Goal: Task Accomplishment & Management: Complete application form

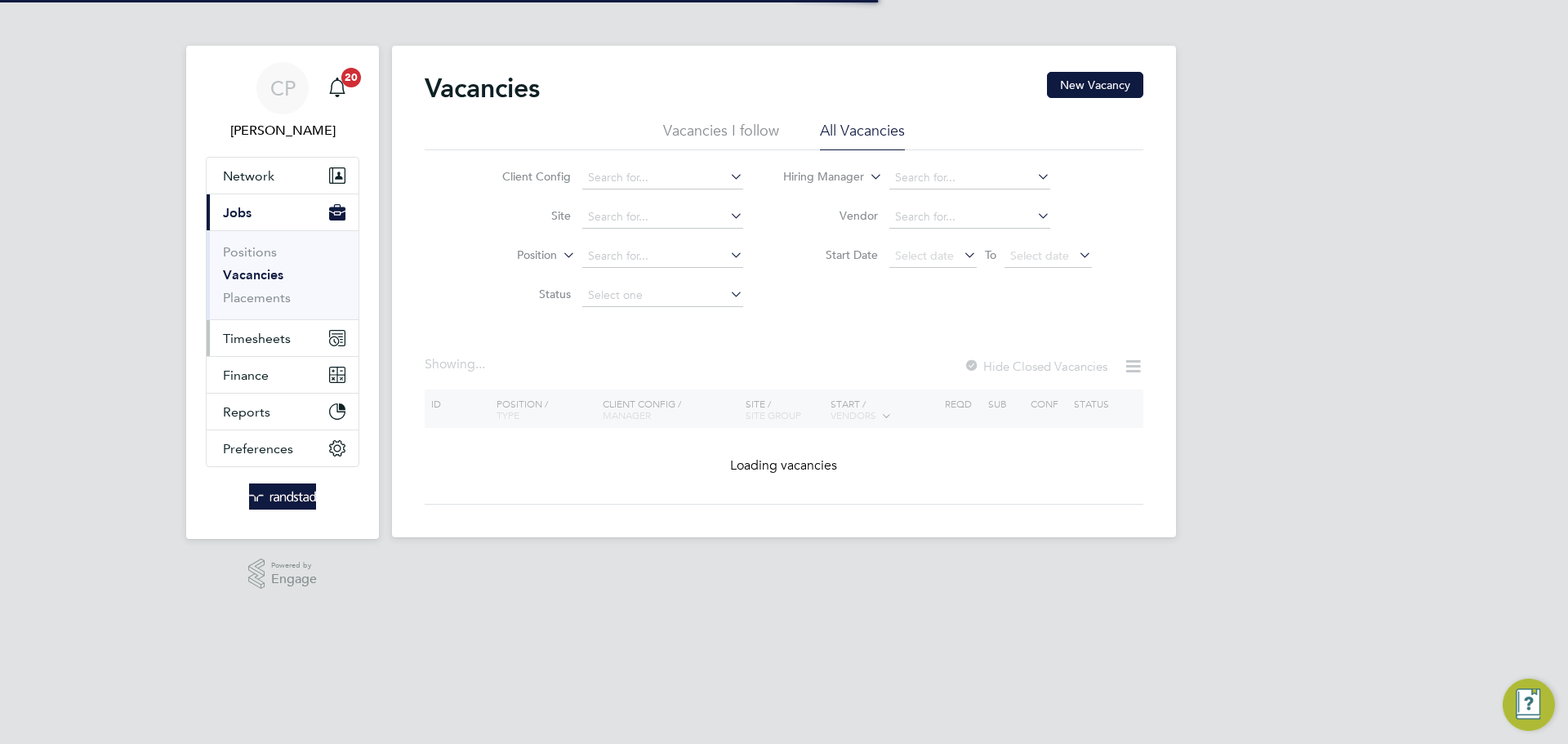
click at [284, 328] on button "Timesheets" at bounding box center [283, 338] width 152 height 36
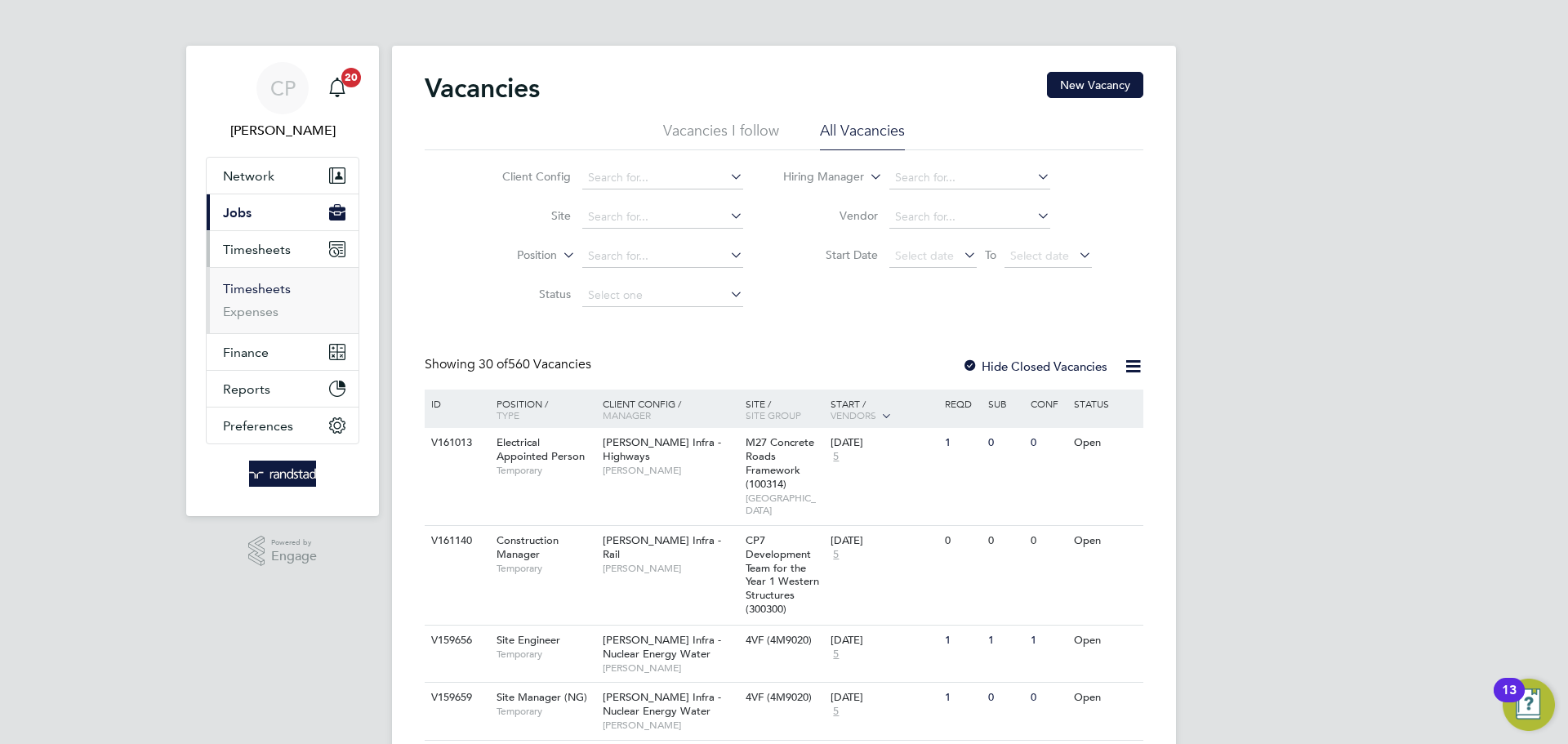
click at [270, 288] on link "Timesheets" at bounding box center [257, 289] width 67 height 16
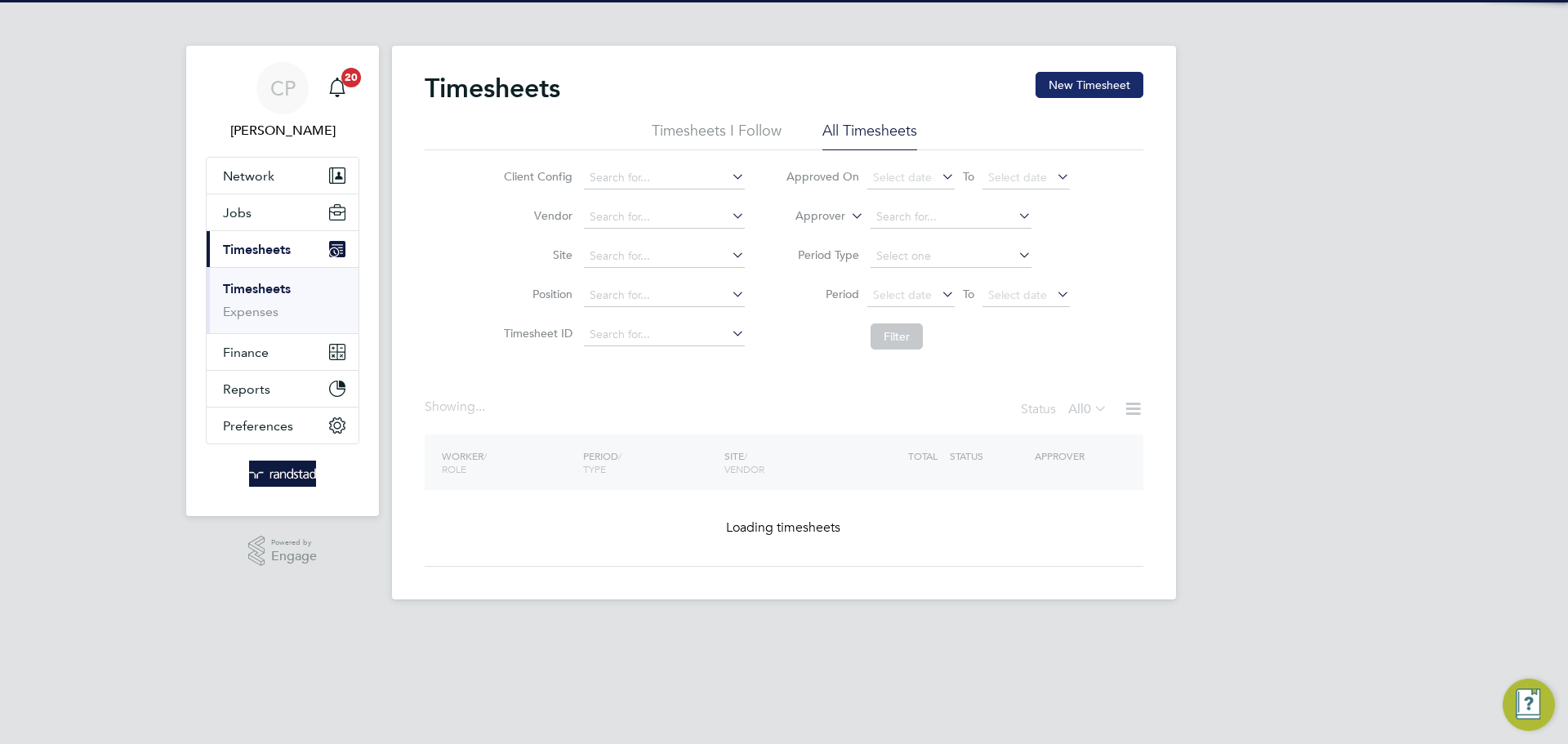
click at [1082, 82] on button "New Timesheet" at bounding box center [1088, 85] width 108 height 26
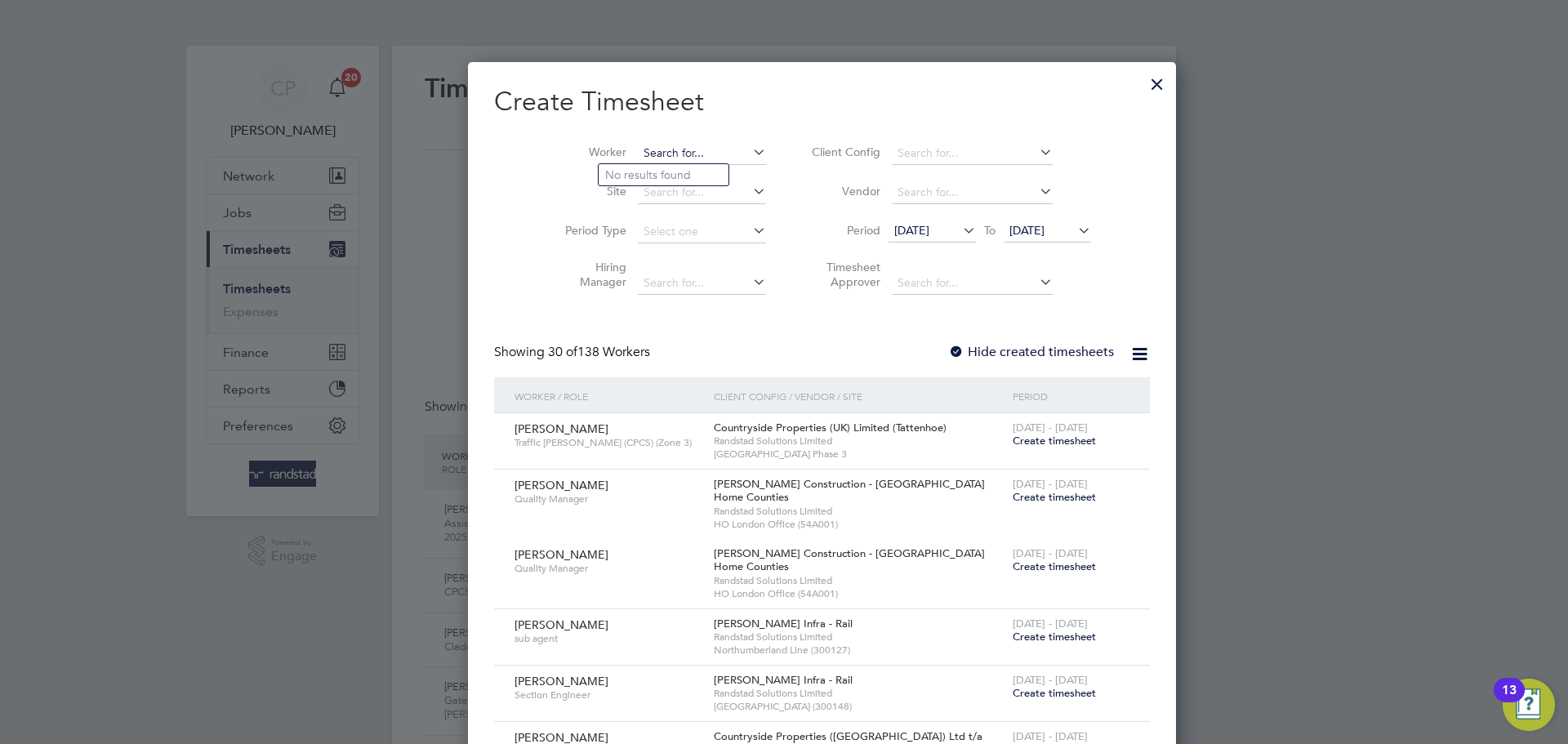
click at [672, 156] on input at bounding box center [702, 154] width 128 height 22
click at [634, 201] on li "Andy Clark" at bounding box center [703, 198] width 208 height 22
type input "Andy Clark"
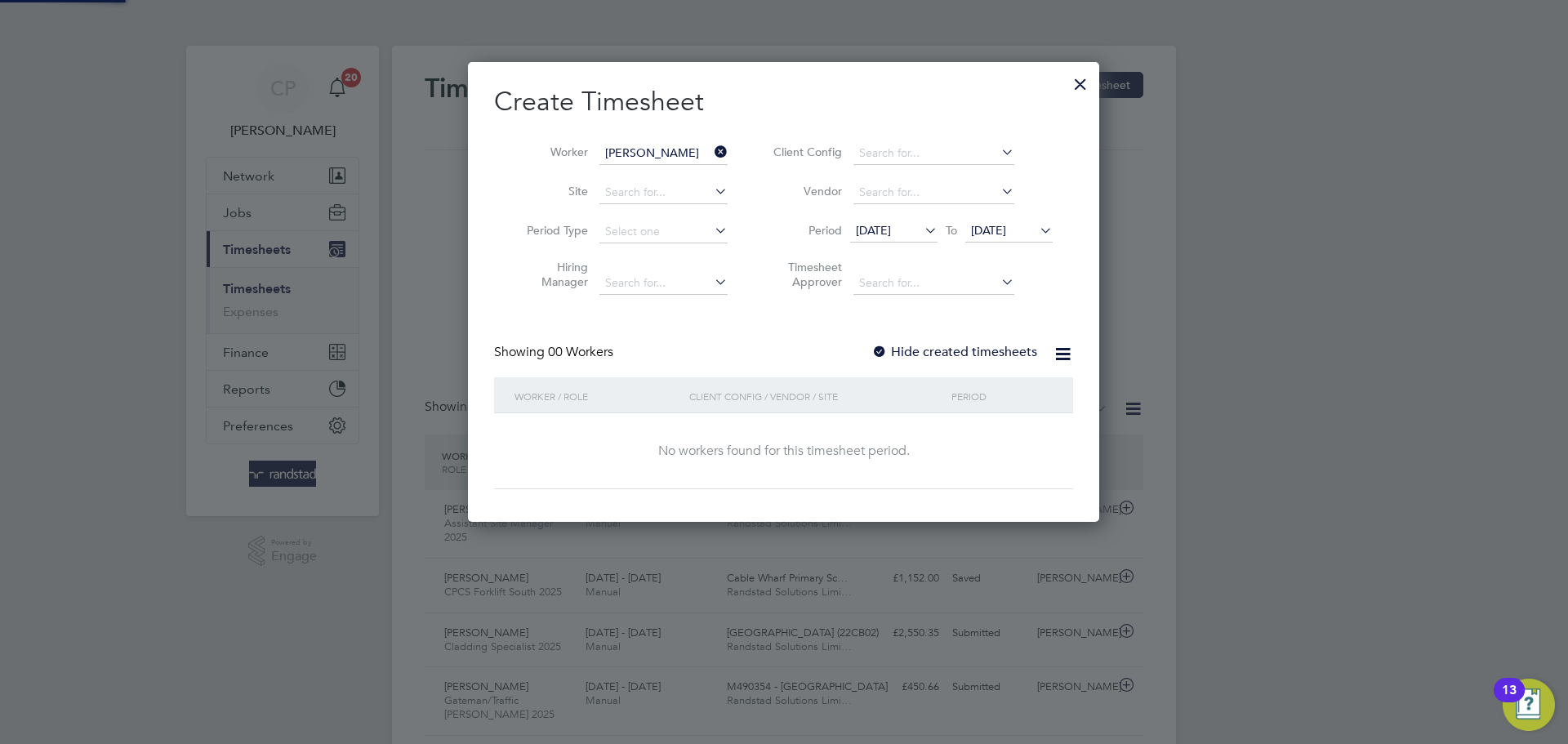
click at [1006, 235] on span "[DATE]" at bounding box center [988, 231] width 35 height 15
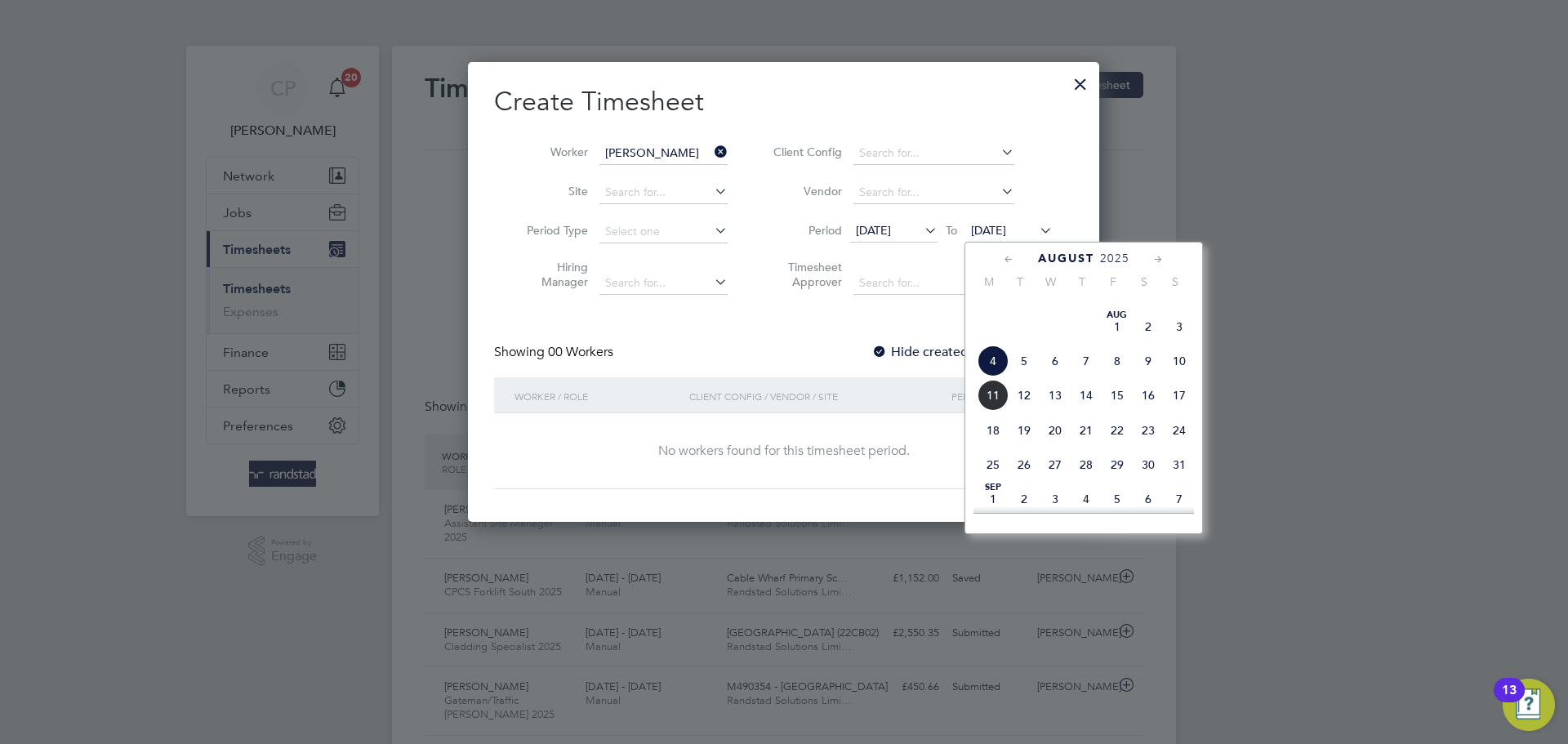
click at [980, 411] on span "11" at bounding box center [993, 394] width 31 height 31
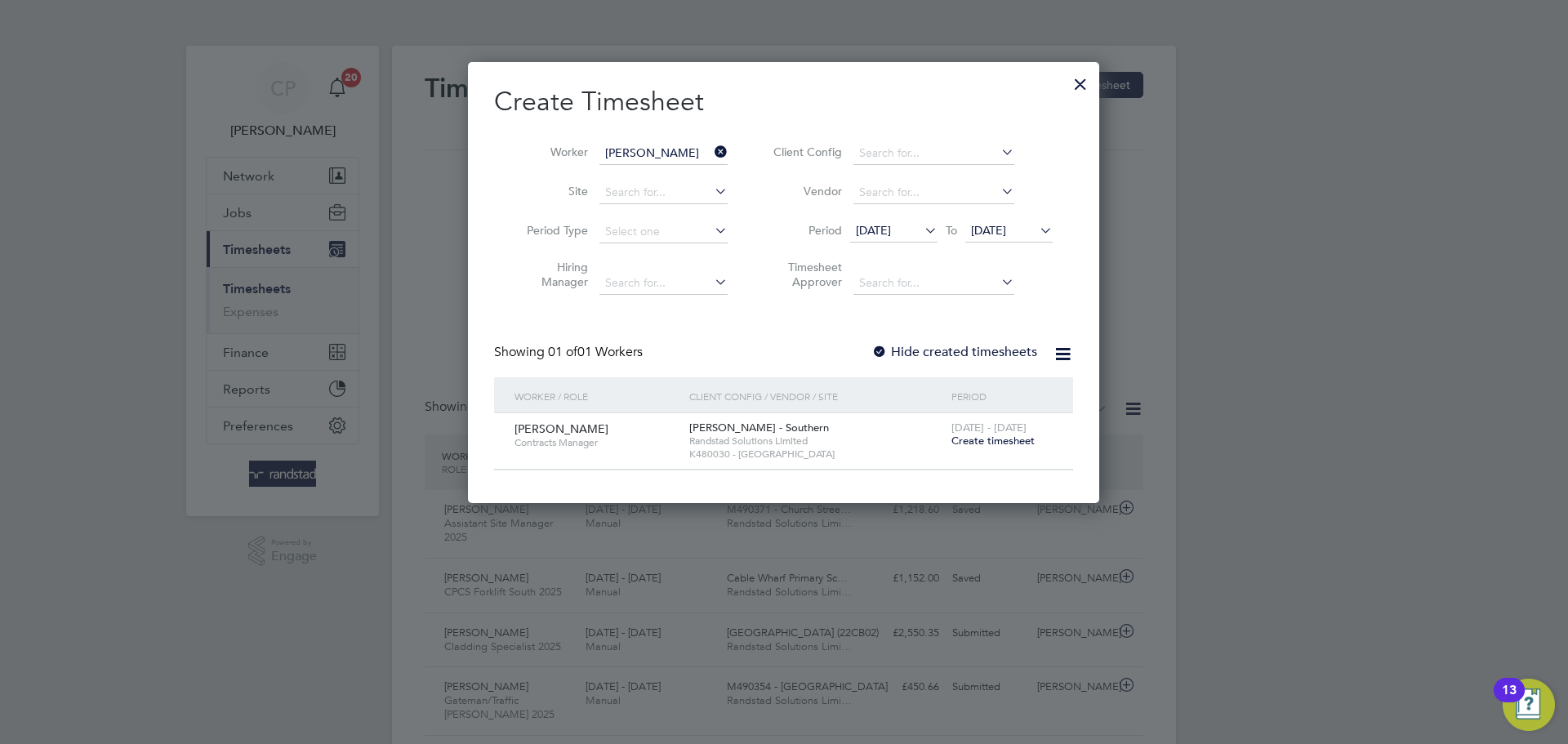
click at [994, 348] on label "Hide created timesheets" at bounding box center [954, 351] width 166 height 16
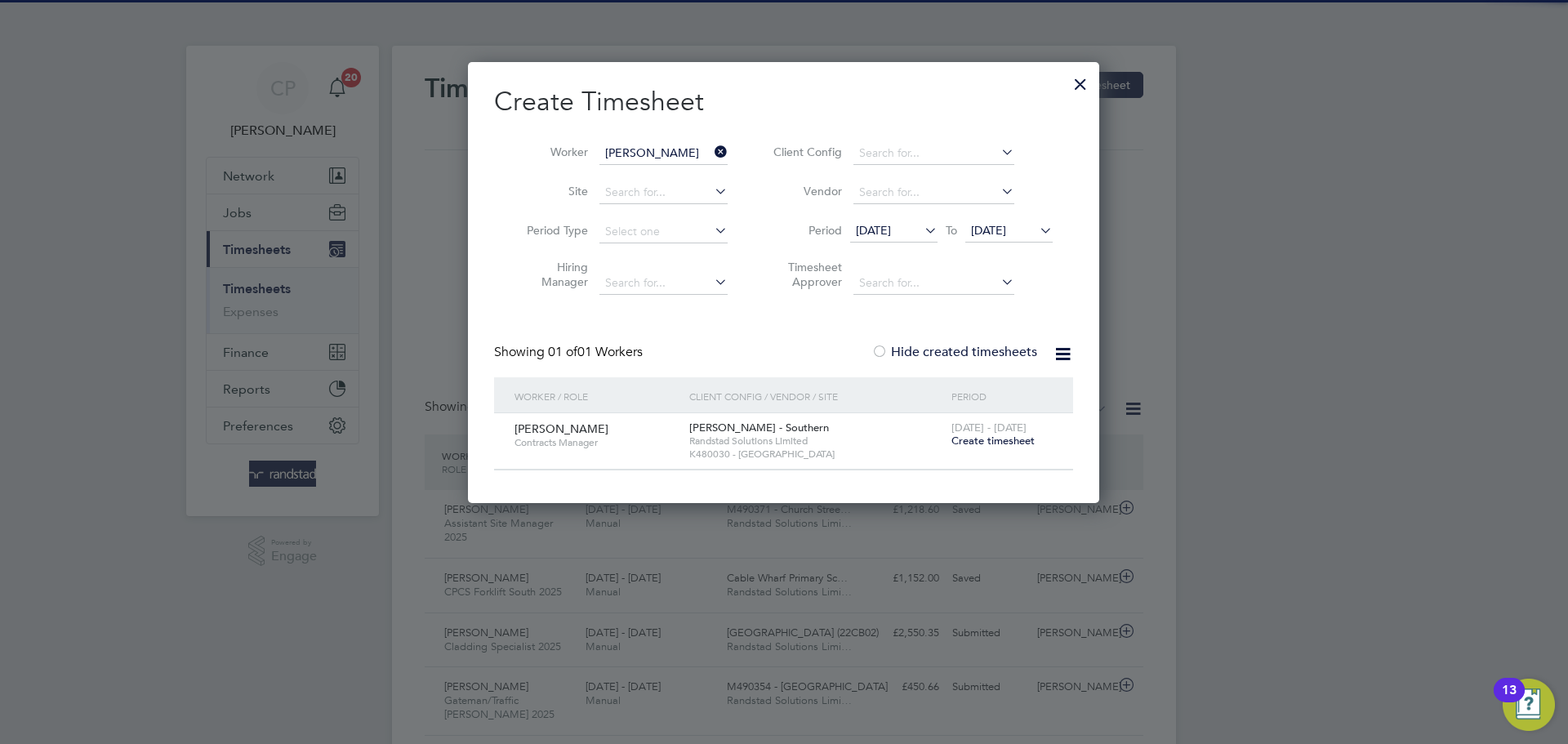
click at [994, 348] on label "Hide created timesheets" at bounding box center [954, 351] width 166 height 16
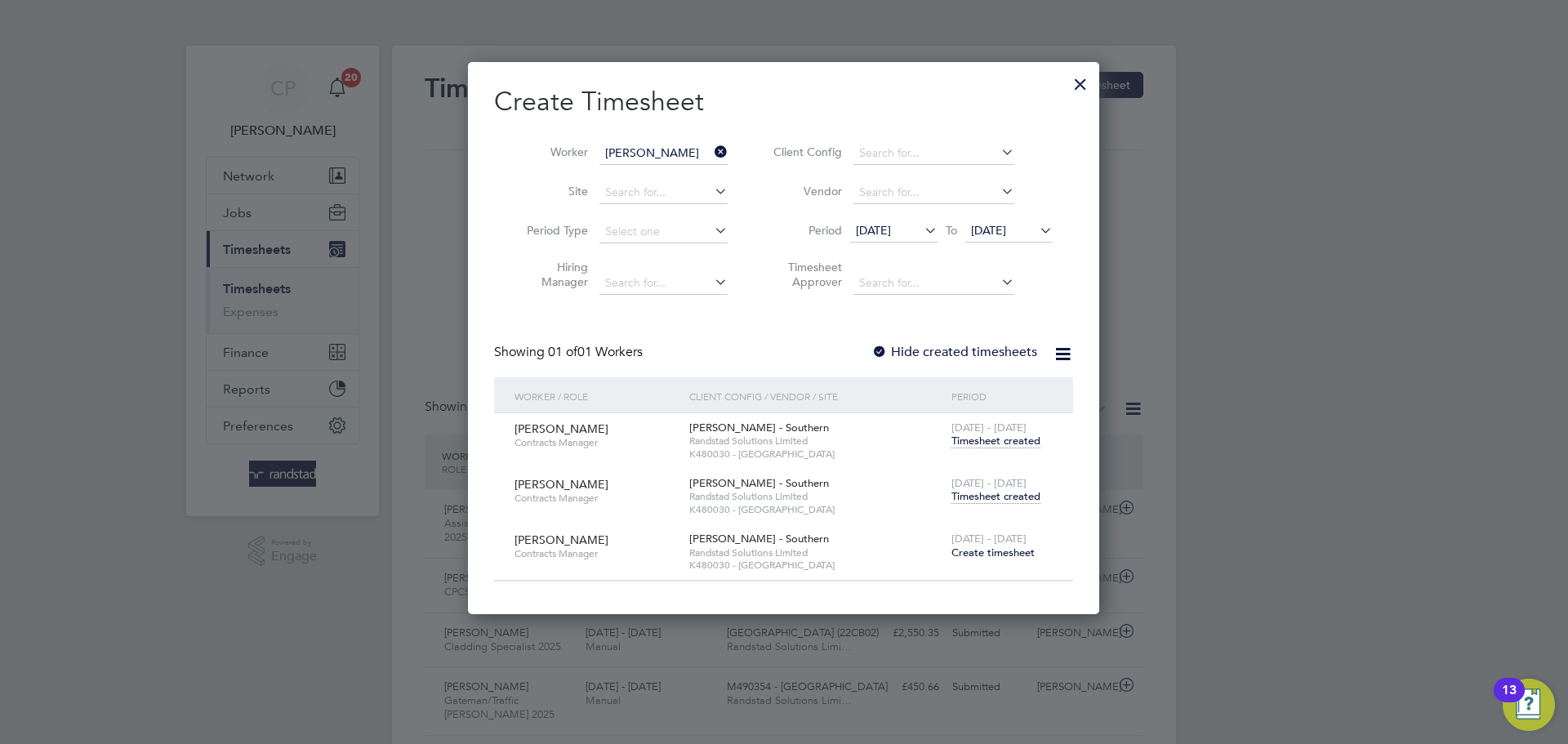
click at [996, 499] on span "Timesheet created" at bounding box center [996, 497] width 89 height 15
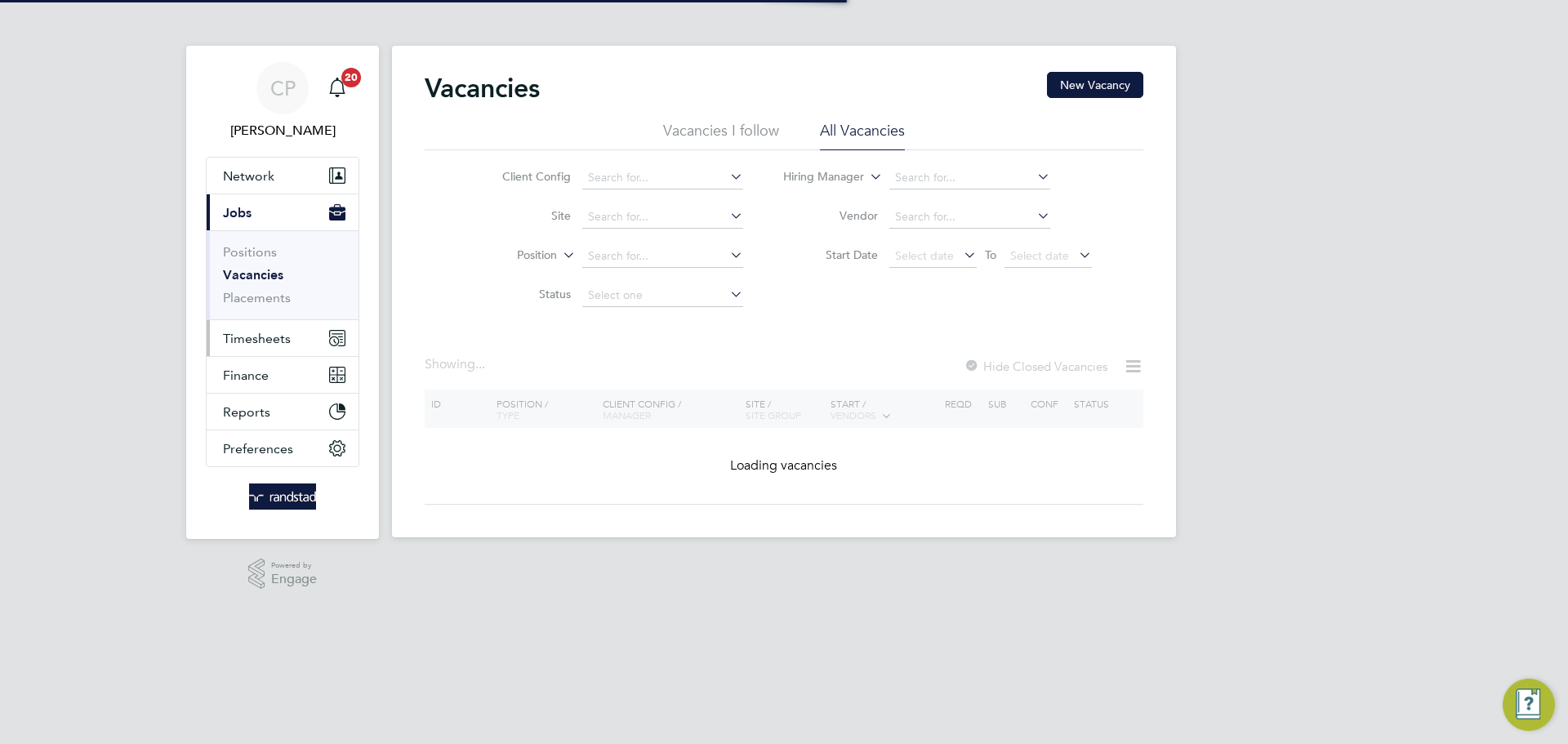
click at [270, 336] on span "Timesheets" at bounding box center [257, 338] width 67 height 16
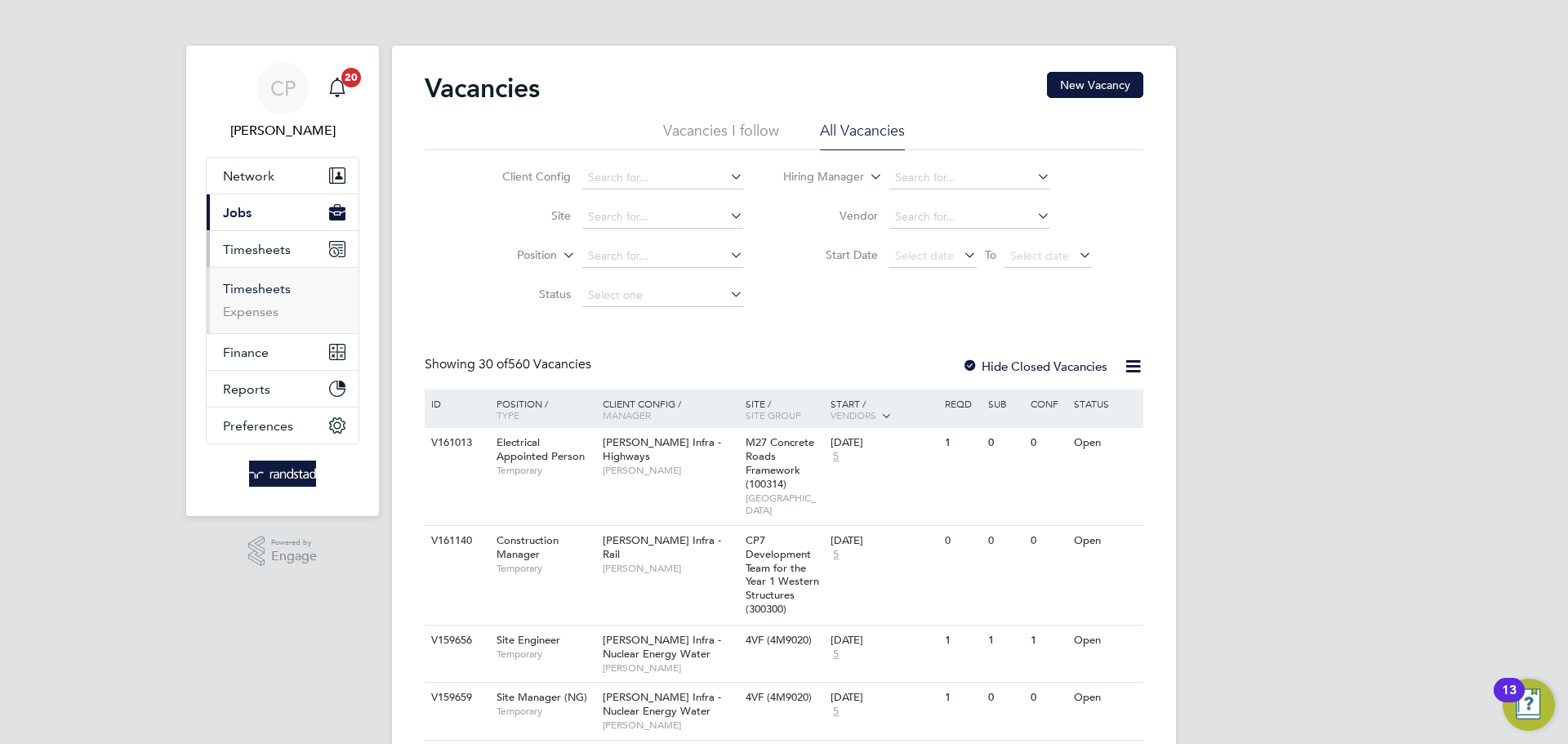
click at [283, 284] on link "Timesheets" at bounding box center [257, 289] width 67 height 16
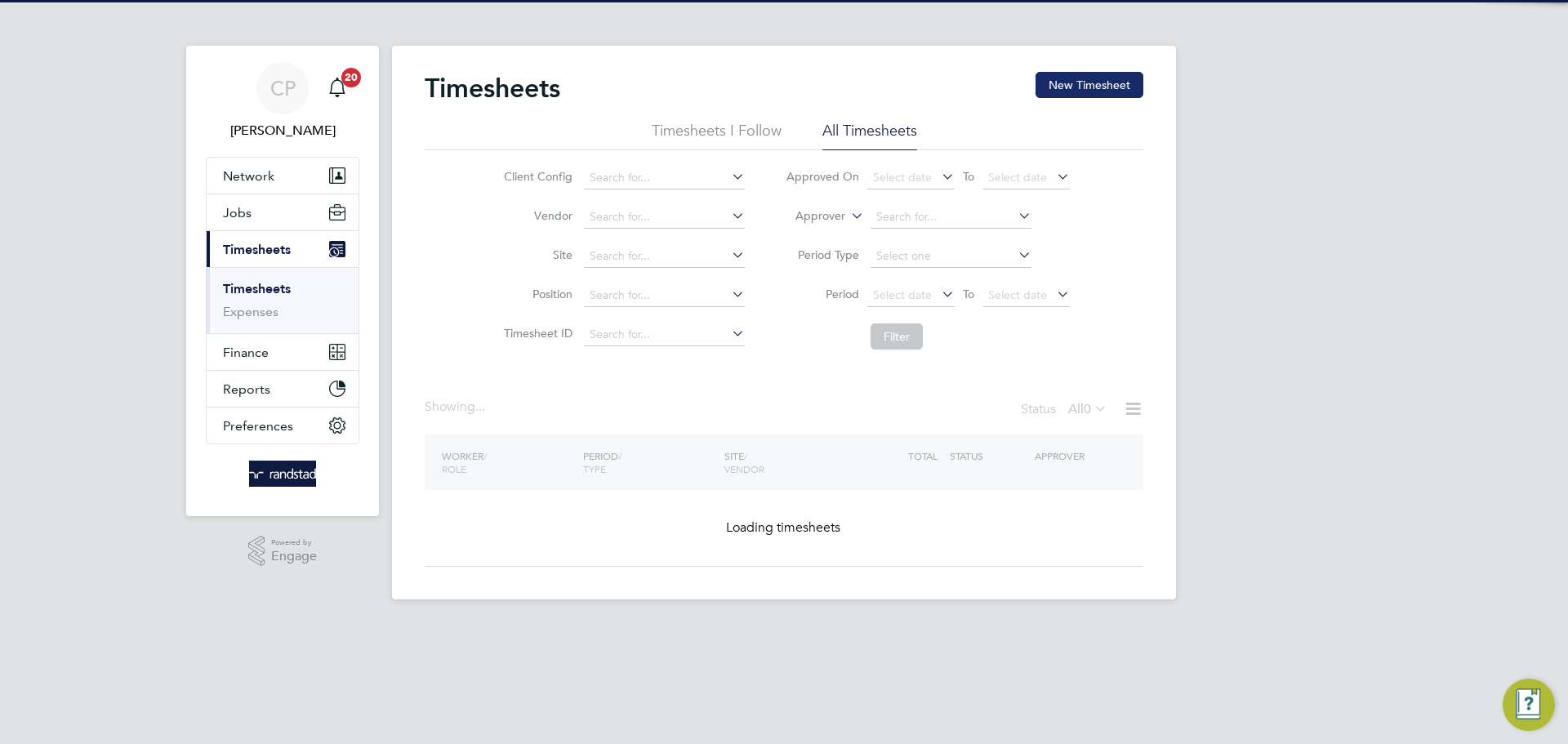
click at [1094, 87] on button "New Timesheet" at bounding box center [1088, 85] width 108 height 26
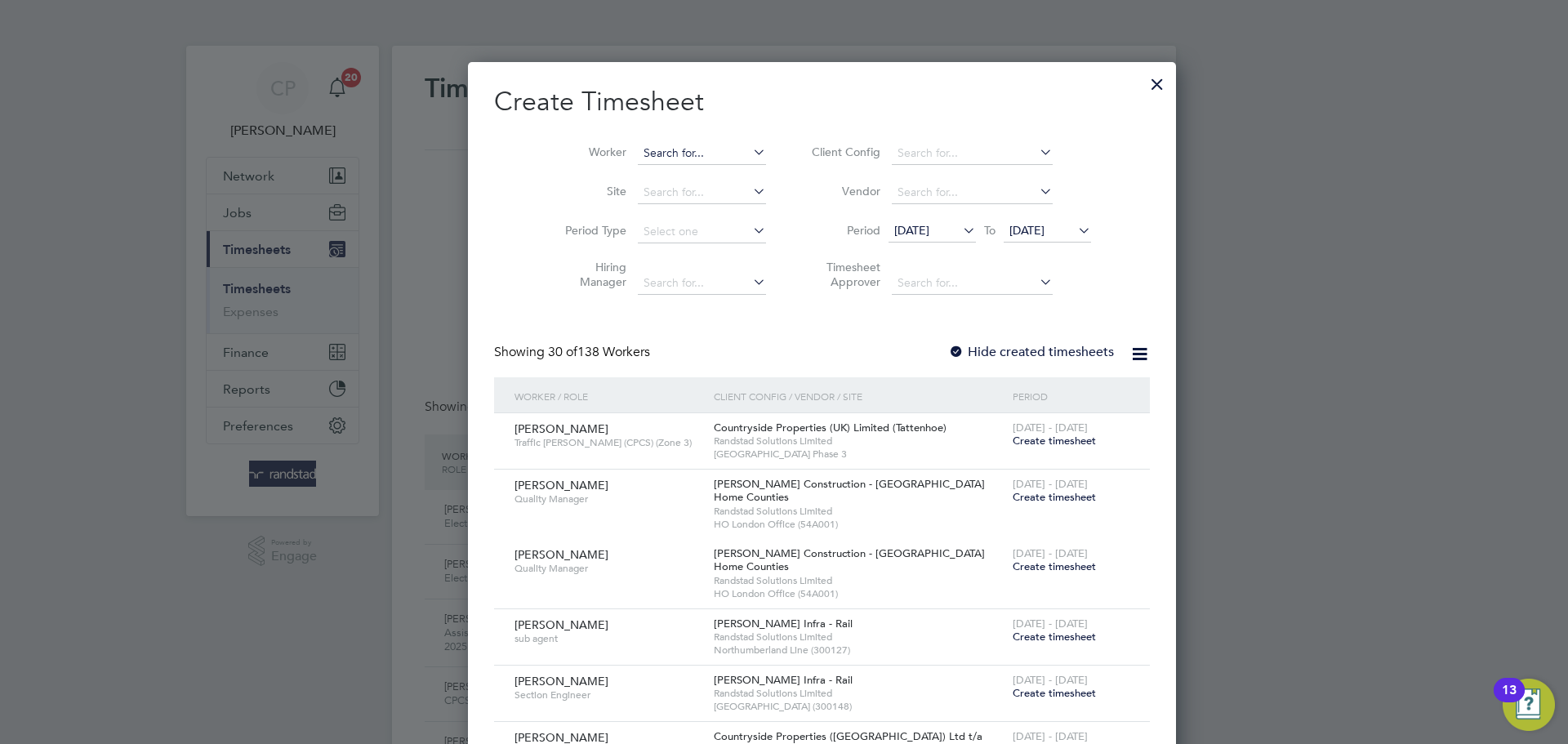
click at [668, 142] on input at bounding box center [702, 154] width 128 height 22
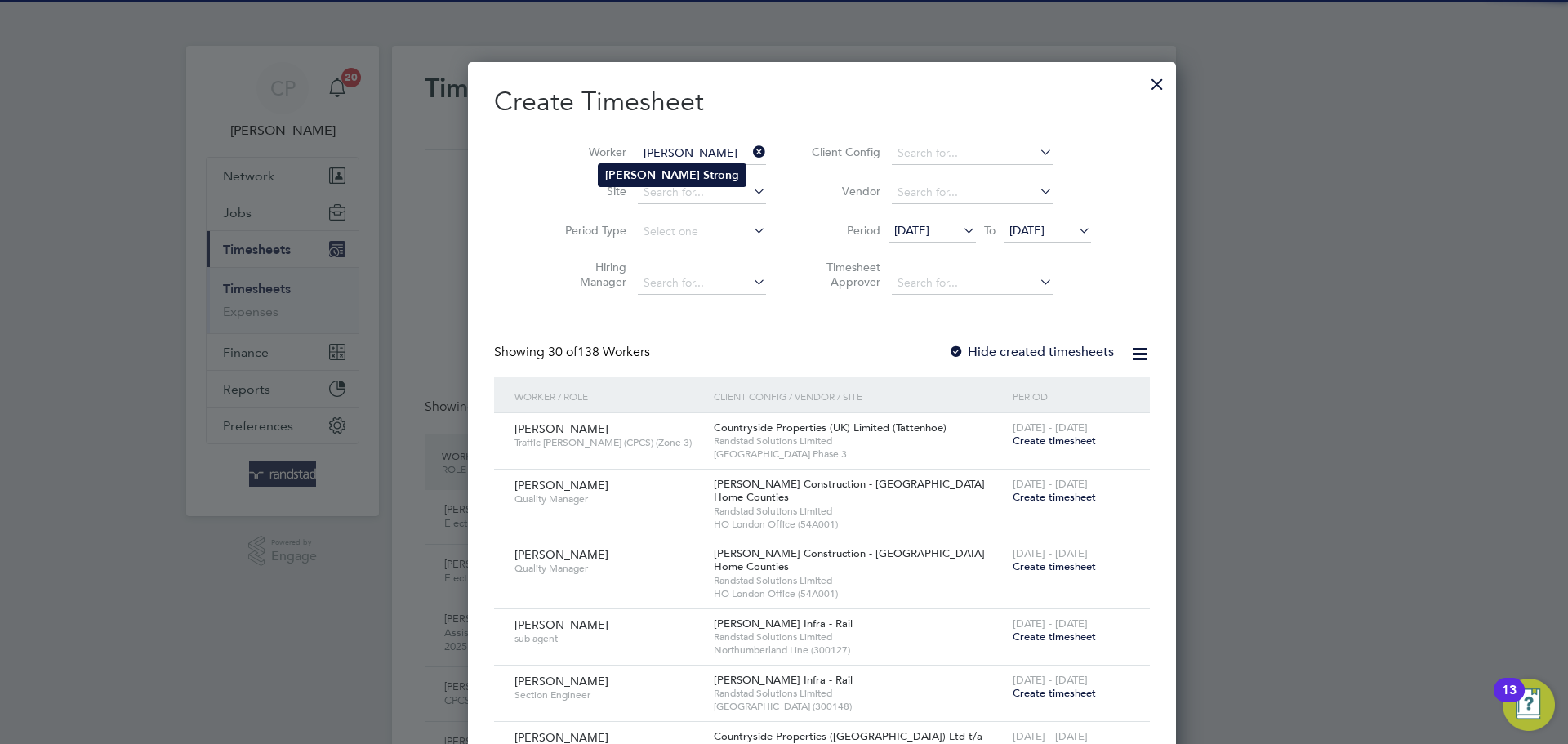
click at [703, 178] on b "Stron" at bounding box center [717, 175] width 29 height 14
type input "[PERSON_NAME]"
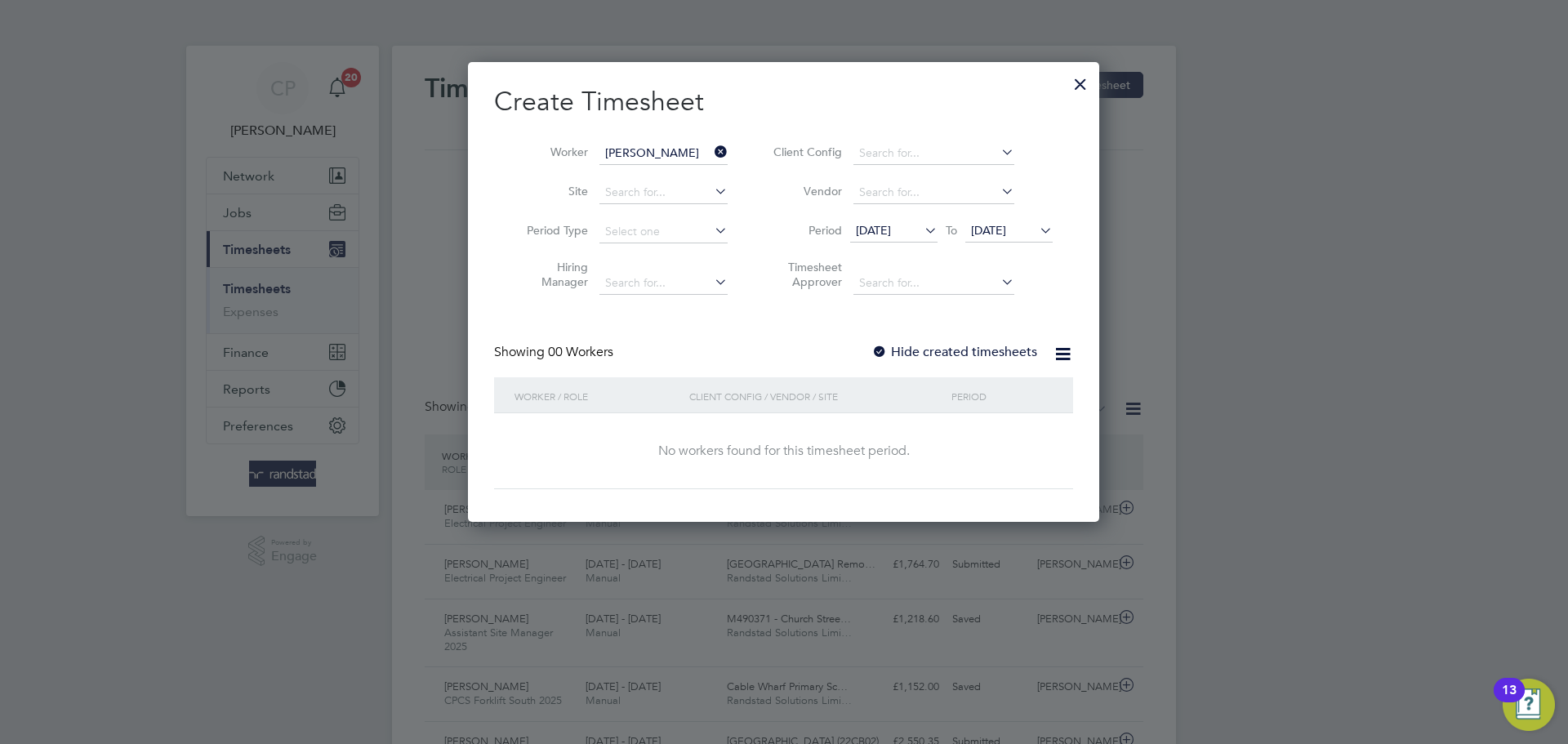
click at [1005, 225] on span "[DATE]" at bounding box center [988, 231] width 35 height 15
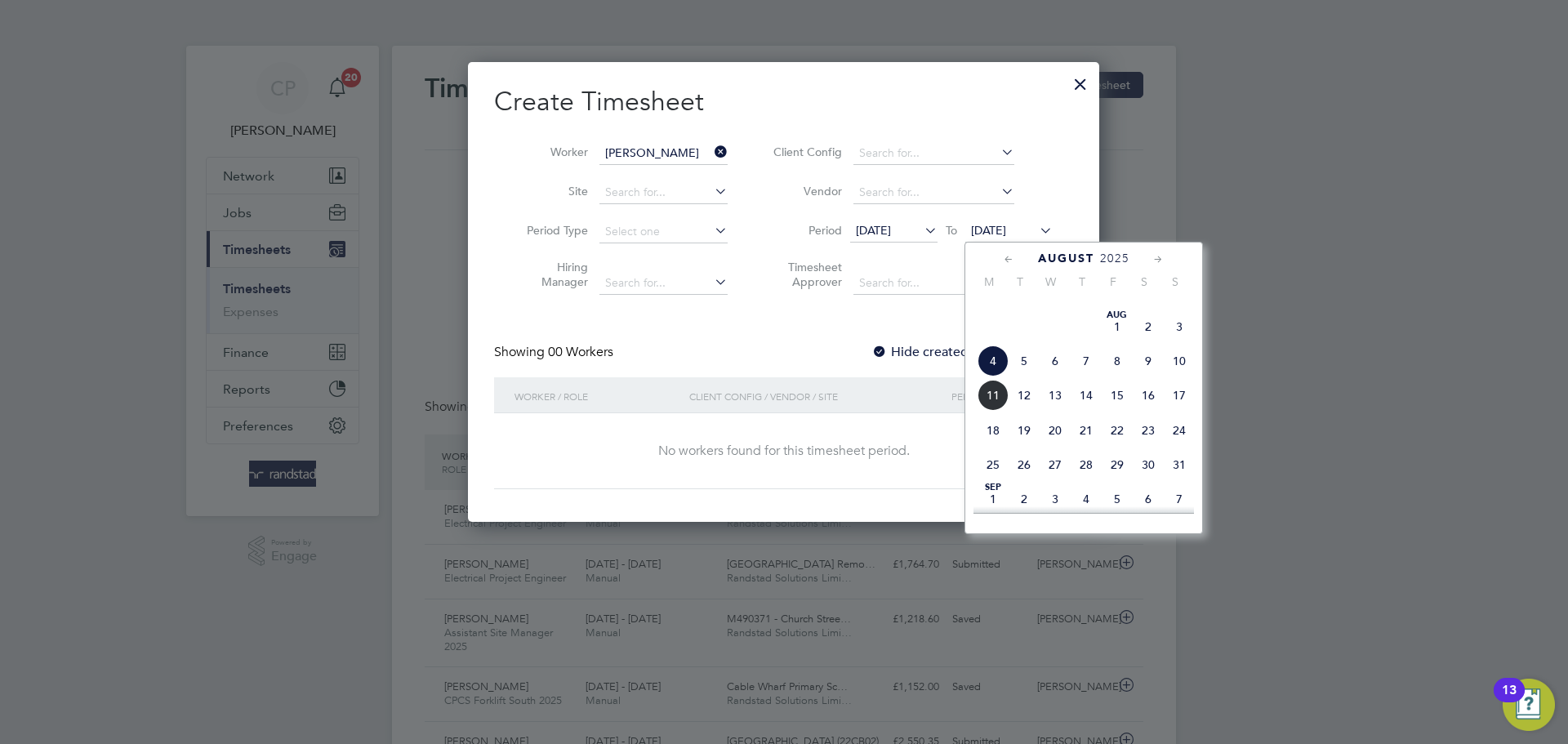
click at [1000, 411] on span "11" at bounding box center [993, 394] width 31 height 31
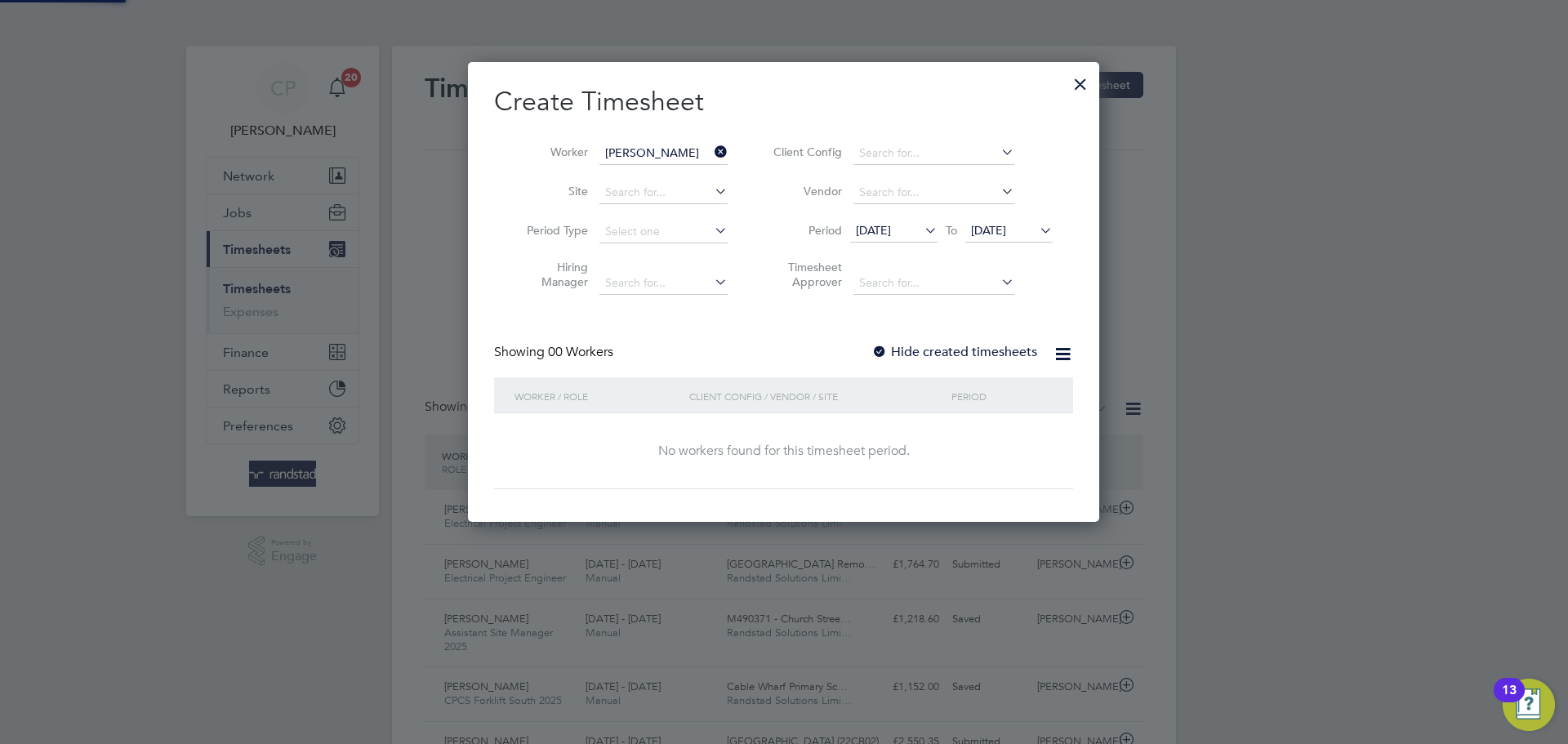
click at [958, 362] on div "Showing 00 Workers Hide created timesheets" at bounding box center [783, 361] width 579 height 34
click at [972, 350] on label "Hide created timesheets" at bounding box center [954, 351] width 166 height 16
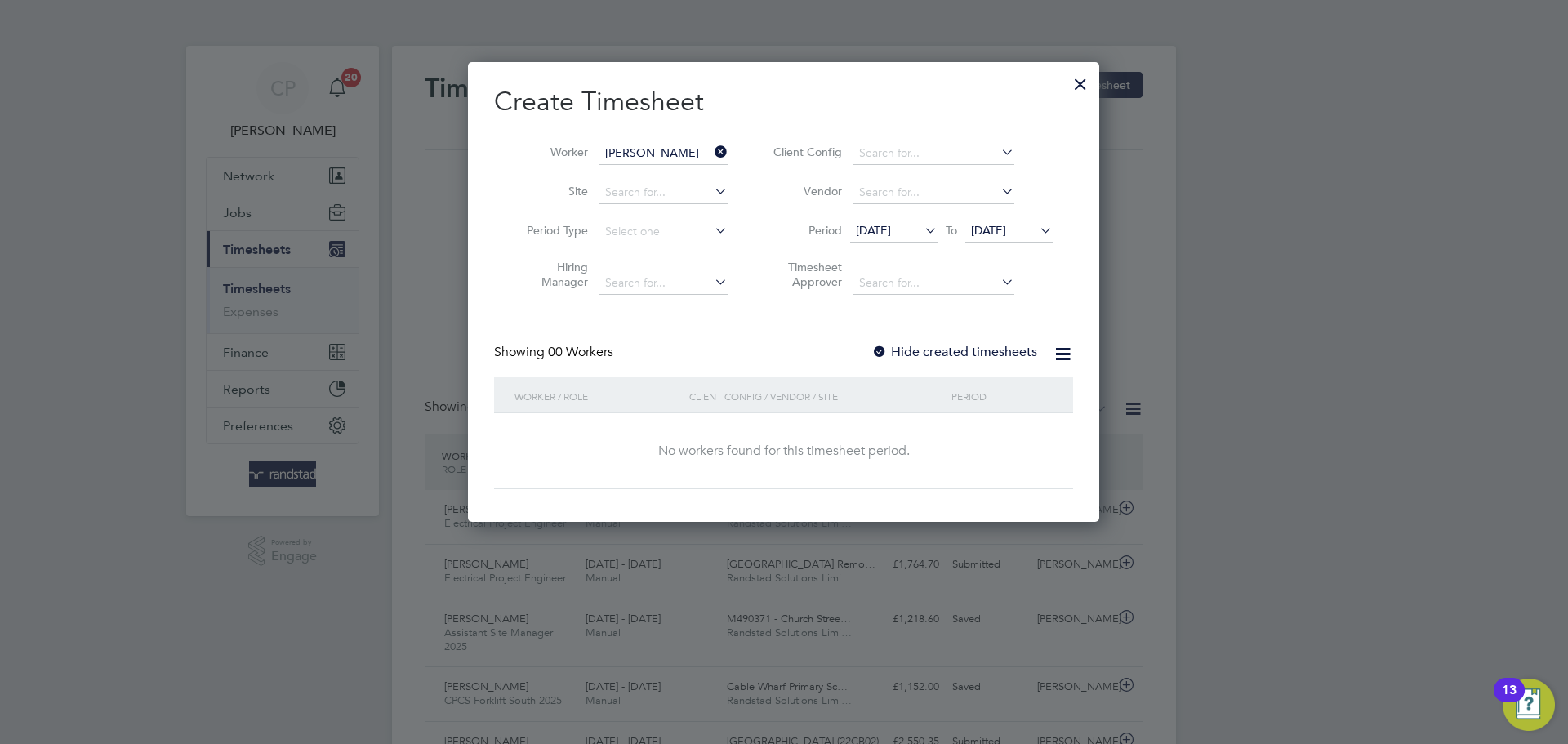
click at [891, 232] on span "[DATE]" at bounding box center [873, 231] width 35 height 15
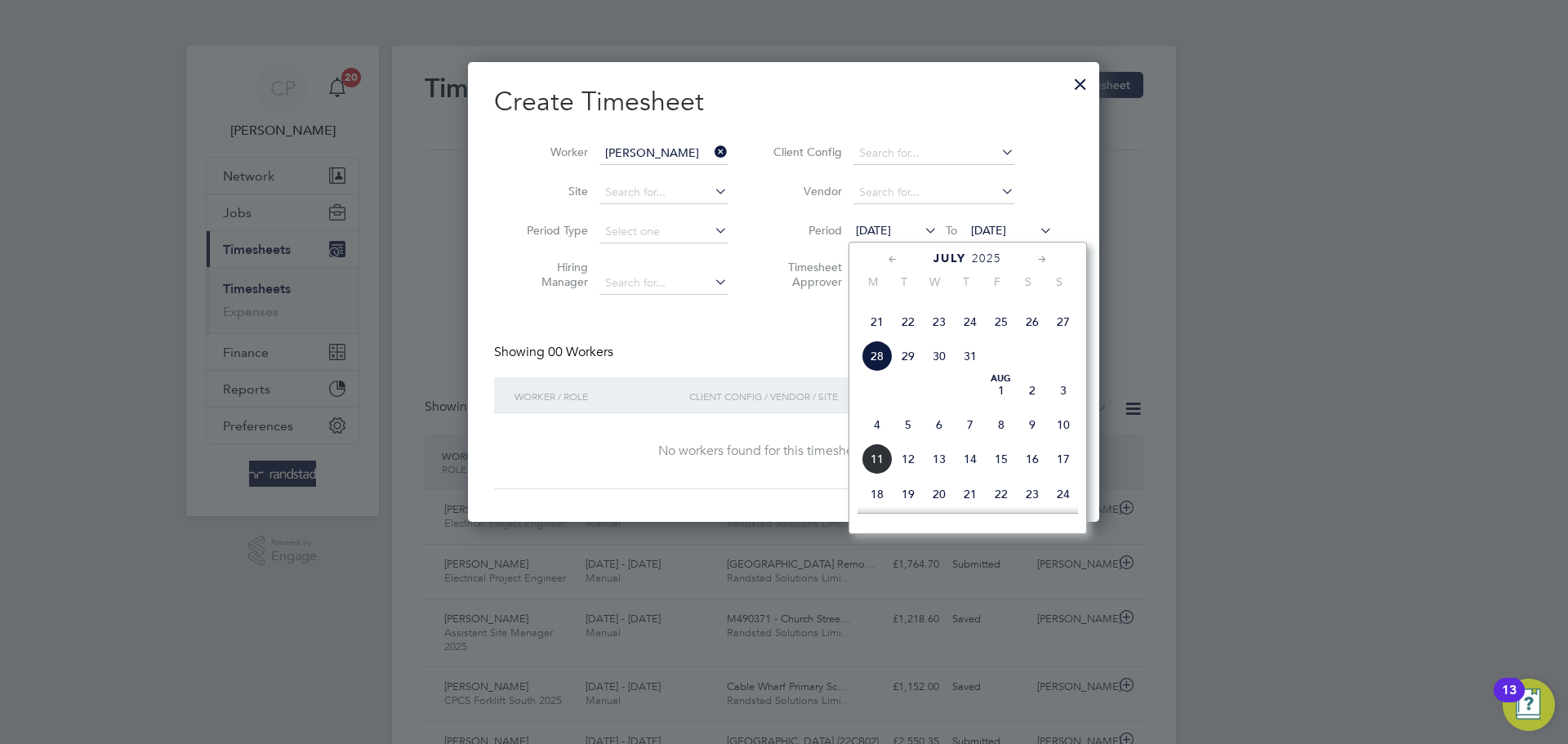
click at [880, 440] on span "4" at bounding box center [877, 424] width 31 height 31
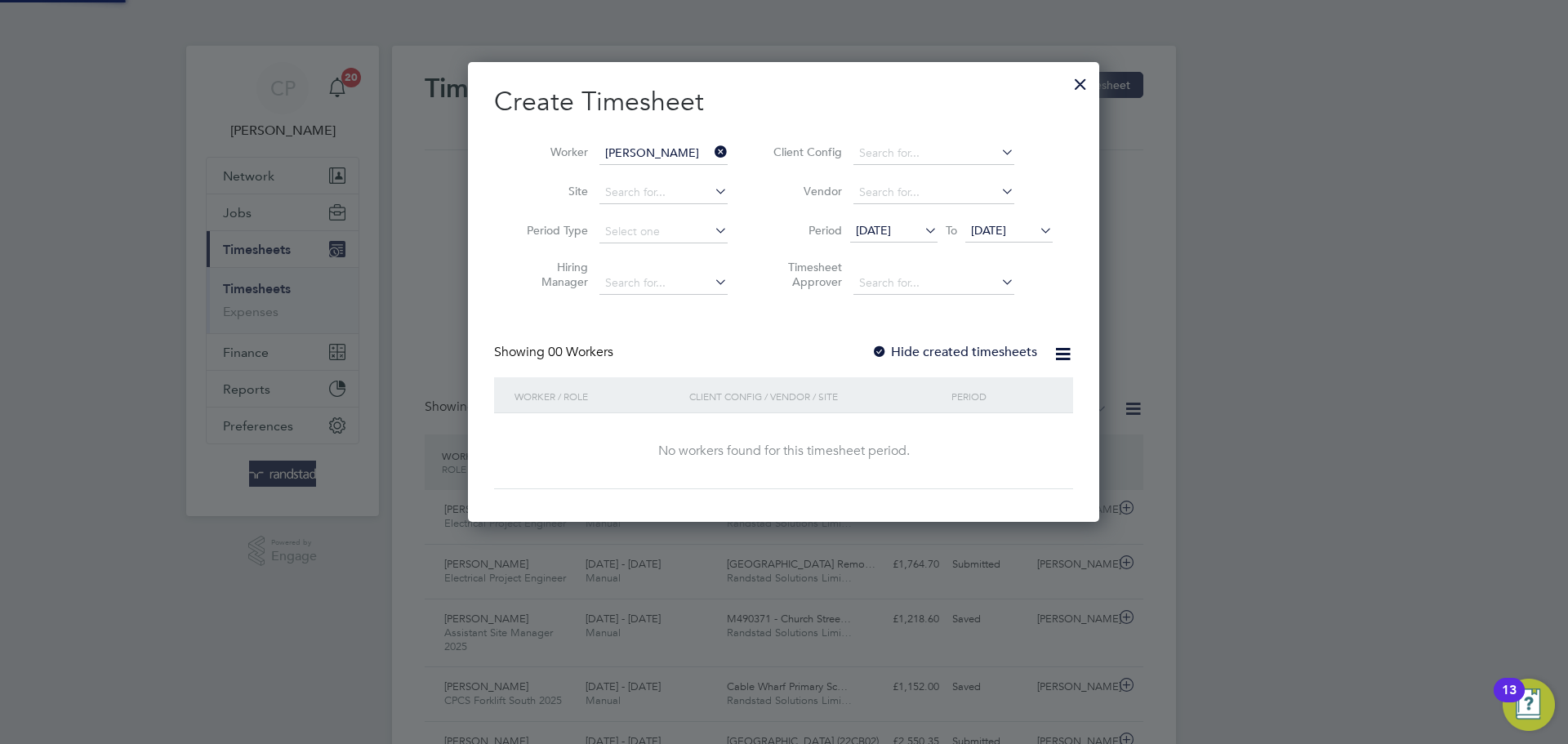
click at [975, 334] on div "Create Timesheet Worker [PERSON_NAME] Site Period Type Hiring Manager Client Co…" at bounding box center [783, 288] width 579 height 405
click at [971, 349] on label "Hide created timesheets" at bounding box center [954, 351] width 166 height 16
click at [891, 226] on span "[DATE]" at bounding box center [873, 231] width 35 height 15
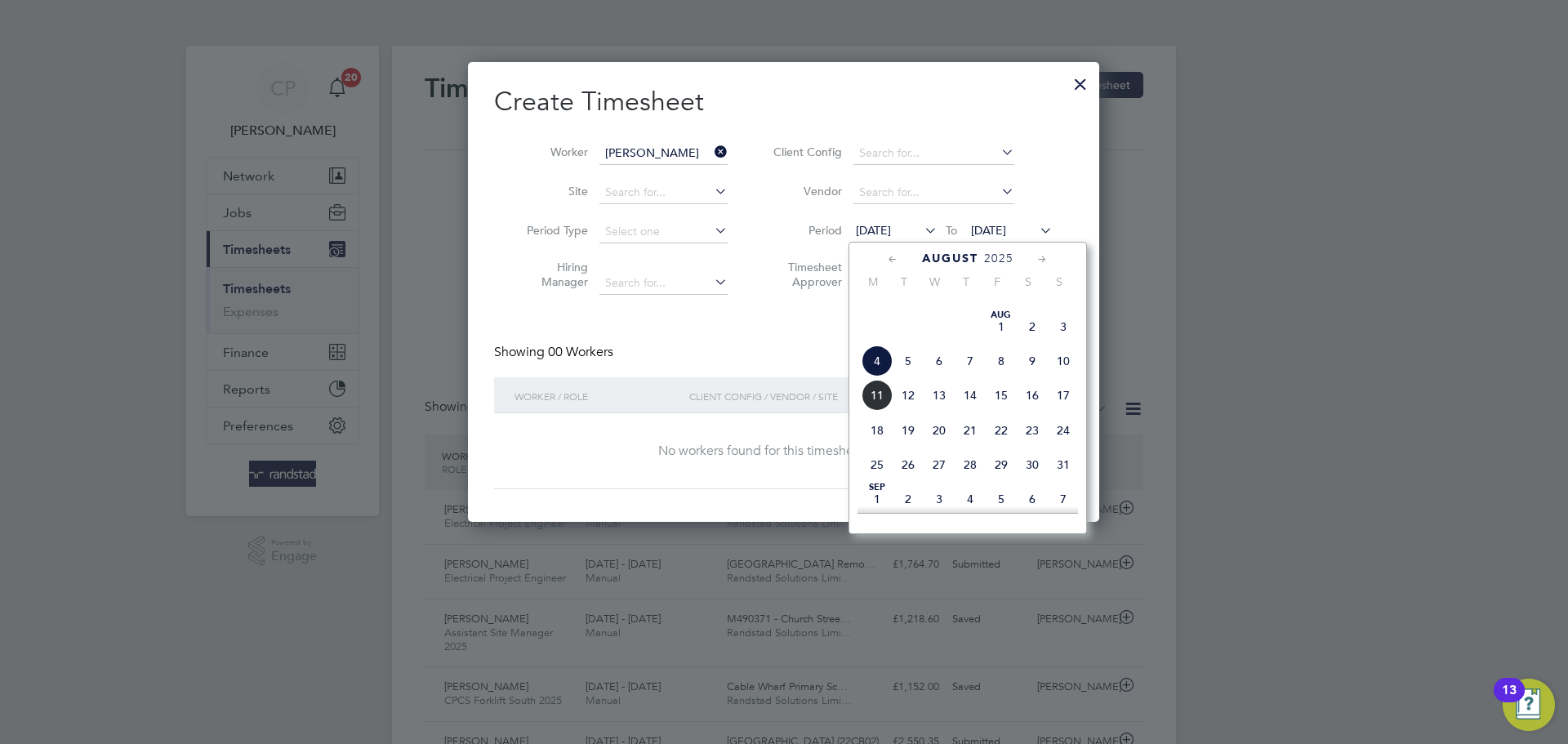
click at [891, 226] on span "[DATE]" at bounding box center [873, 231] width 35 height 15
click at [749, 365] on div "Showing 00 Workers Hide created timesheets" at bounding box center [783, 361] width 579 height 34
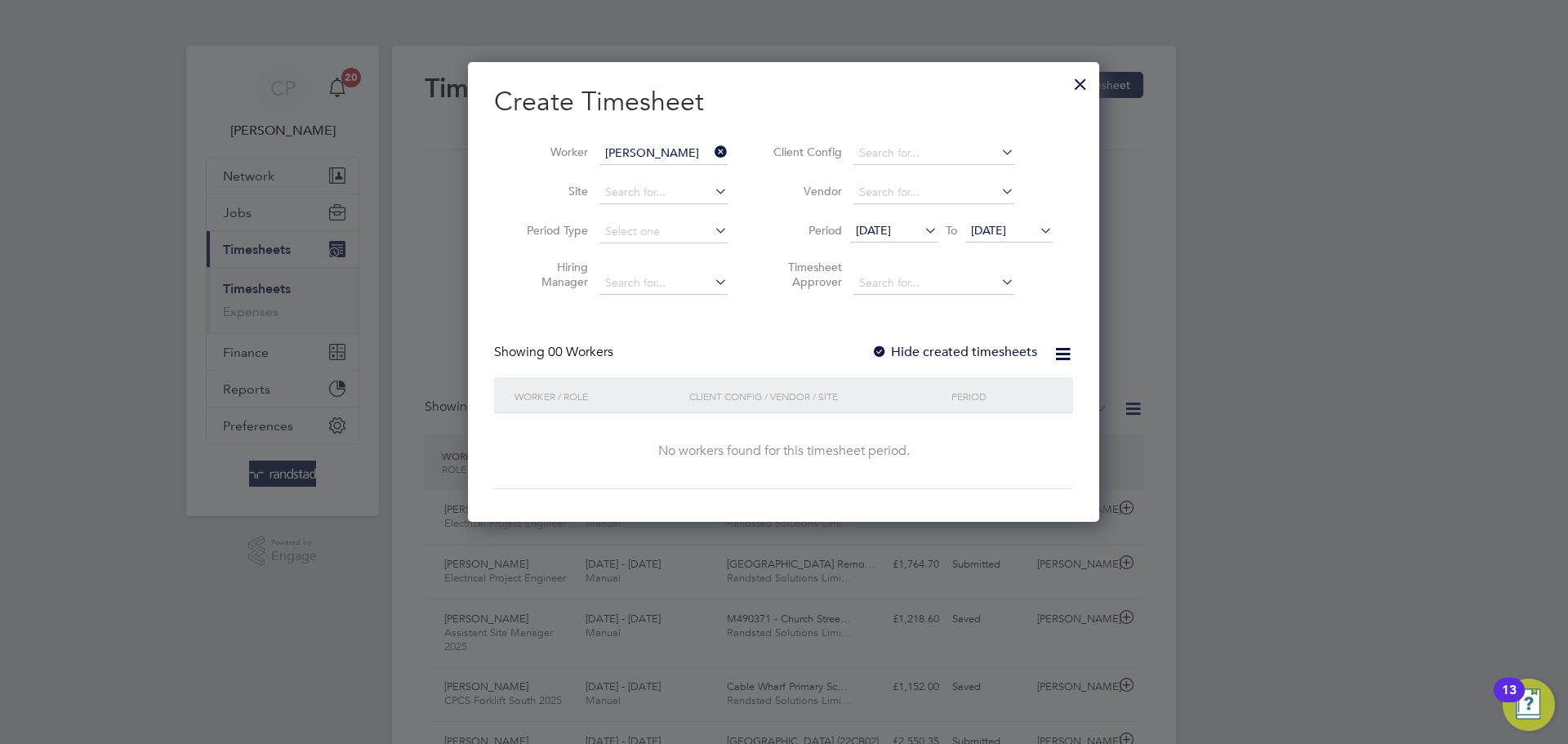
click at [978, 359] on label "Hide created timesheets" at bounding box center [954, 351] width 166 height 16
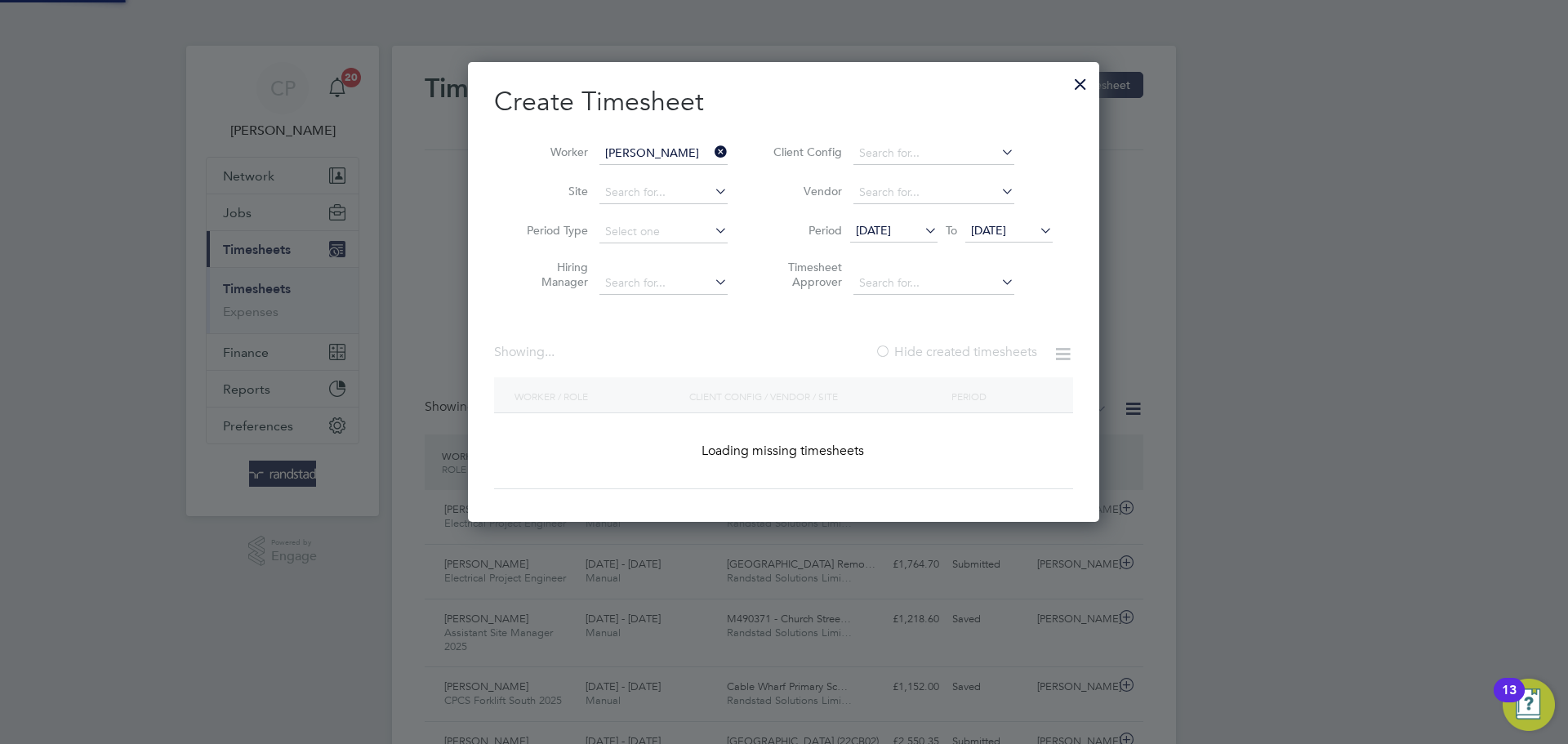
scroll to position [461, 632]
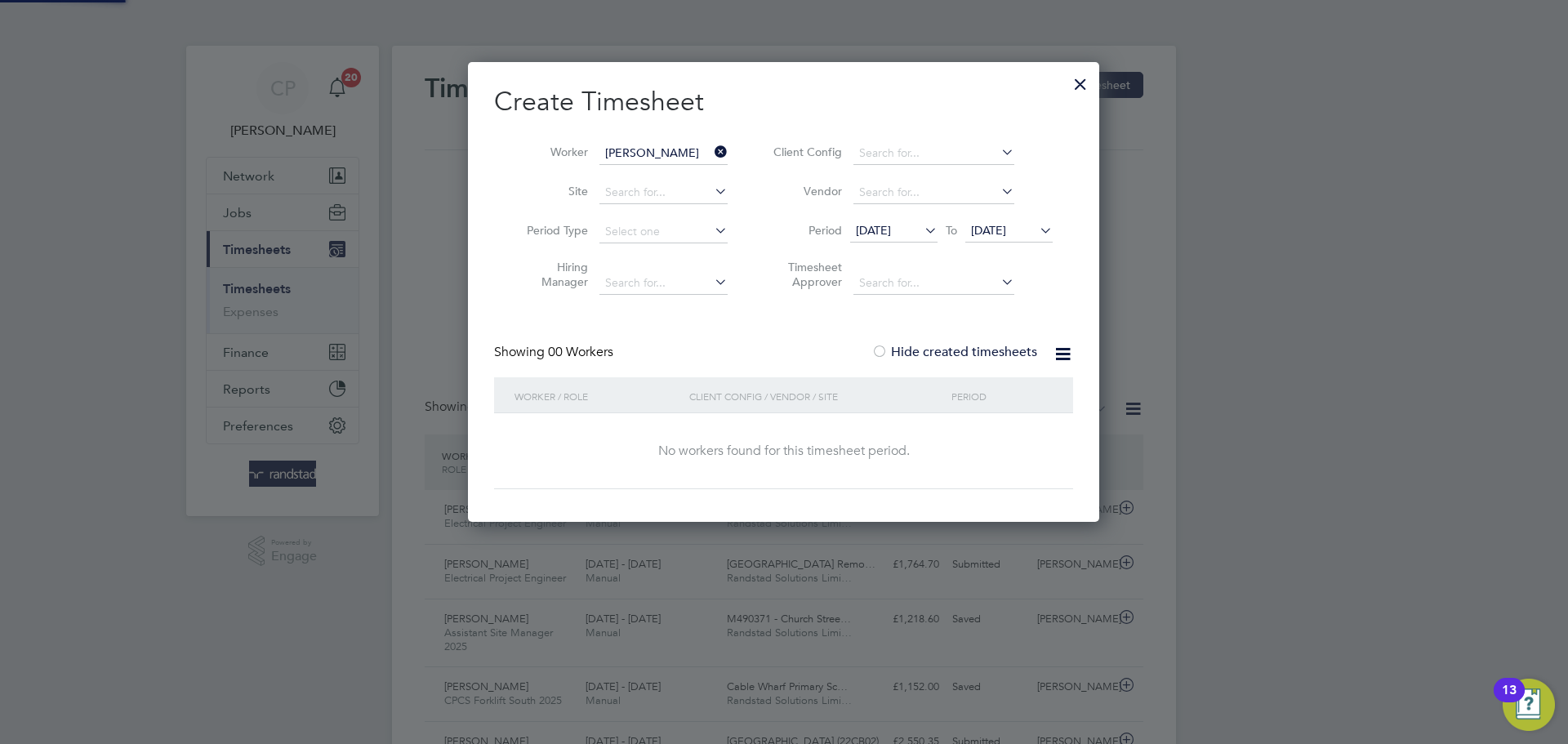
click at [981, 357] on label "Hide created timesheets" at bounding box center [954, 351] width 166 height 16
click at [982, 356] on label "Hide created timesheets" at bounding box center [954, 351] width 166 height 16
click at [1080, 93] on div at bounding box center [1080, 80] width 29 height 29
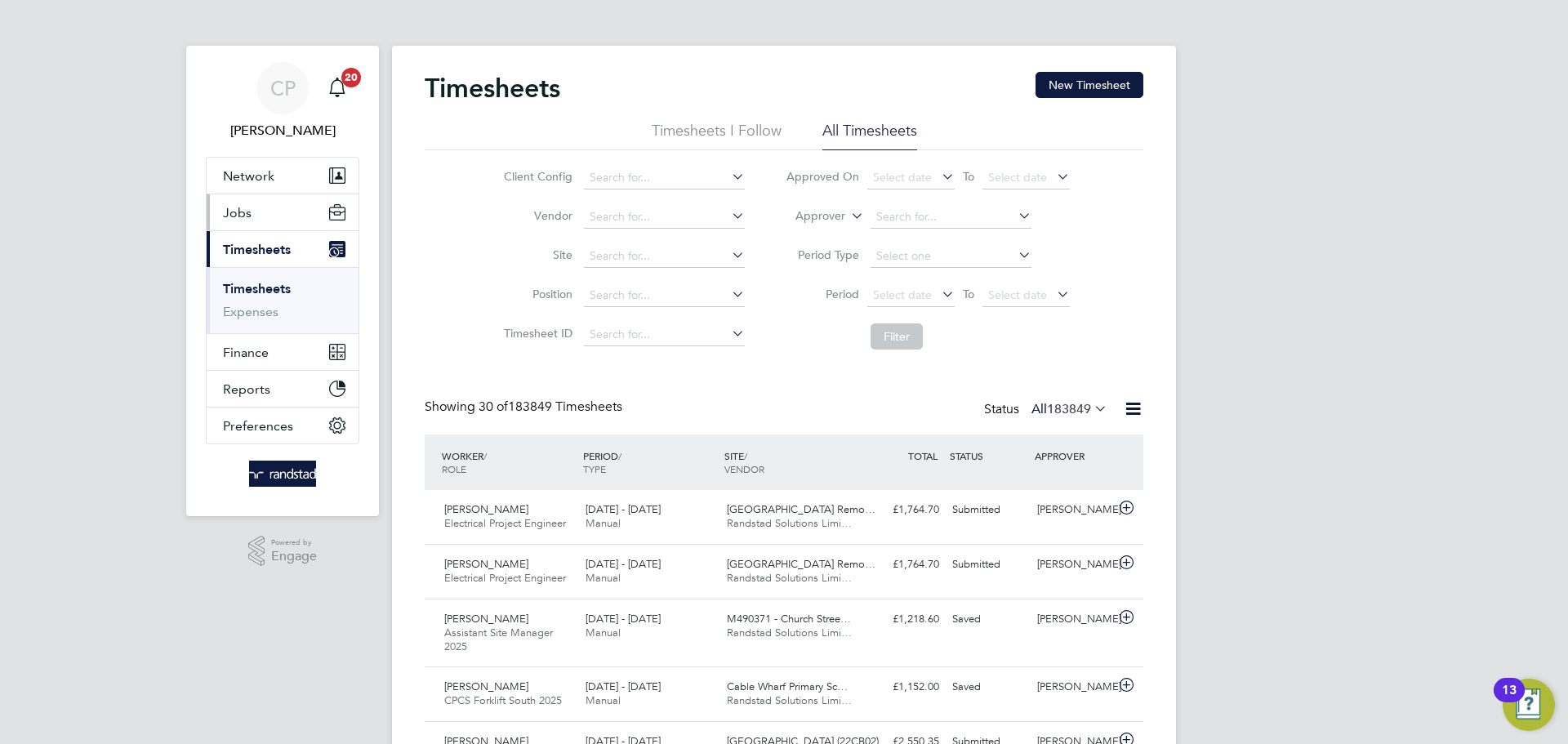
scroll to position [54, 142]
click at [272, 404] on button "Reports" at bounding box center [283, 389] width 152 height 36
click at [285, 205] on button "Jobs" at bounding box center [283, 212] width 152 height 36
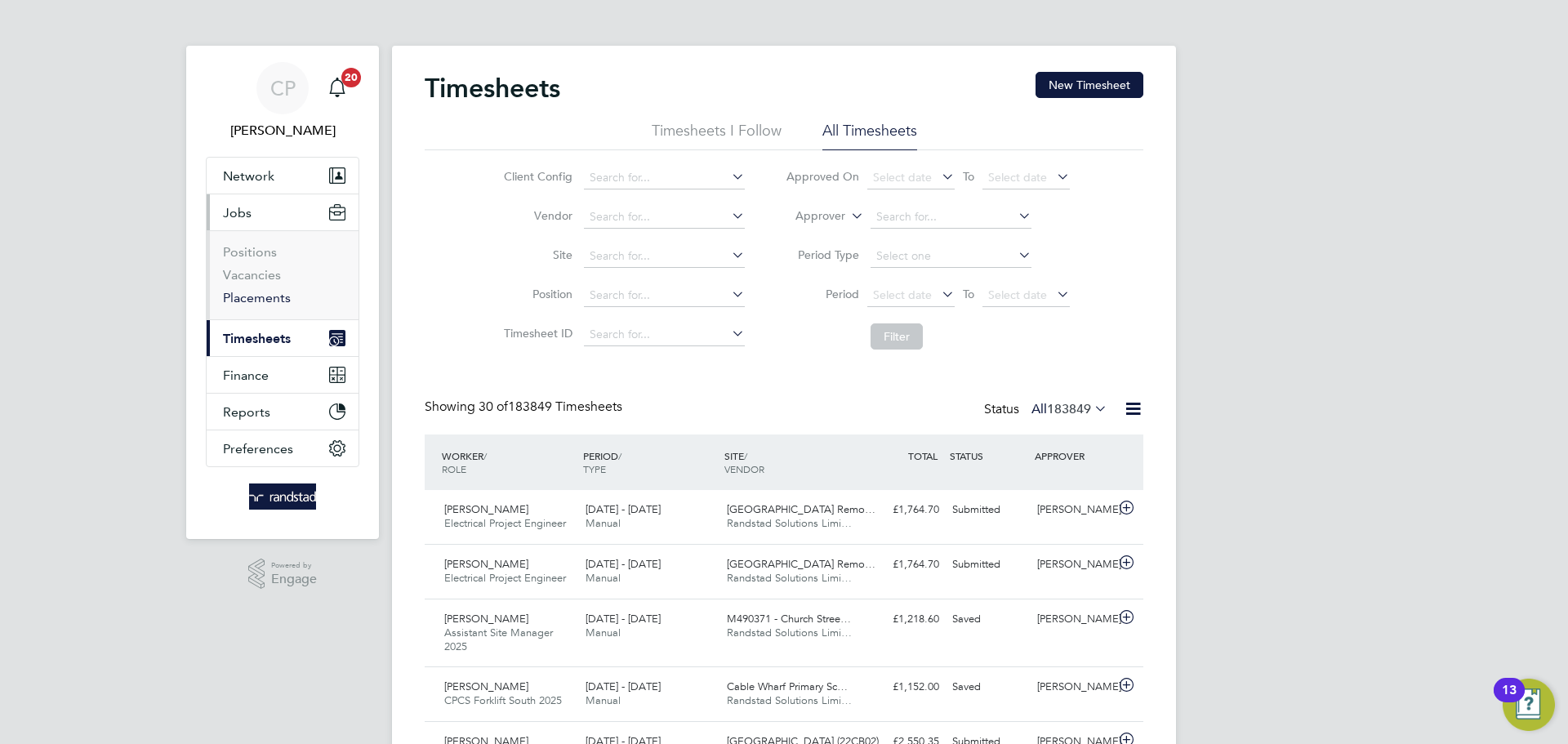
click at [259, 290] on link "Placements" at bounding box center [257, 298] width 67 height 16
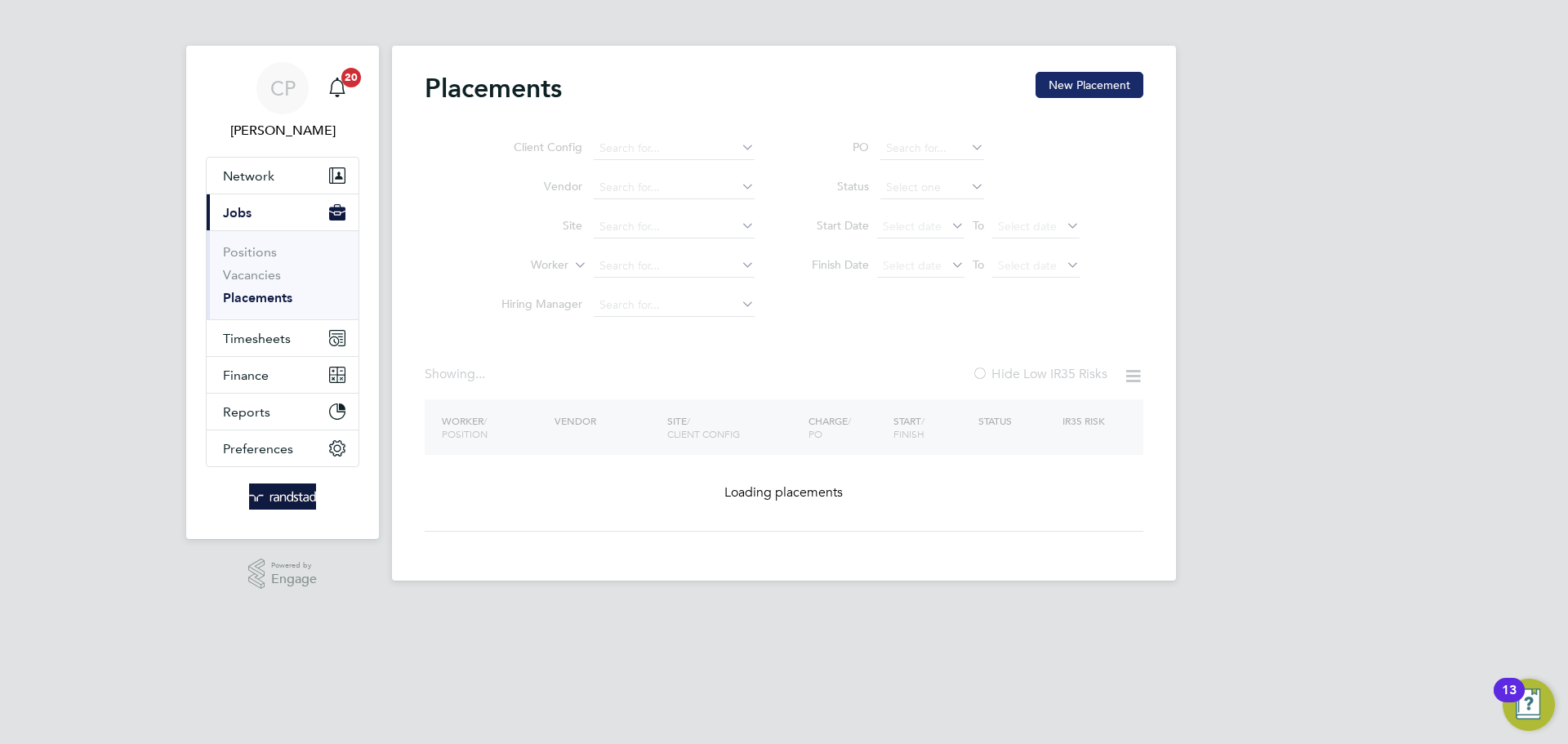
click at [1118, 72] on button "New Placement" at bounding box center [1088, 85] width 108 height 26
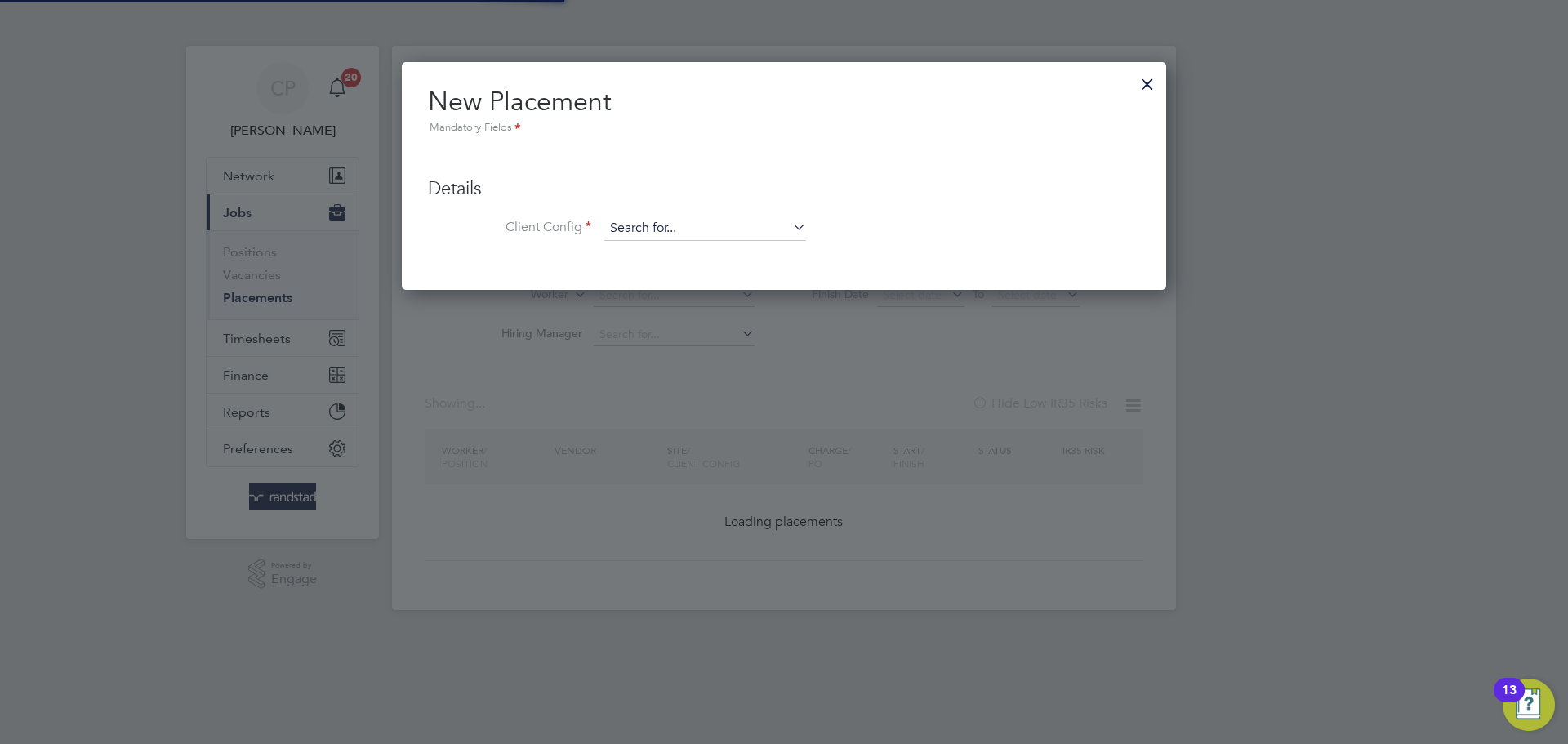
click at [646, 232] on input at bounding box center [704, 229] width 201 height 24
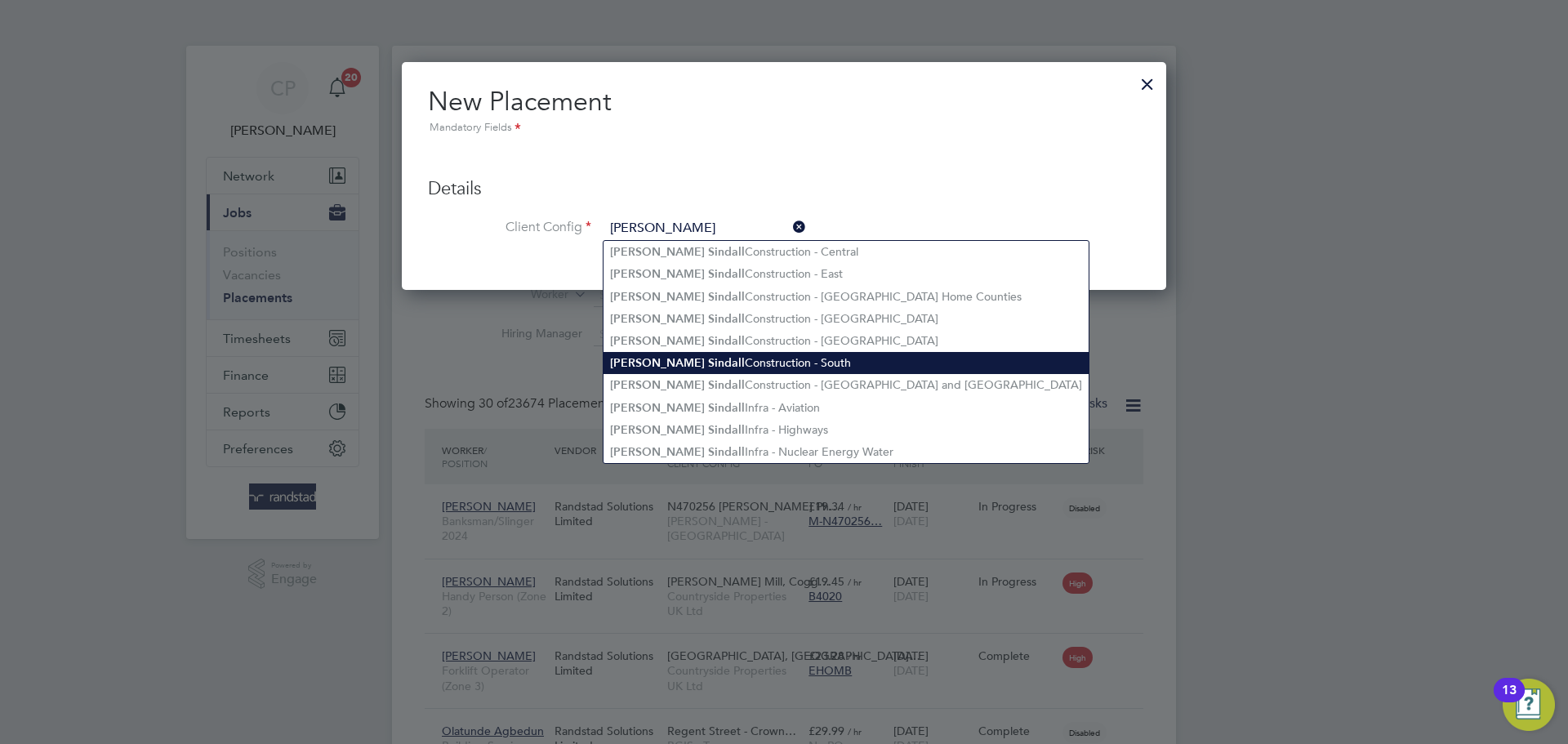
click at [700, 355] on li "[PERSON_NAME] Construction - South" at bounding box center [846, 364] width 485 height 22
type input "[PERSON_NAME] Construction - South"
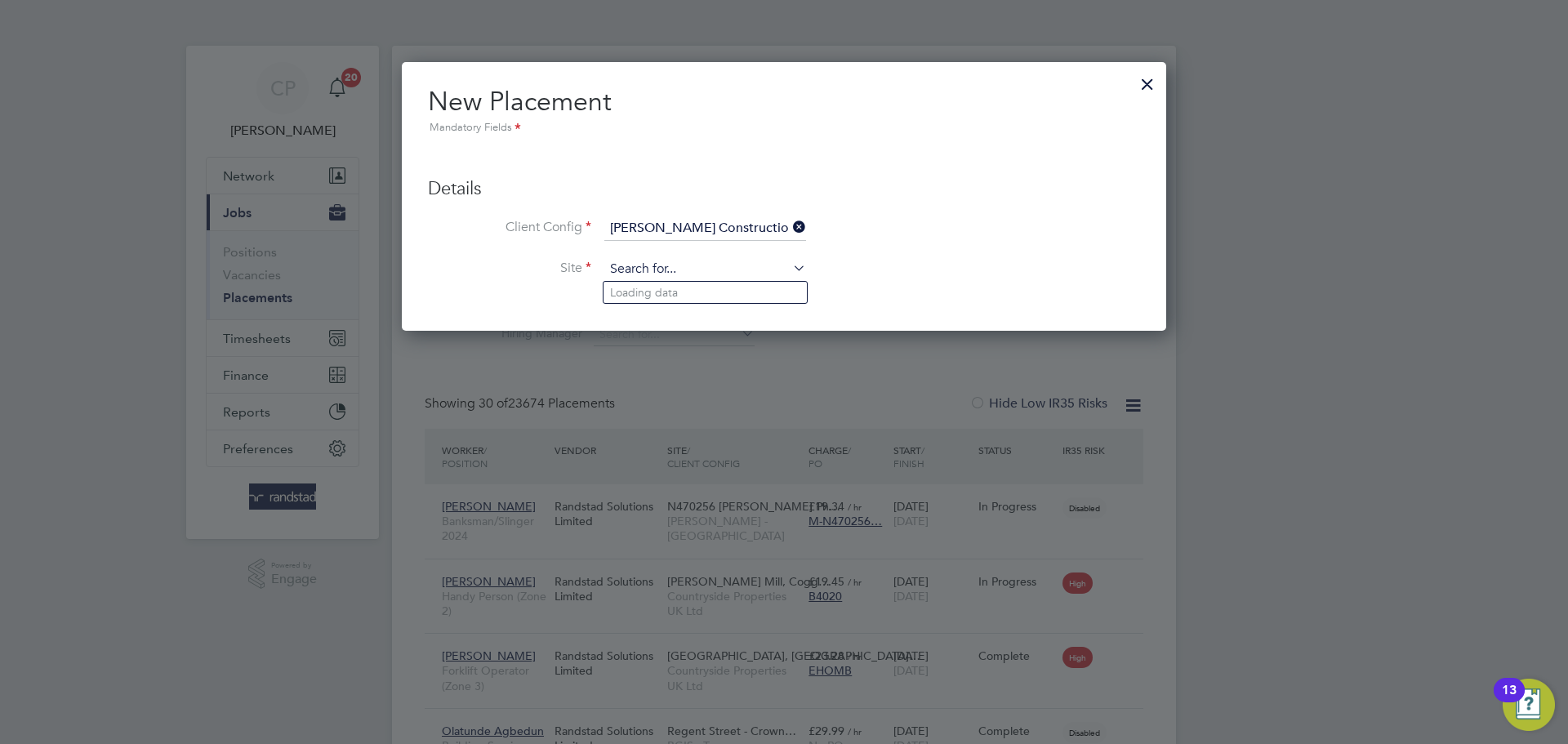
click at [687, 258] on input at bounding box center [704, 270] width 201 height 24
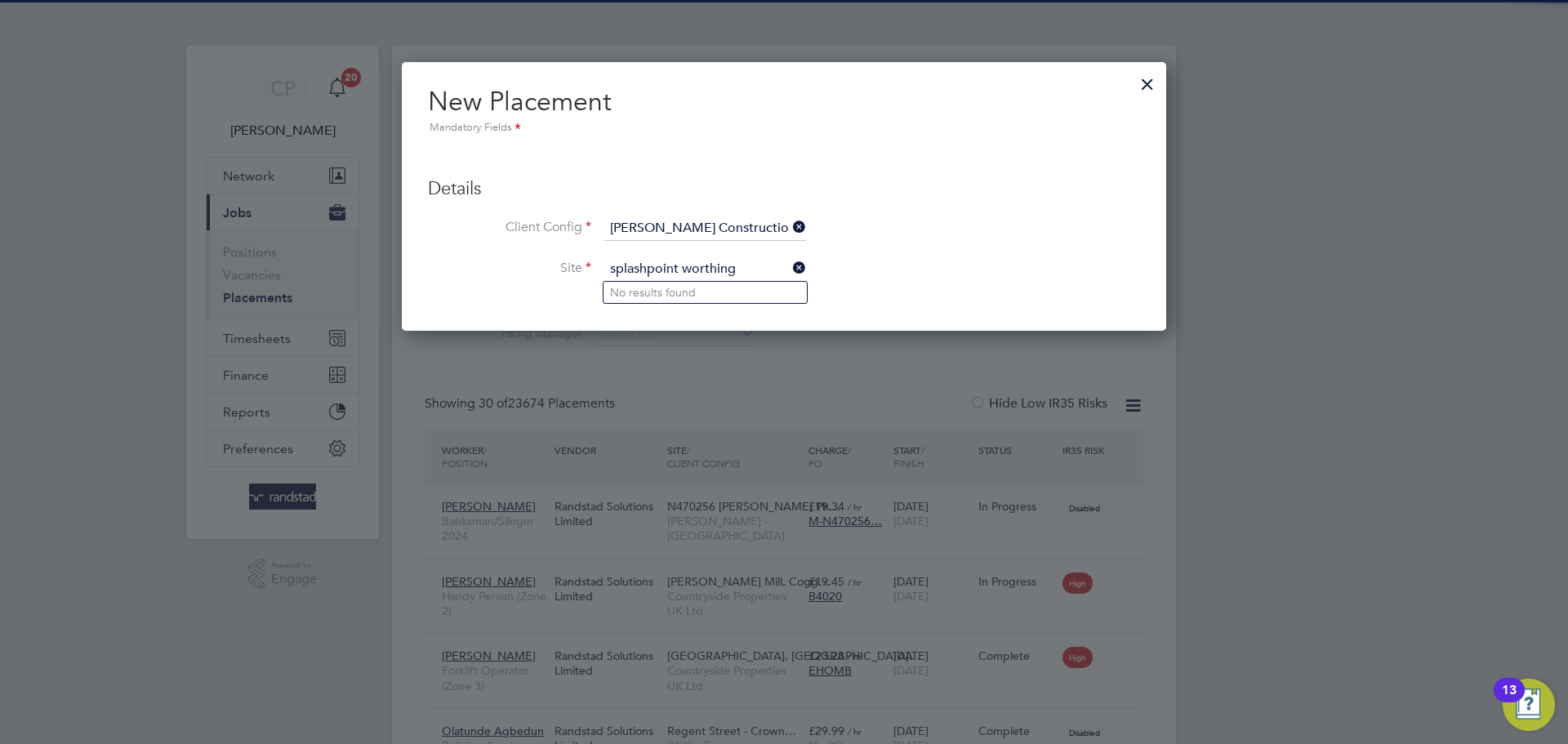
type input "splashpoint worthing"
click at [978, 226] on li "Client Config [PERSON_NAME] Construction - South" at bounding box center [784, 237] width 712 height 41
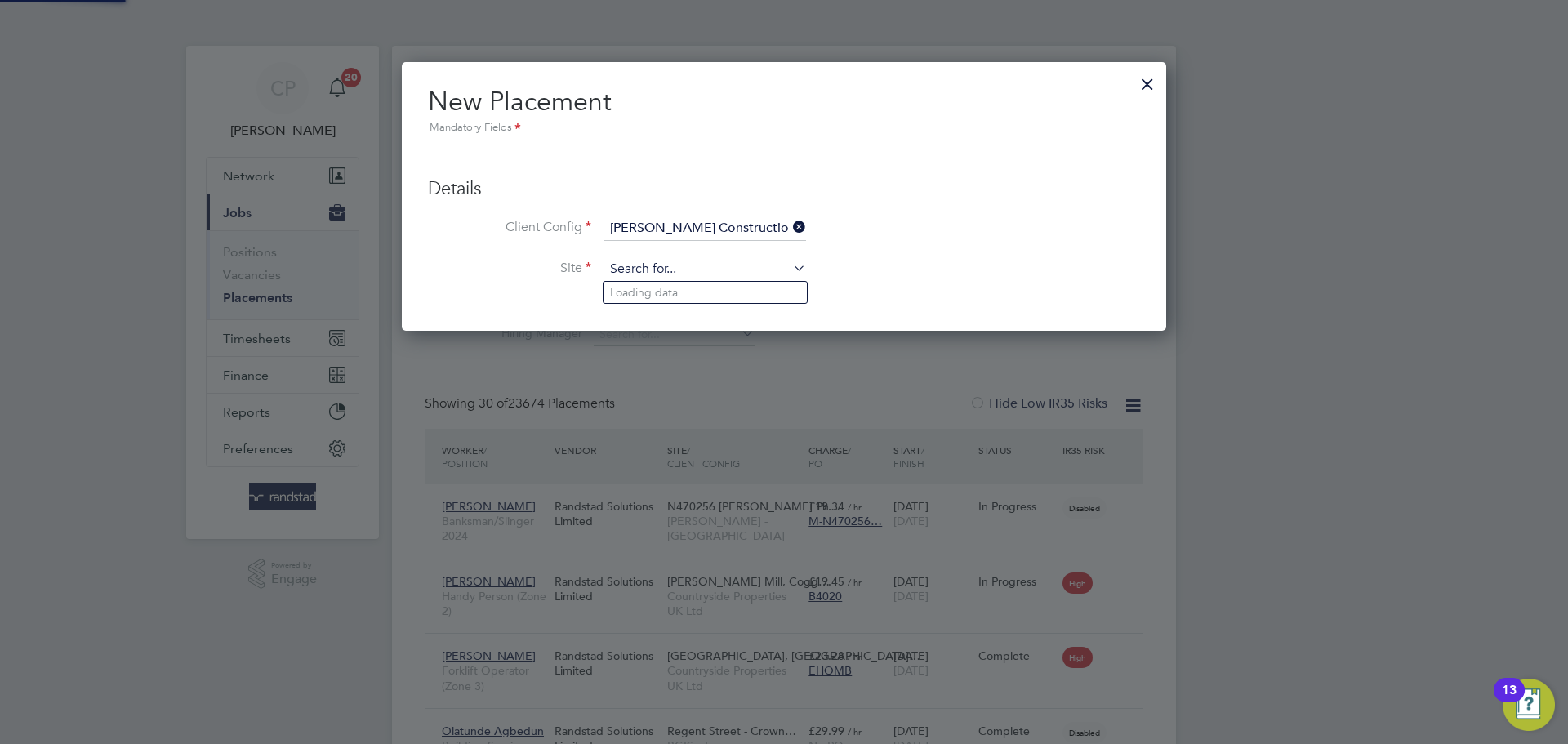
click at [664, 277] on input at bounding box center [704, 270] width 201 height 24
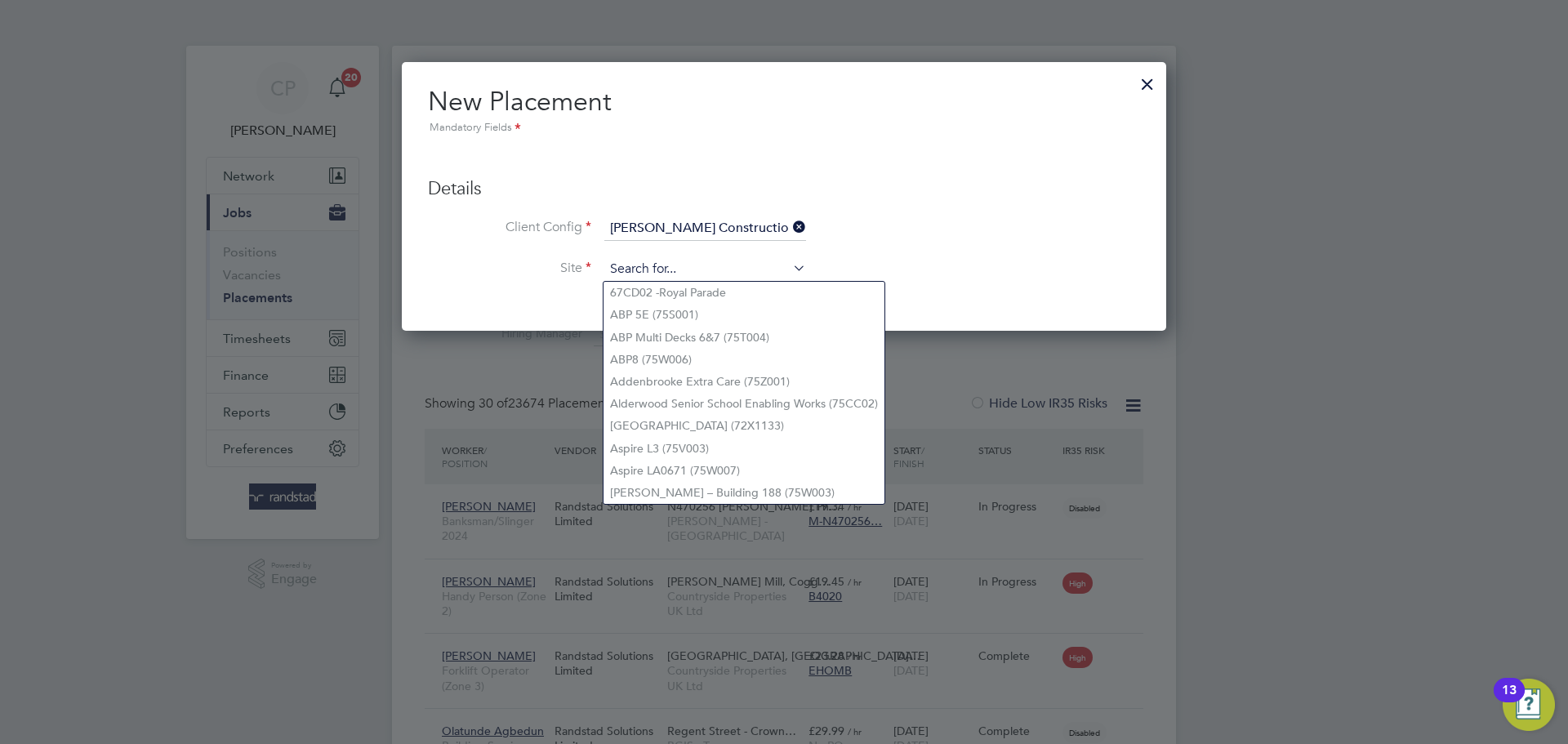
click at [674, 263] on input at bounding box center [704, 270] width 201 height 24
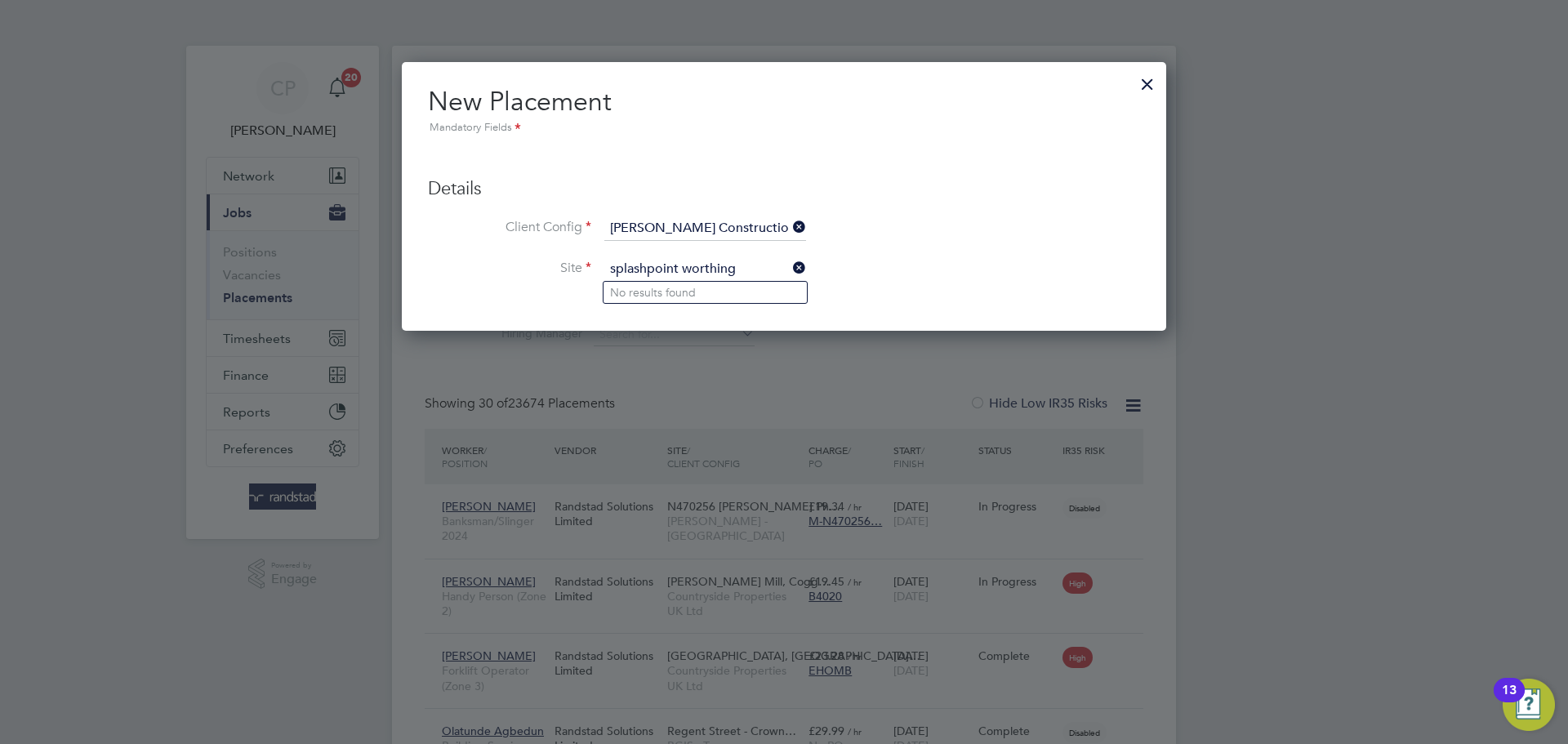
type input "splashpoint worthing"
click at [1148, 86] on div at bounding box center [1146, 80] width 29 height 29
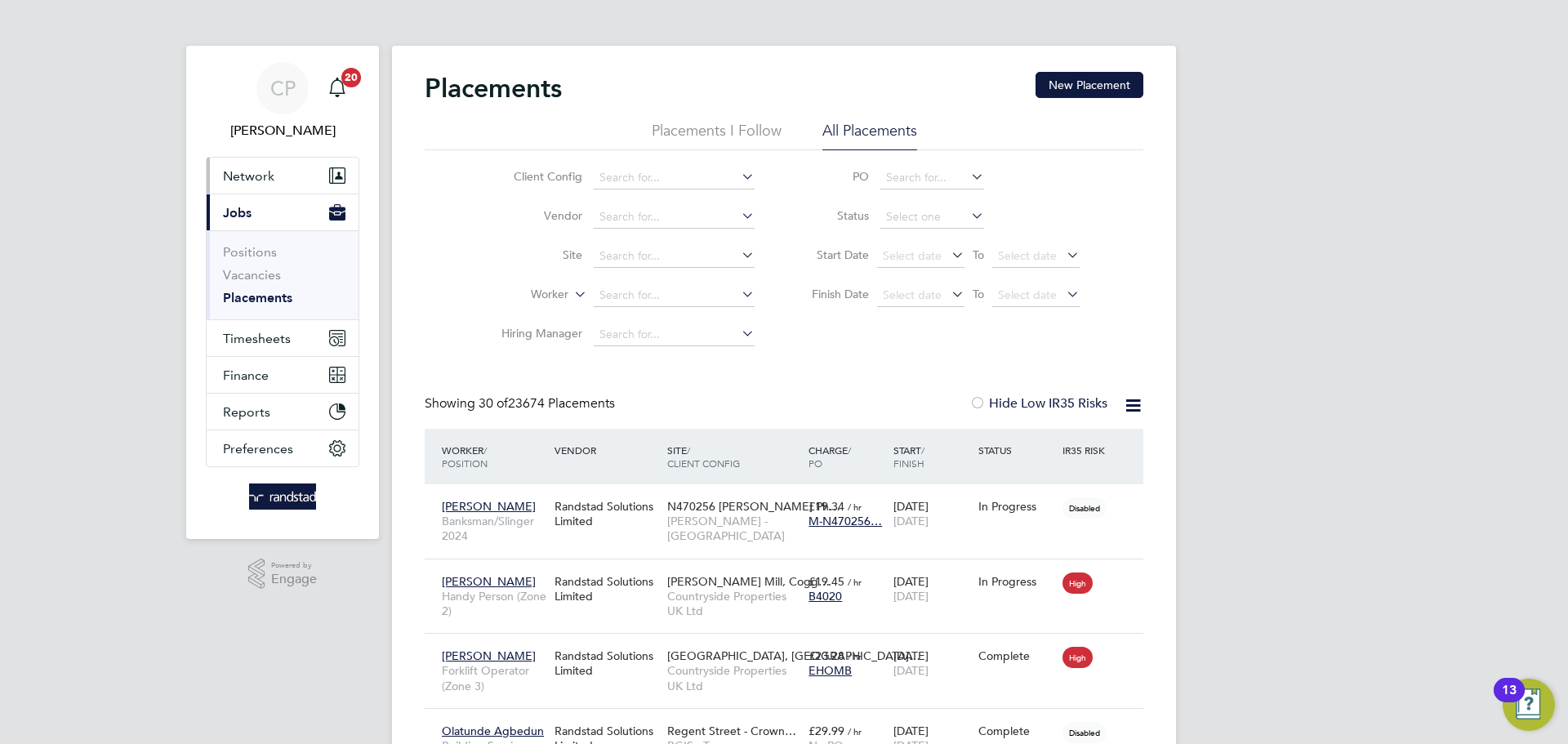
click at [309, 182] on button "Network" at bounding box center [283, 175] width 152 height 36
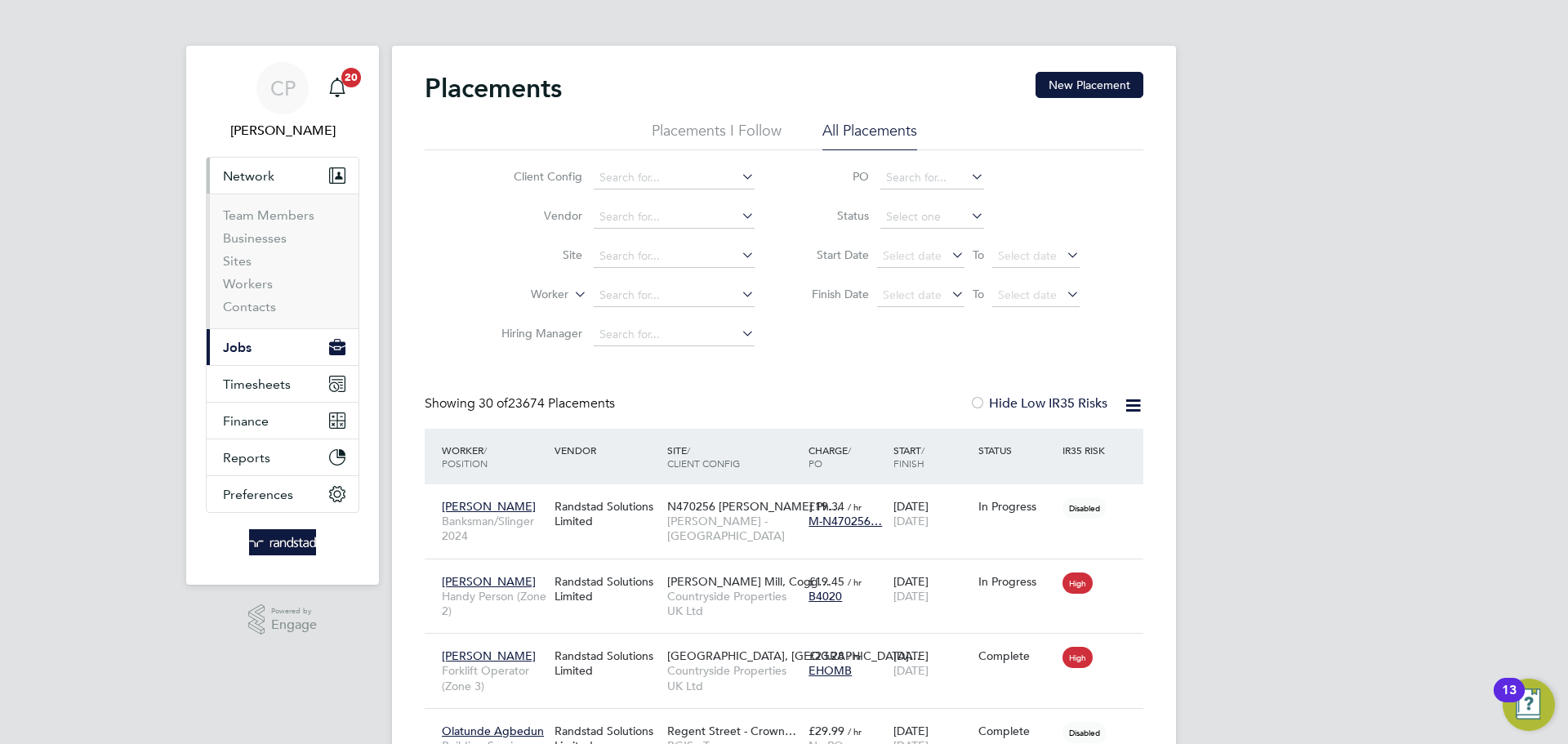
click at [232, 352] on span "Jobs" at bounding box center [237, 348] width 29 height 16
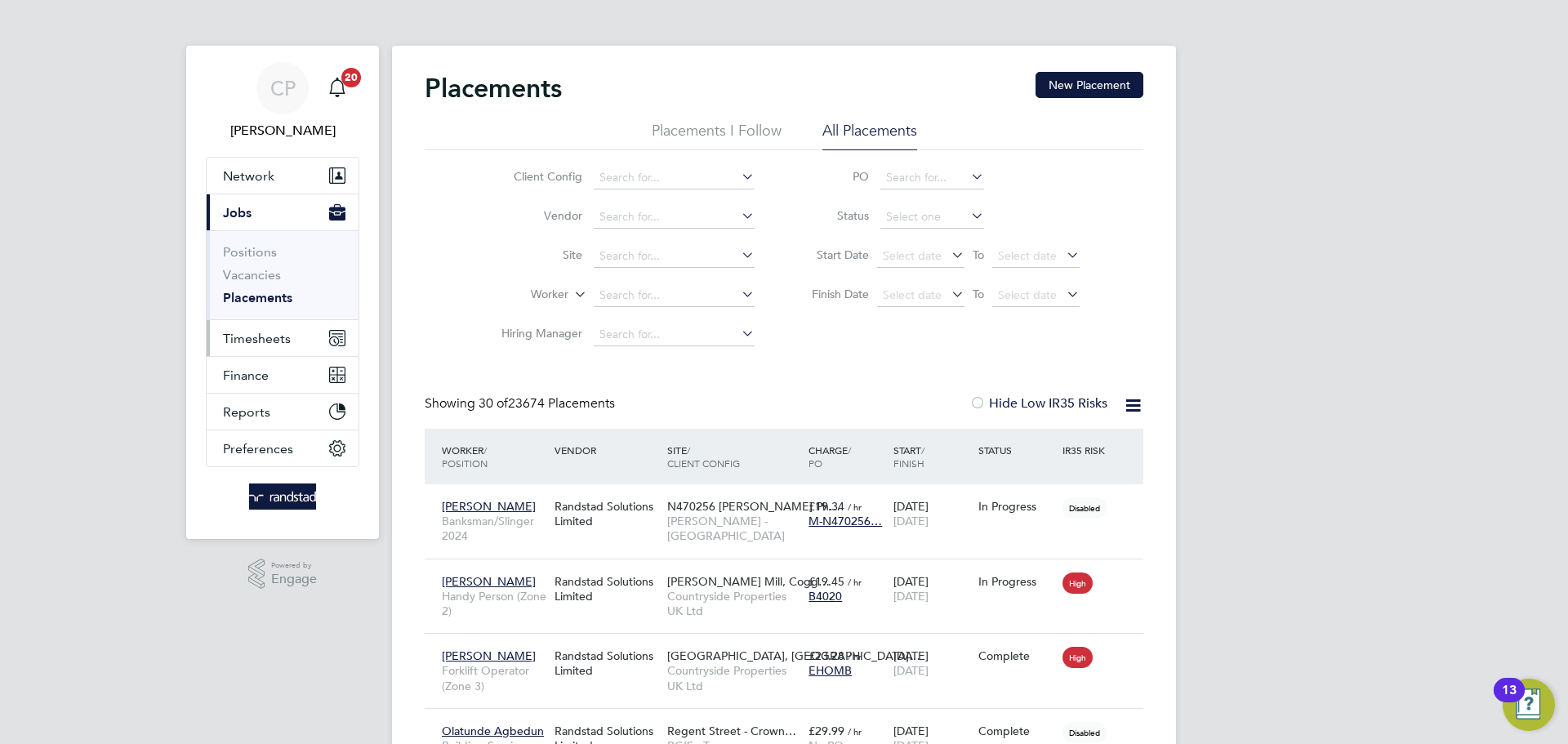
click at [270, 335] on span "Timesheets" at bounding box center [257, 338] width 67 height 16
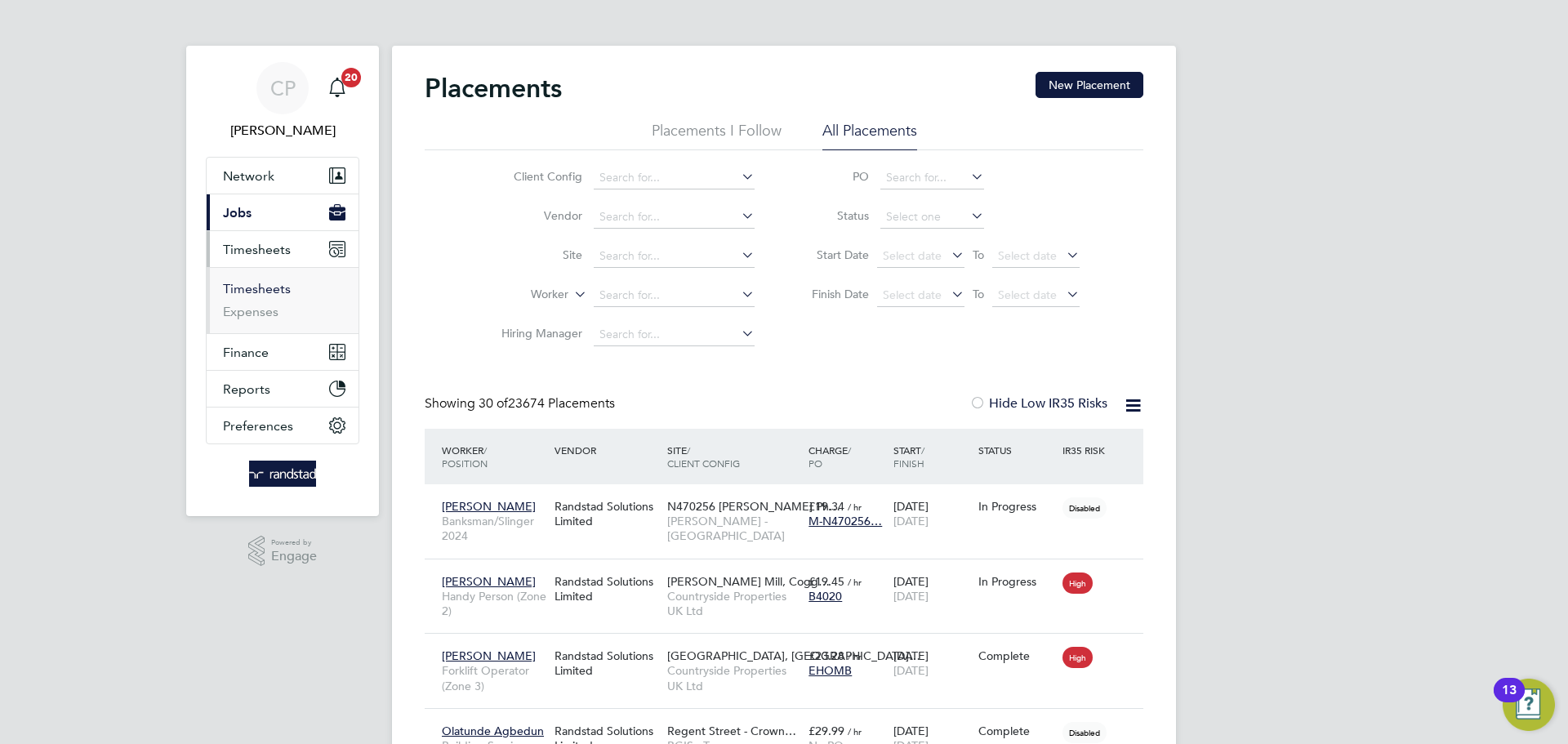
click at [272, 290] on link "Timesheets" at bounding box center [257, 289] width 67 height 16
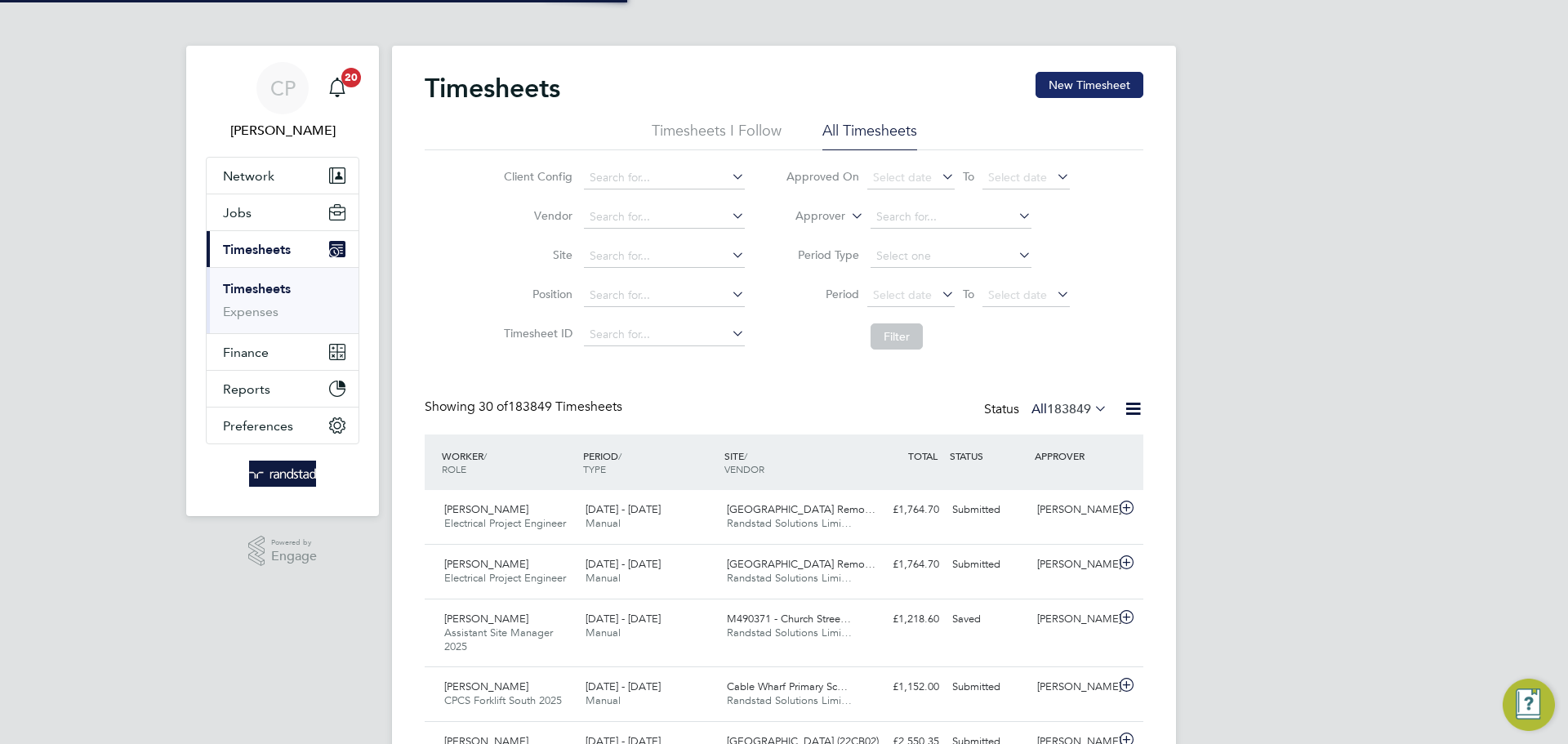
click at [1075, 85] on button "New Timesheet" at bounding box center [1088, 85] width 108 height 26
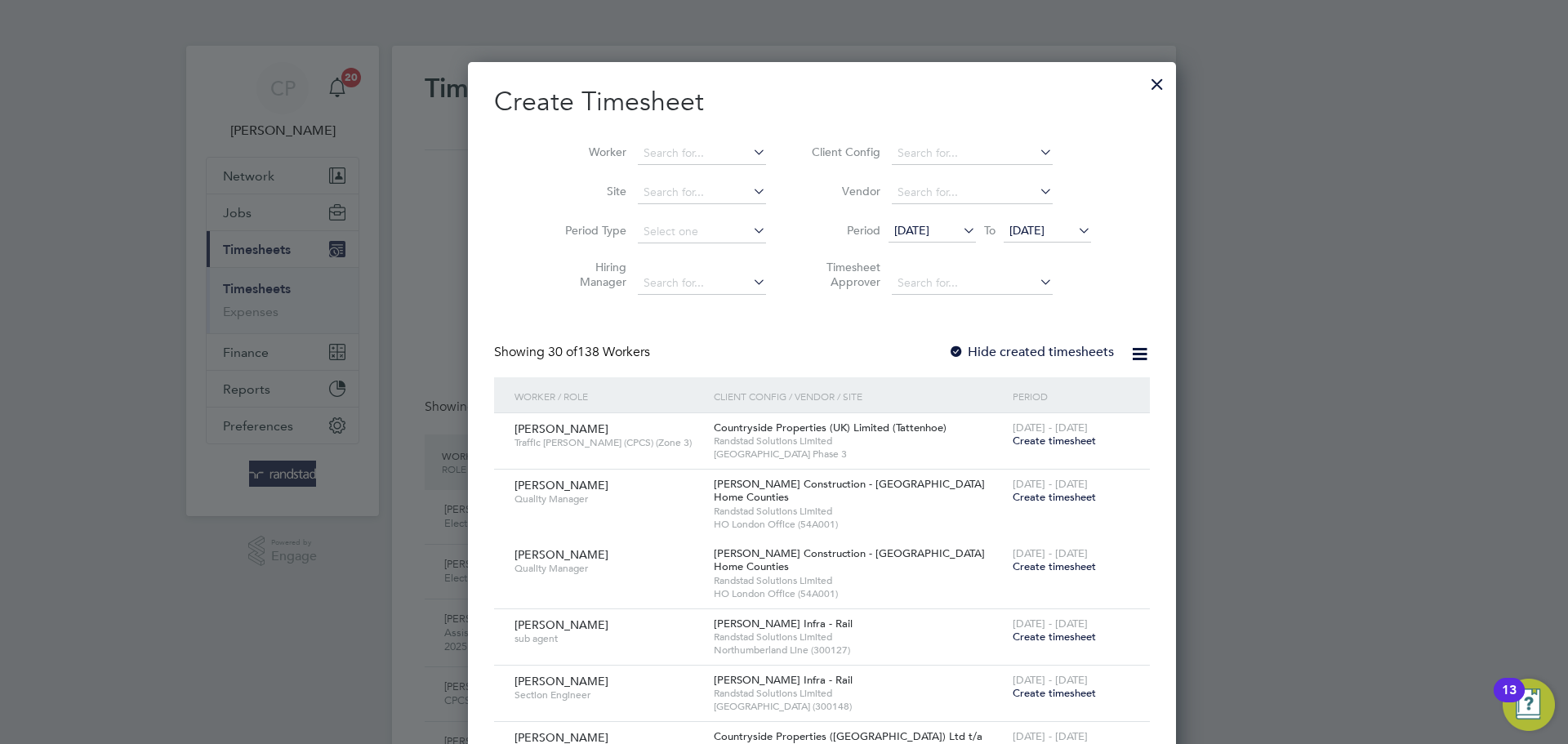
click at [1010, 226] on span "[DATE]" at bounding box center [1027, 231] width 35 height 15
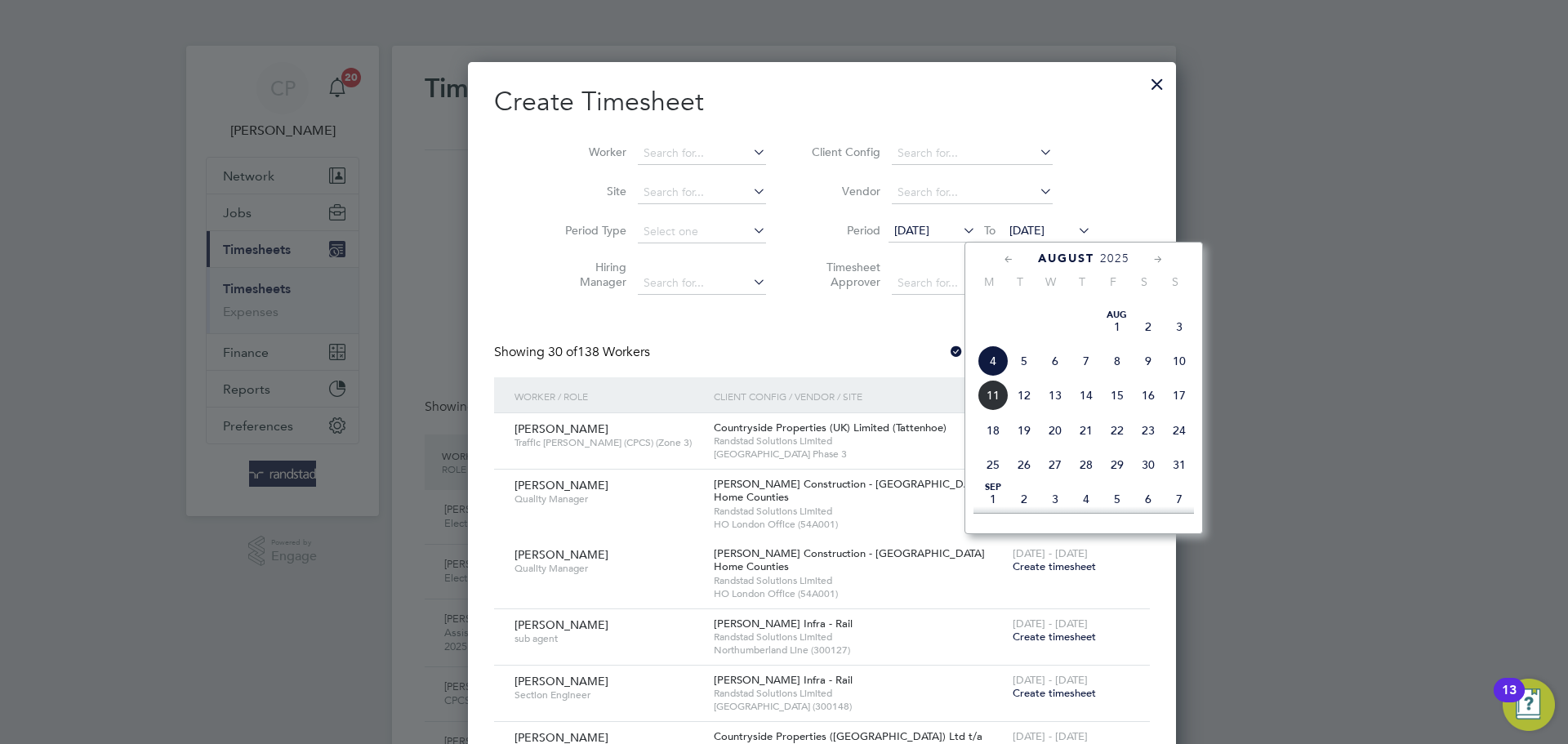
click at [986, 411] on span "11" at bounding box center [993, 394] width 31 height 31
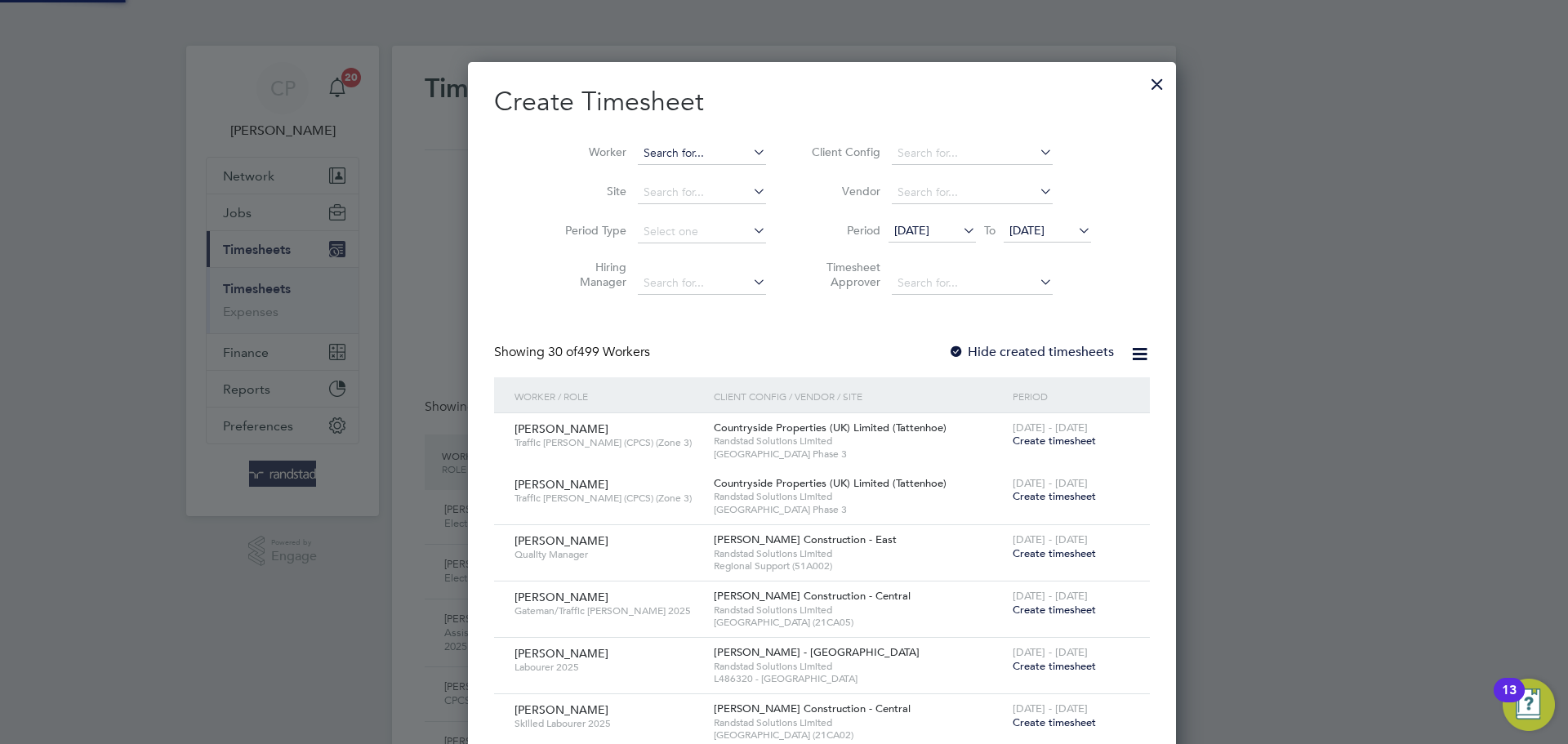
click at [704, 162] on input at bounding box center [702, 154] width 128 height 22
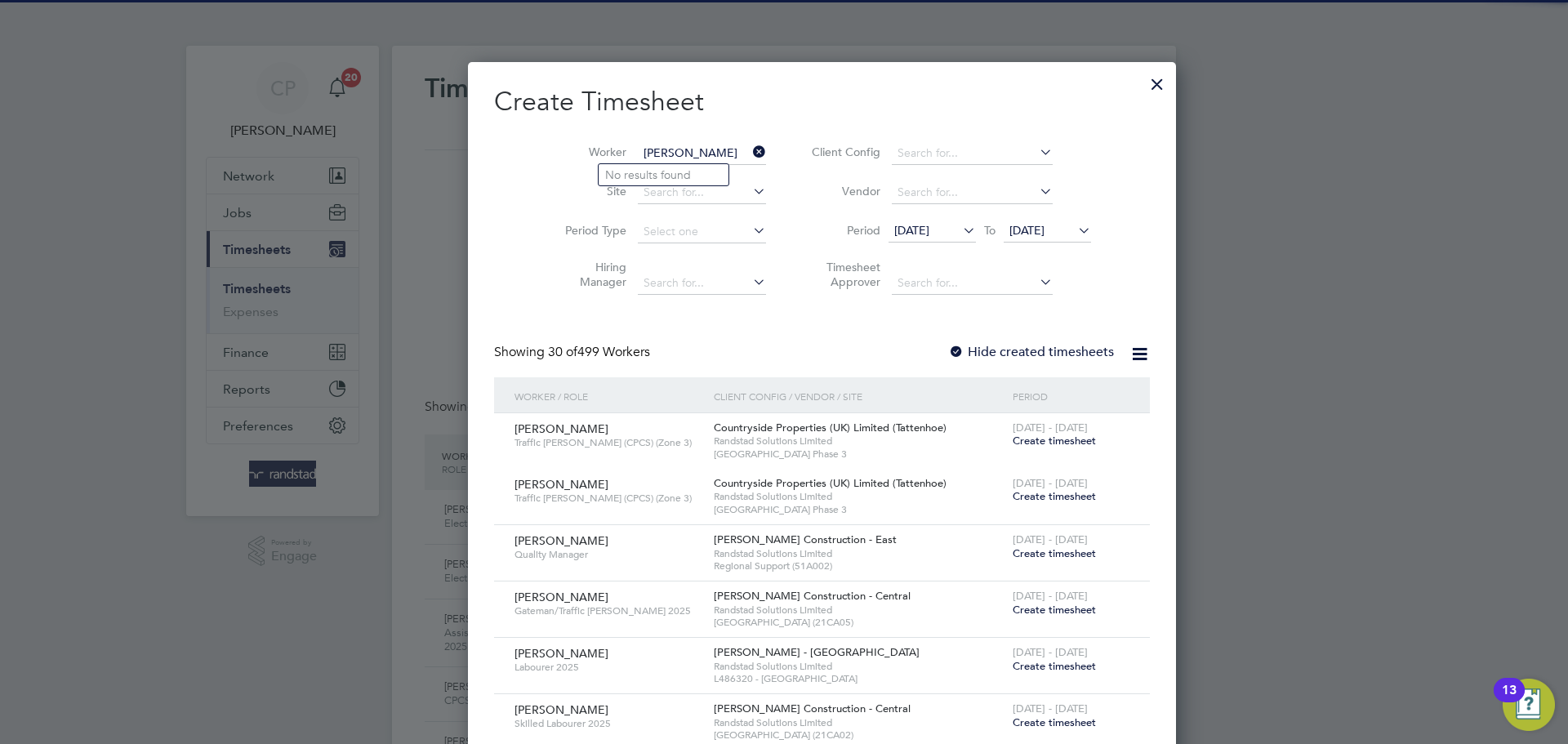
type input "[PERSON_NAME]"
click at [749, 151] on icon at bounding box center [749, 152] width 0 height 22
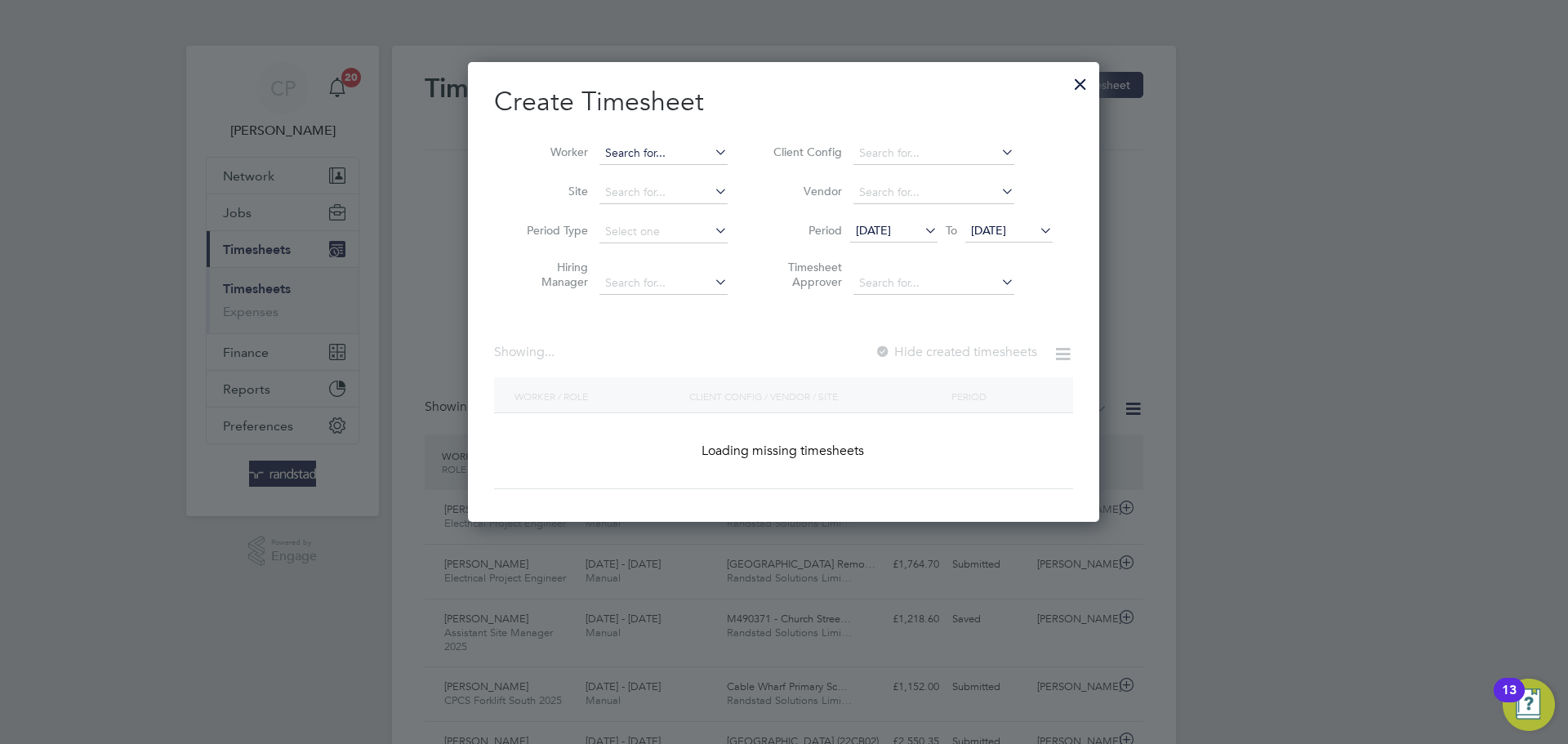
click at [673, 152] on input at bounding box center [663, 154] width 128 height 22
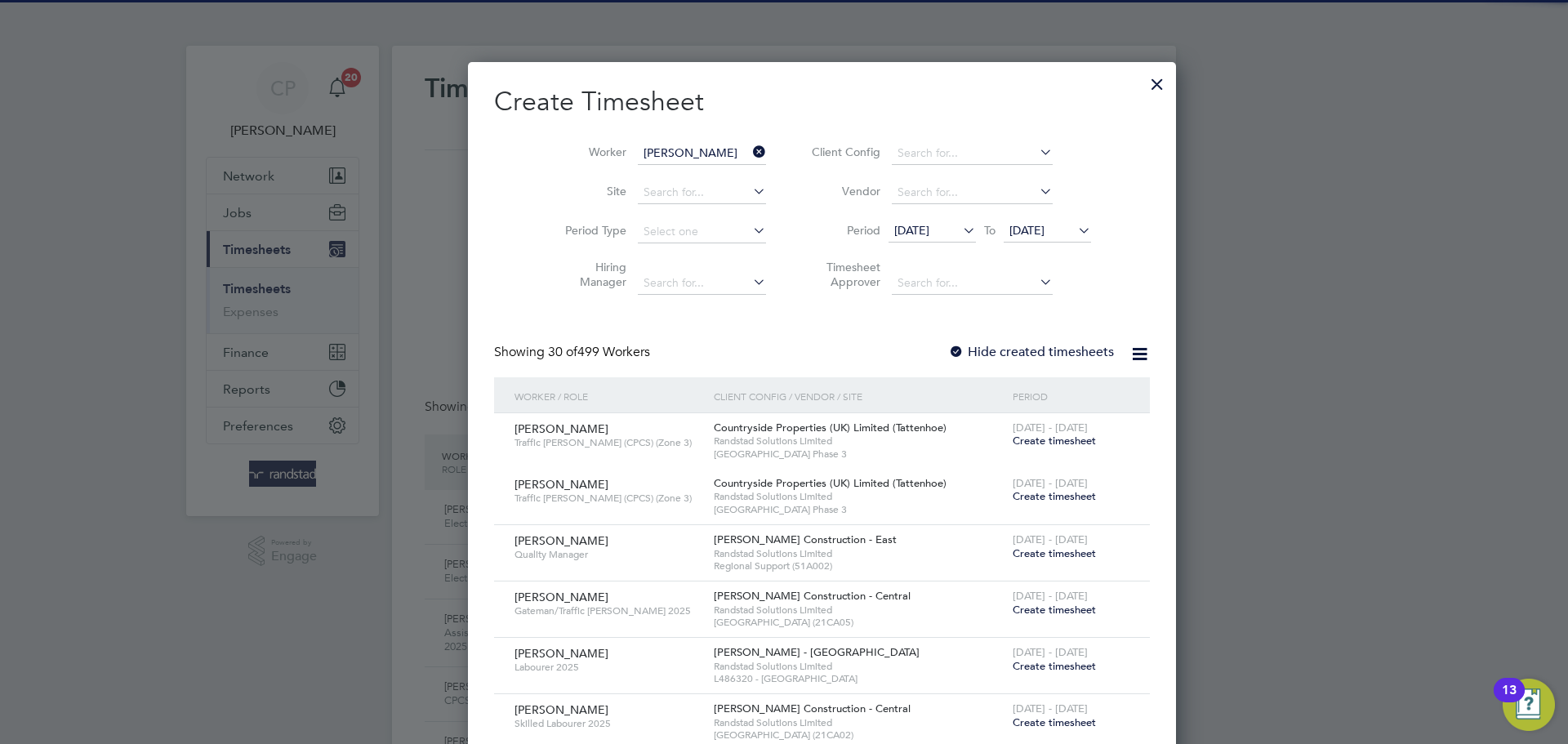
click at [663, 182] on li "[PERSON_NAME]" at bounding box center [672, 175] width 147 height 22
type input "[PERSON_NAME]"
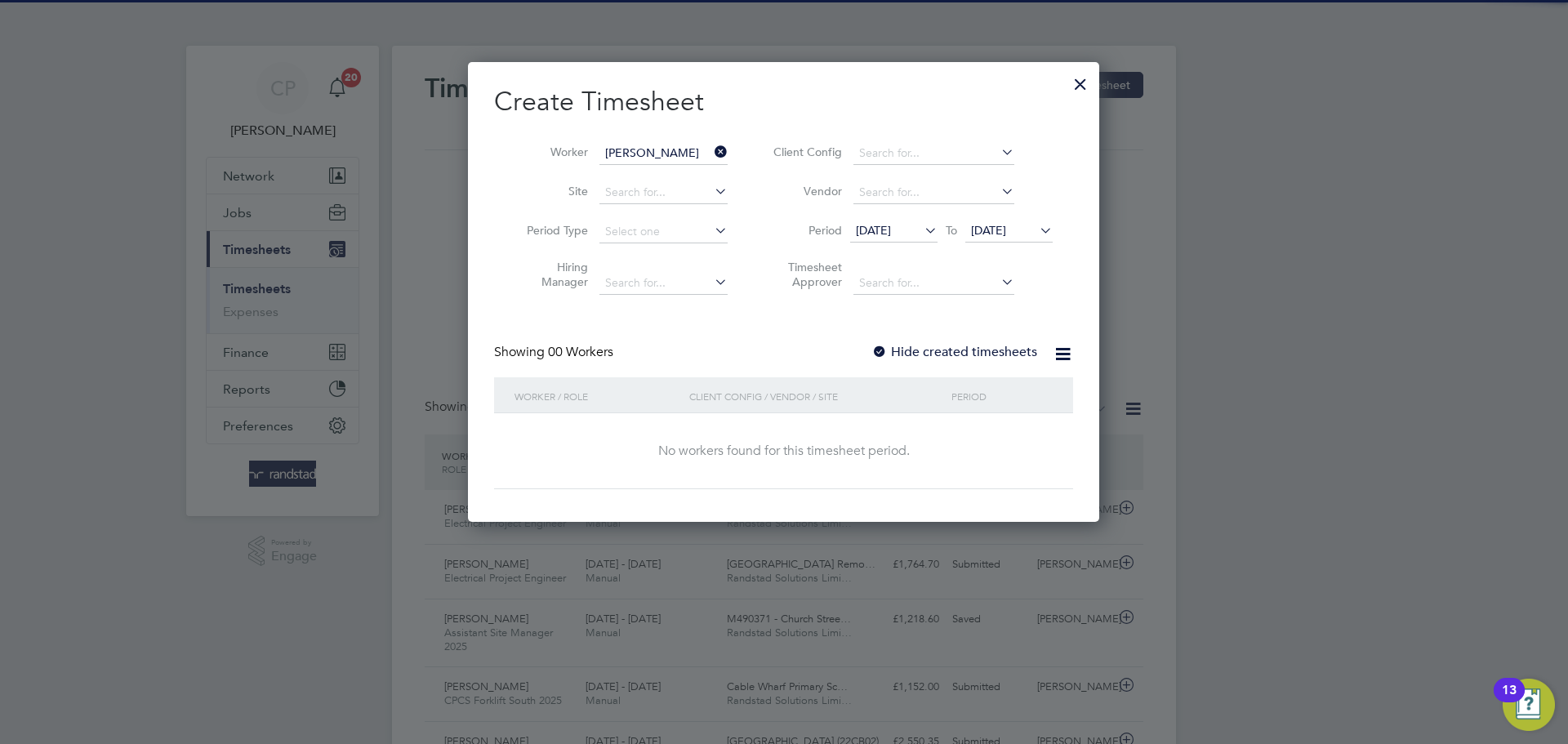
click at [1036, 225] on icon at bounding box center [1036, 231] width 0 height 22
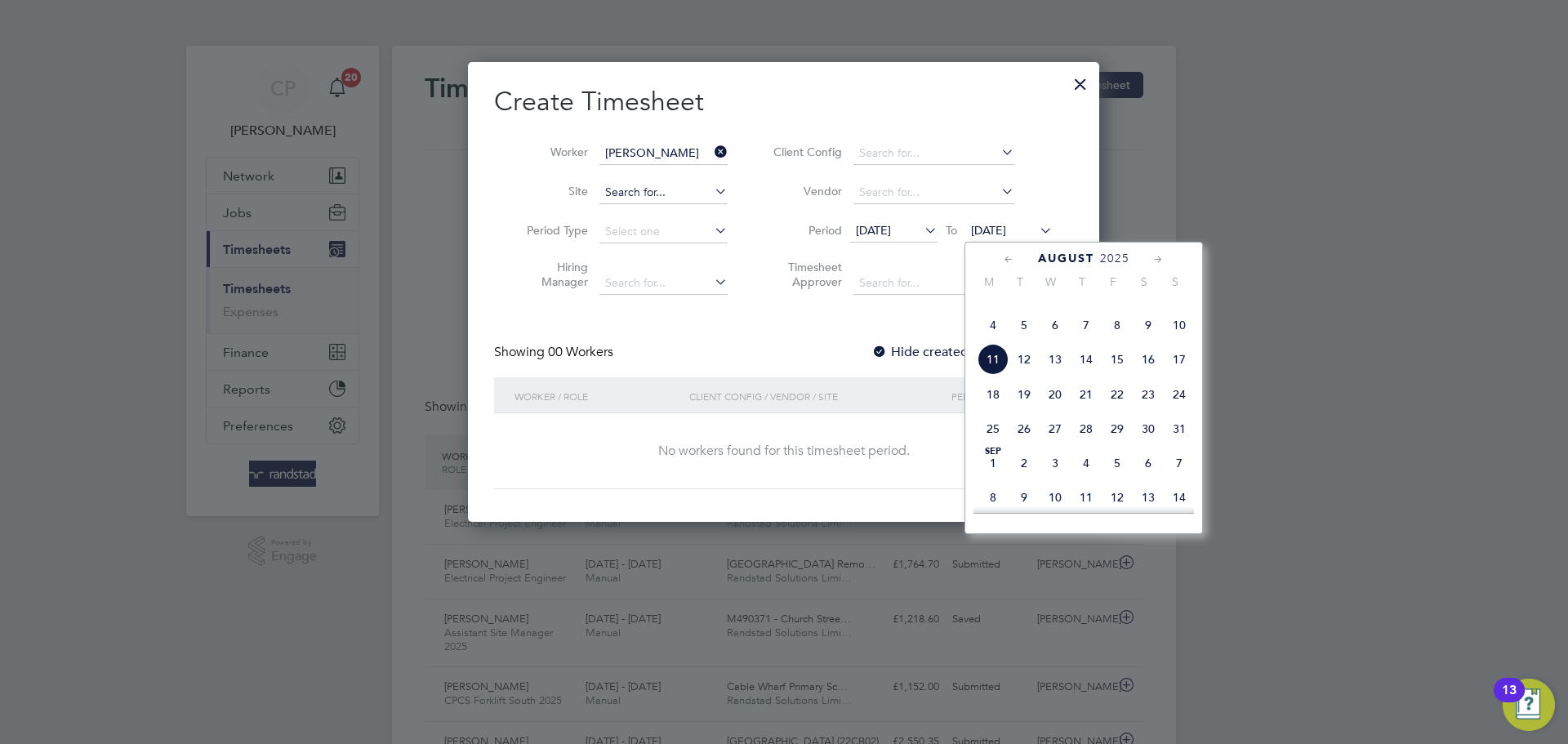
click at [636, 188] on input at bounding box center [663, 193] width 128 height 22
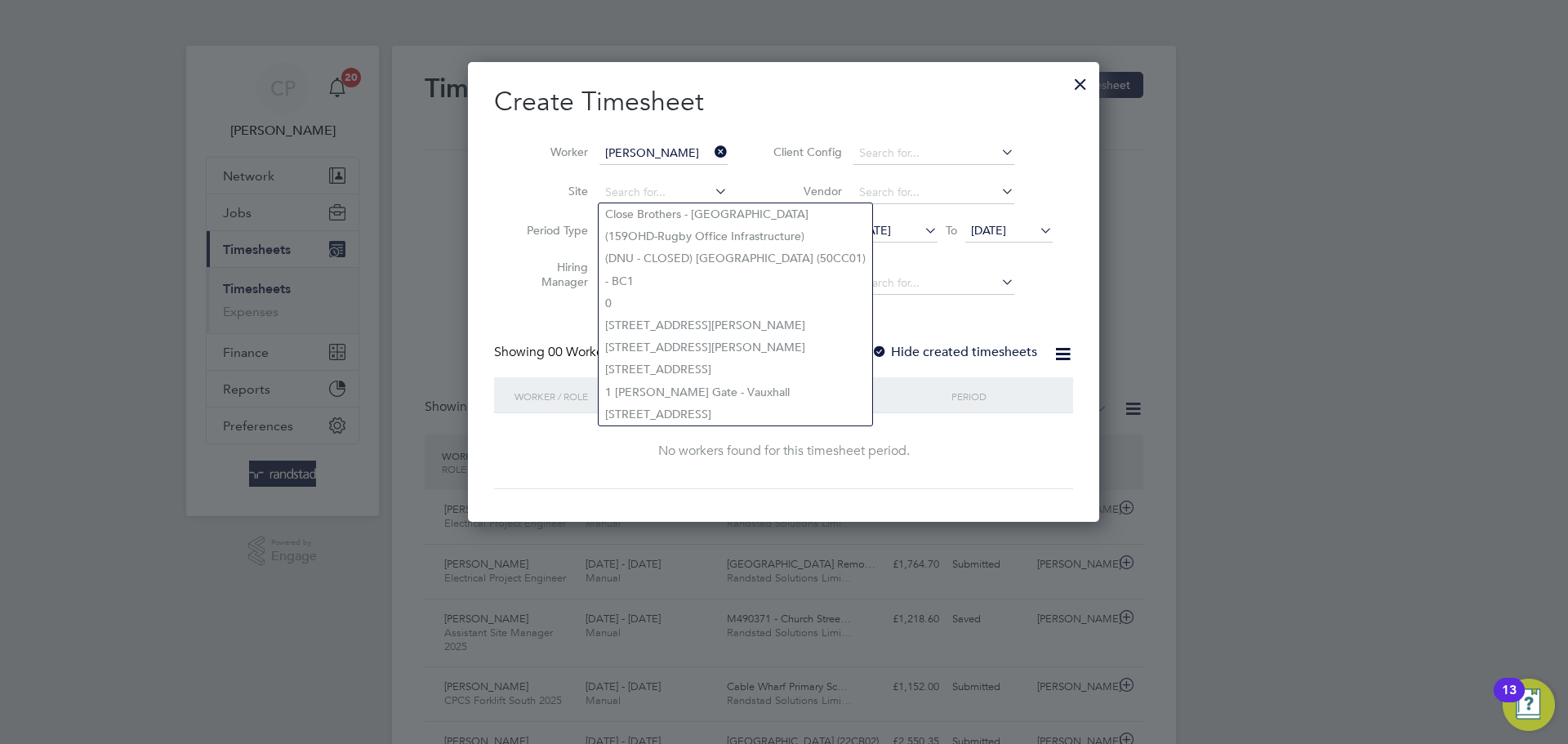
click at [1057, 272] on li "Timesheet Approver" at bounding box center [910, 277] width 325 height 52
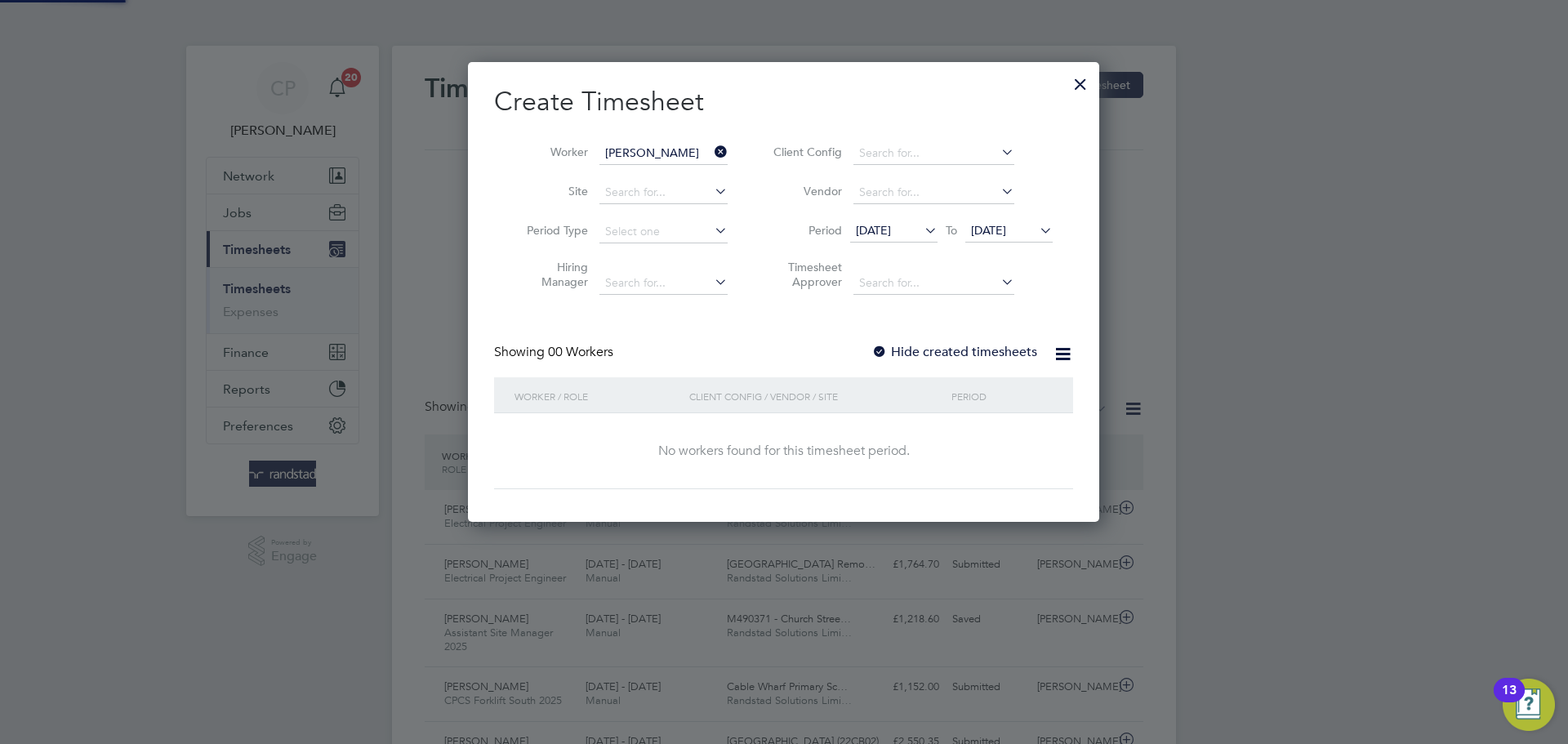
scroll to position [461, 632]
click at [1087, 88] on div at bounding box center [1080, 80] width 29 height 29
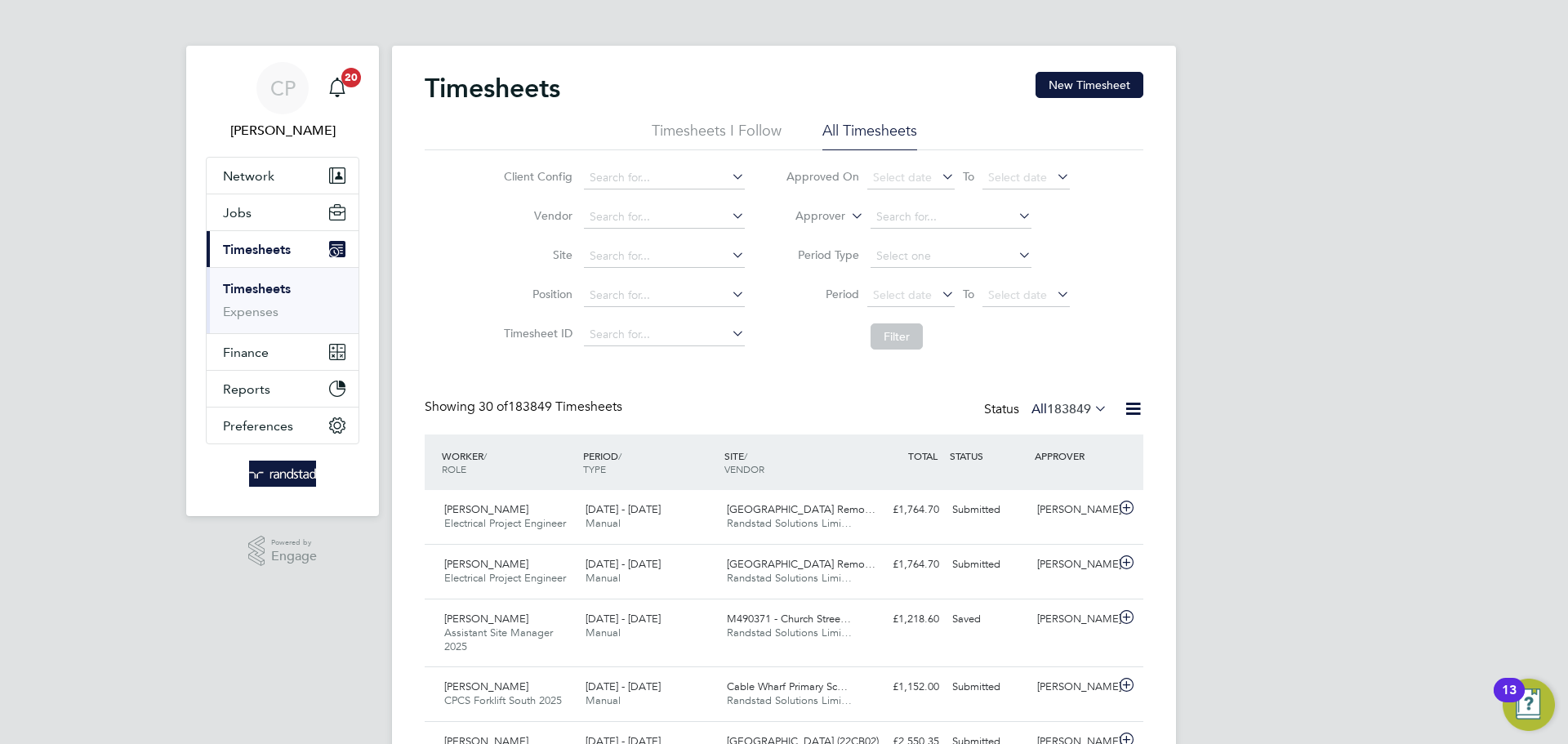
scroll to position [54, 142]
click at [283, 175] on button "Network" at bounding box center [283, 175] width 152 height 36
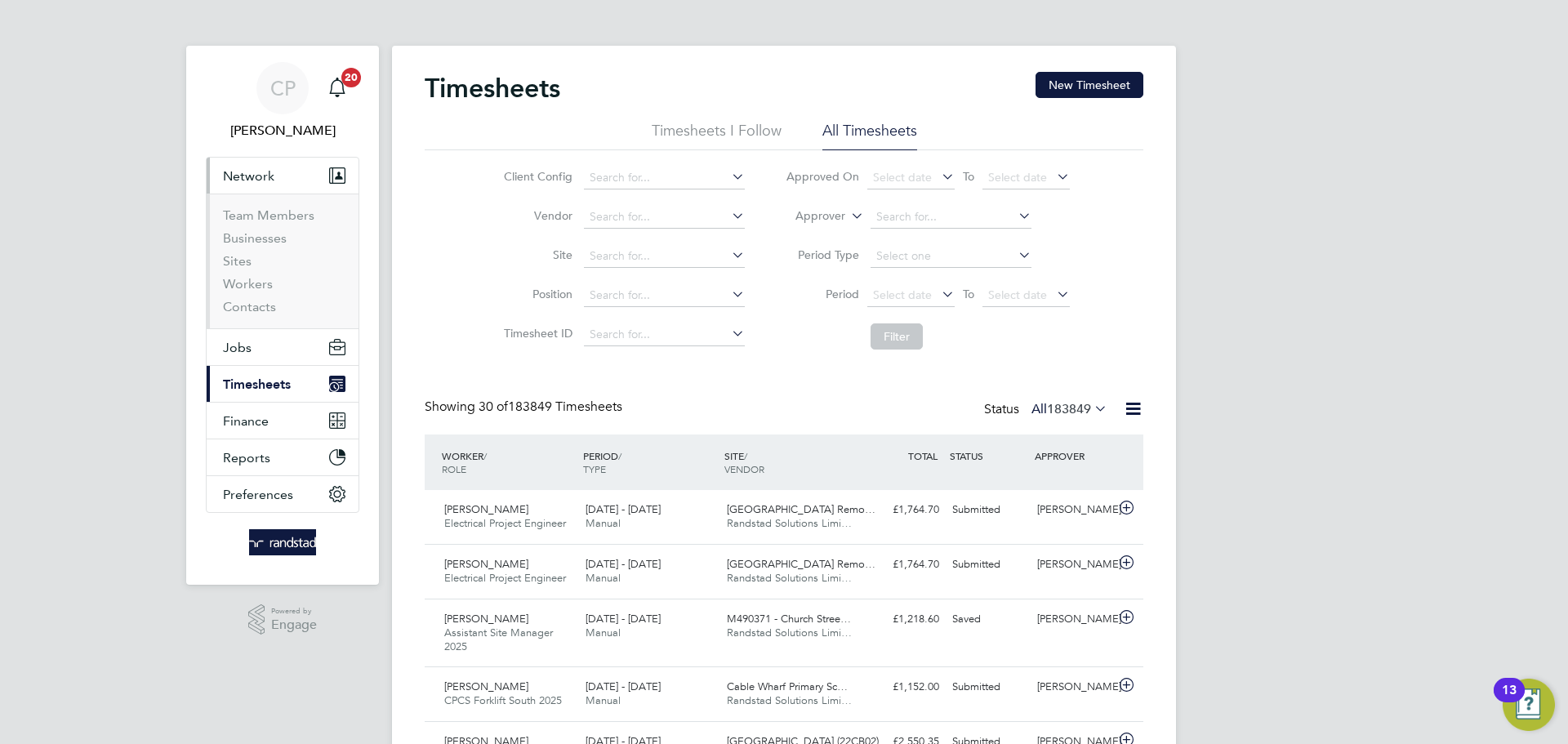
click at [251, 260] on li "Sites" at bounding box center [284, 264] width 123 height 22
click at [247, 261] on link "Sites" at bounding box center [237, 260] width 29 height 16
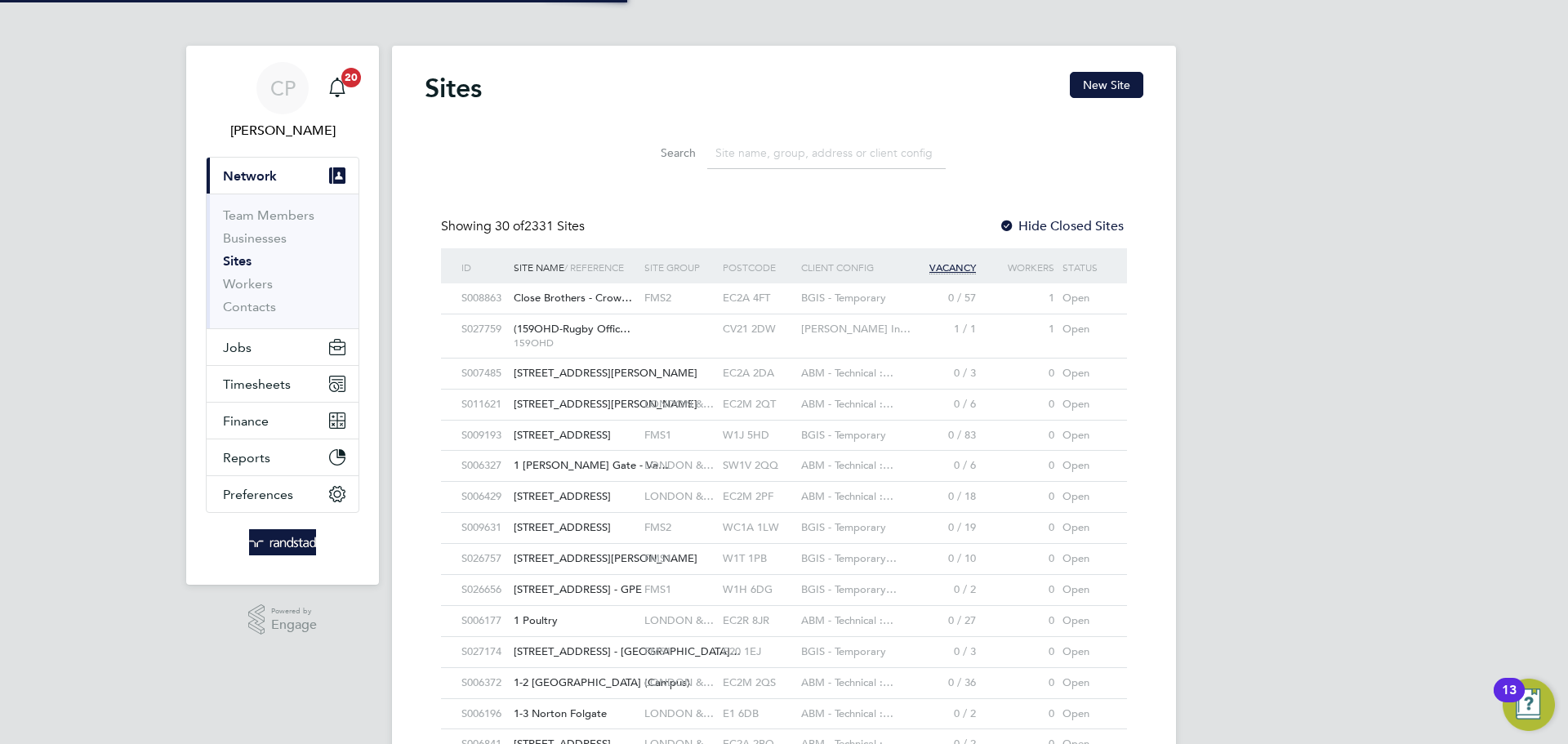
click at [832, 150] on input at bounding box center [826, 153] width 239 height 32
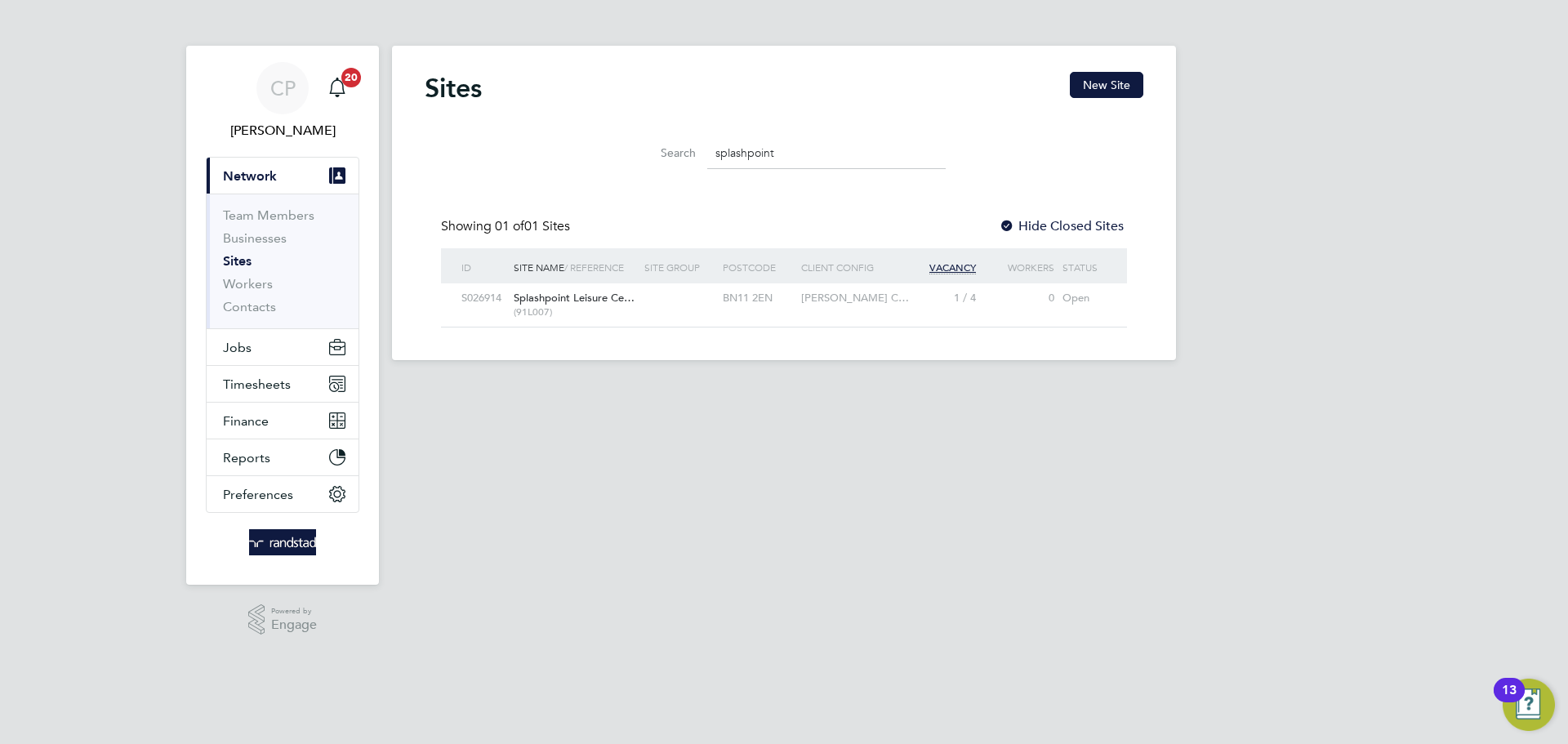
type input "splashpoint"
click at [586, 302] on span "Splashpoint Leisure Ce…" at bounding box center [573, 297] width 121 height 14
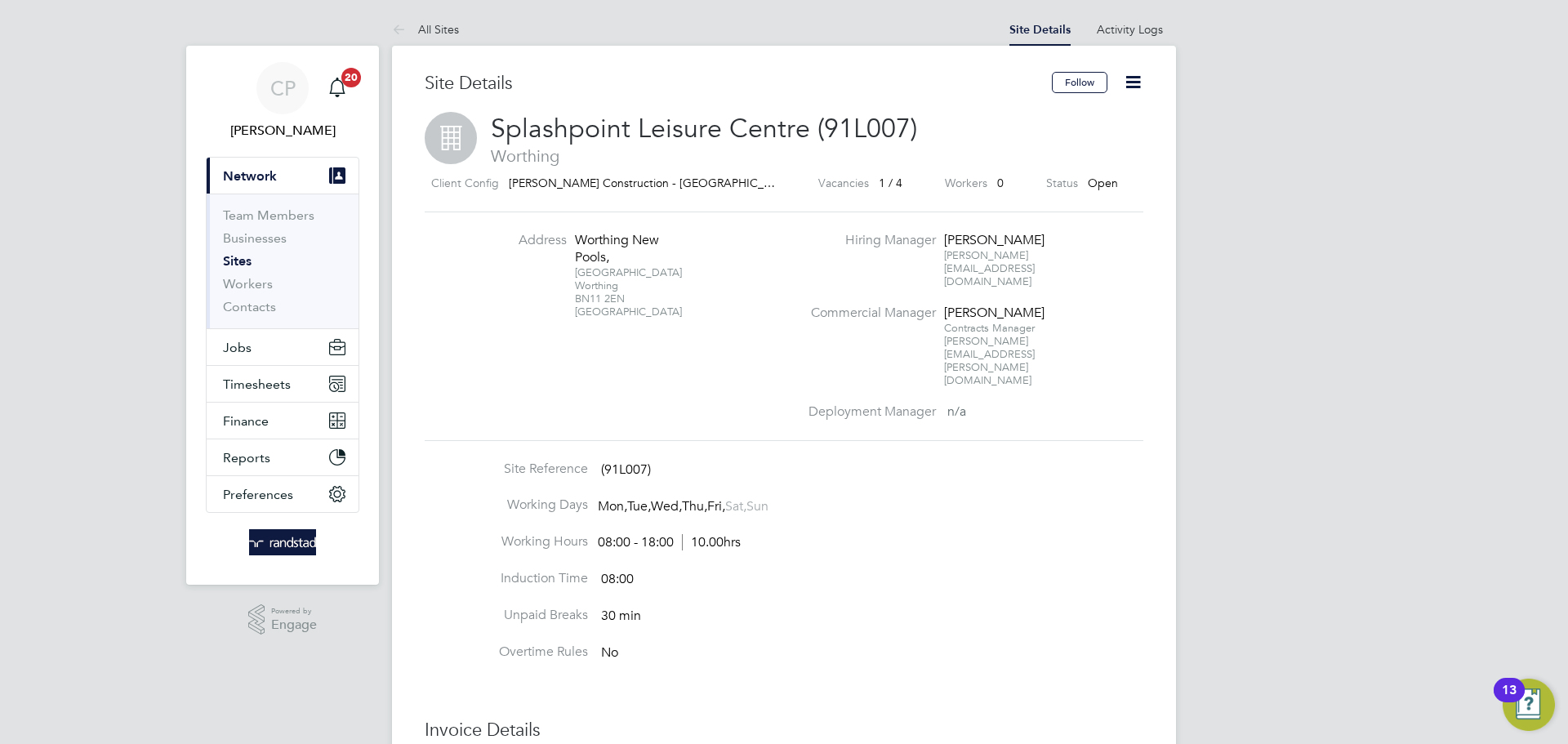
click at [1138, 93] on icon at bounding box center [1133, 82] width 21 height 21
click at [1000, 388] on div "Site Details Follow Splashpoint Leisure Centre (91L007) Worthing Client Config …" at bounding box center [783, 590] width 718 height 1036
click at [1080, 91] on button "Follow" at bounding box center [1079, 82] width 55 height 22
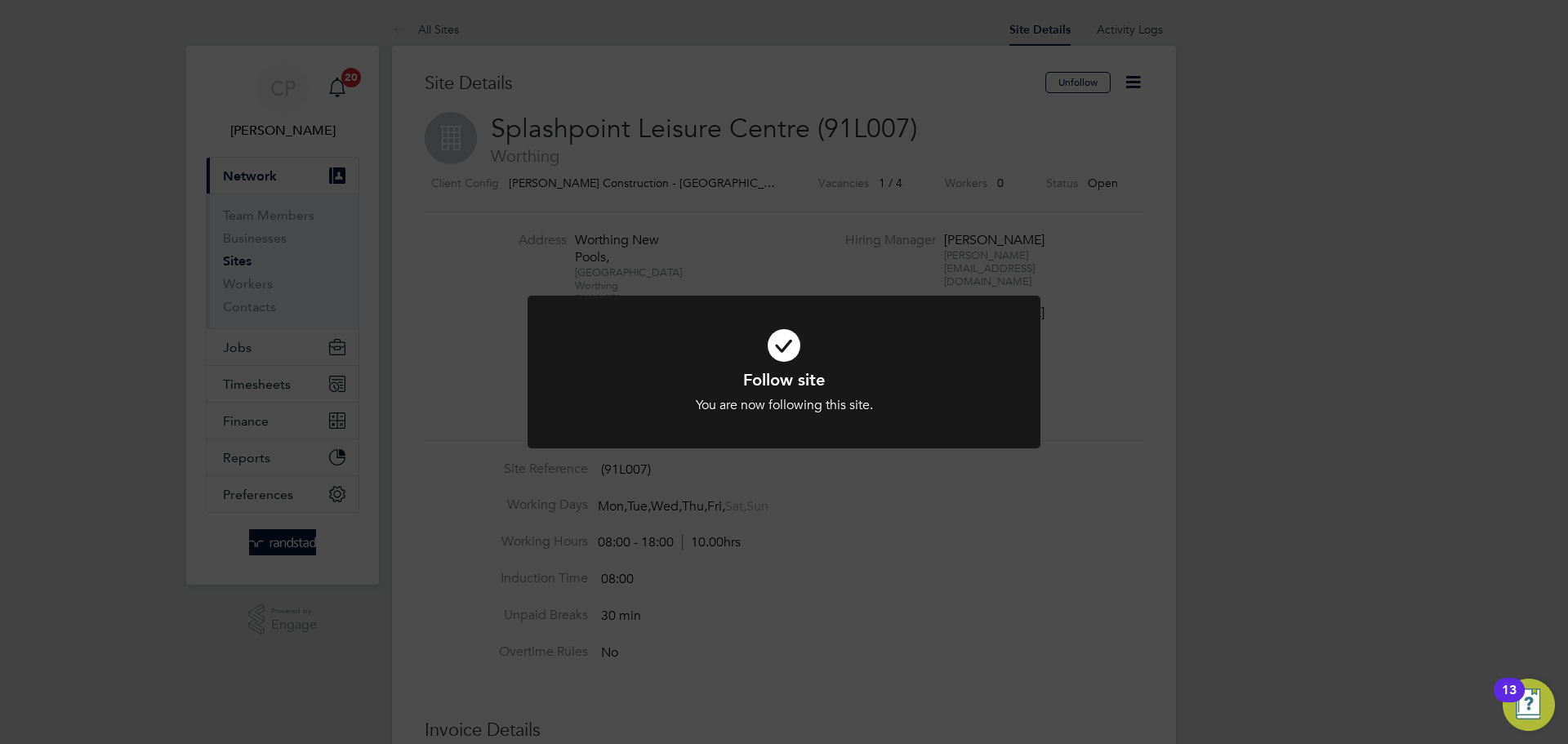
click at [1088, 482] on div "Follow site You are now following this site. Cancel Okay" at bounding box center [784, 372] width 1568 height 744
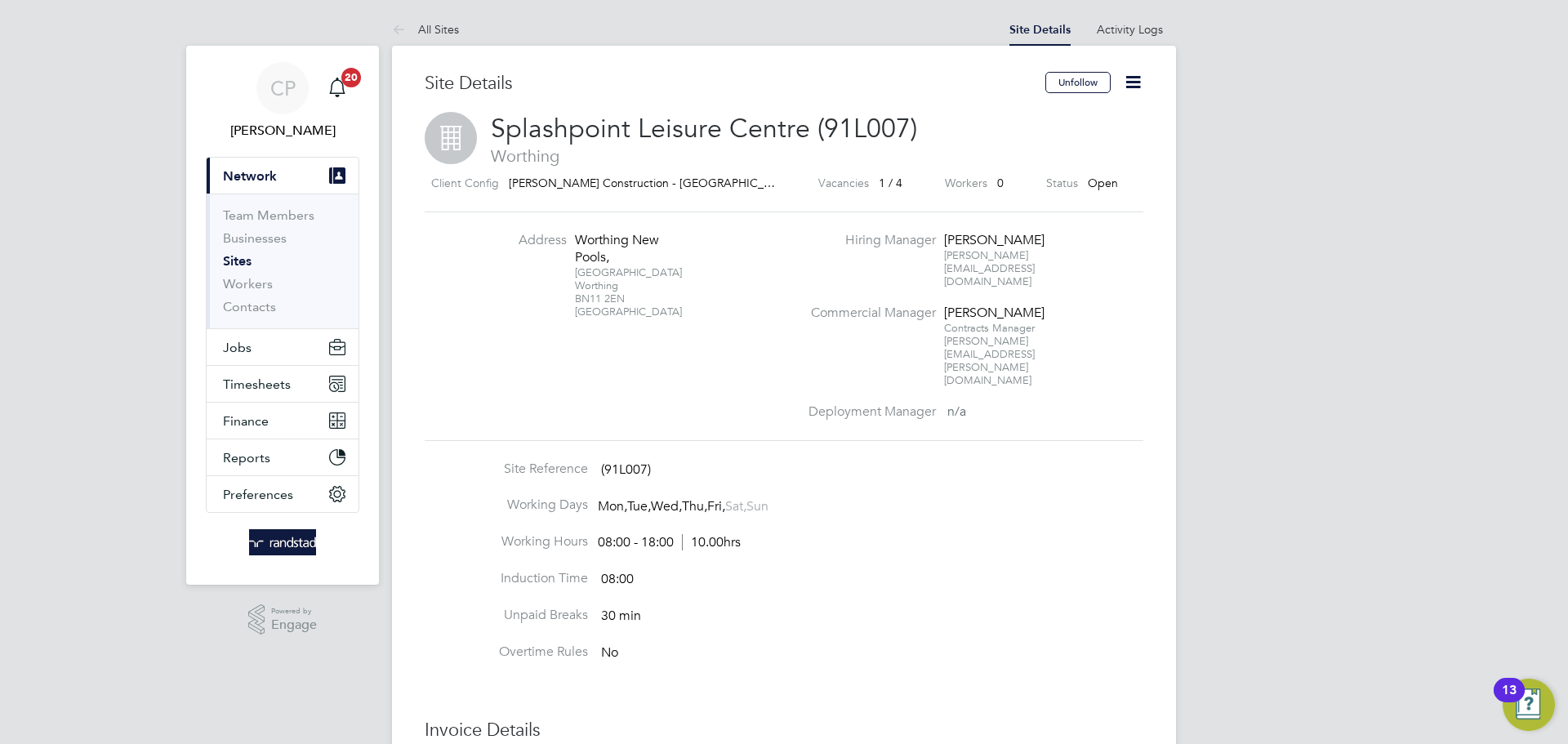
click at [1144, 82] on icon at bounding box center [1133, 82] width 21 height 21
click at [1049, 386] on div "Site Details Unfollow Splashpoint Leisure Centre (91L007) Worthing Client Confi…" at bounding box center [783, 590] width 718 height 1036
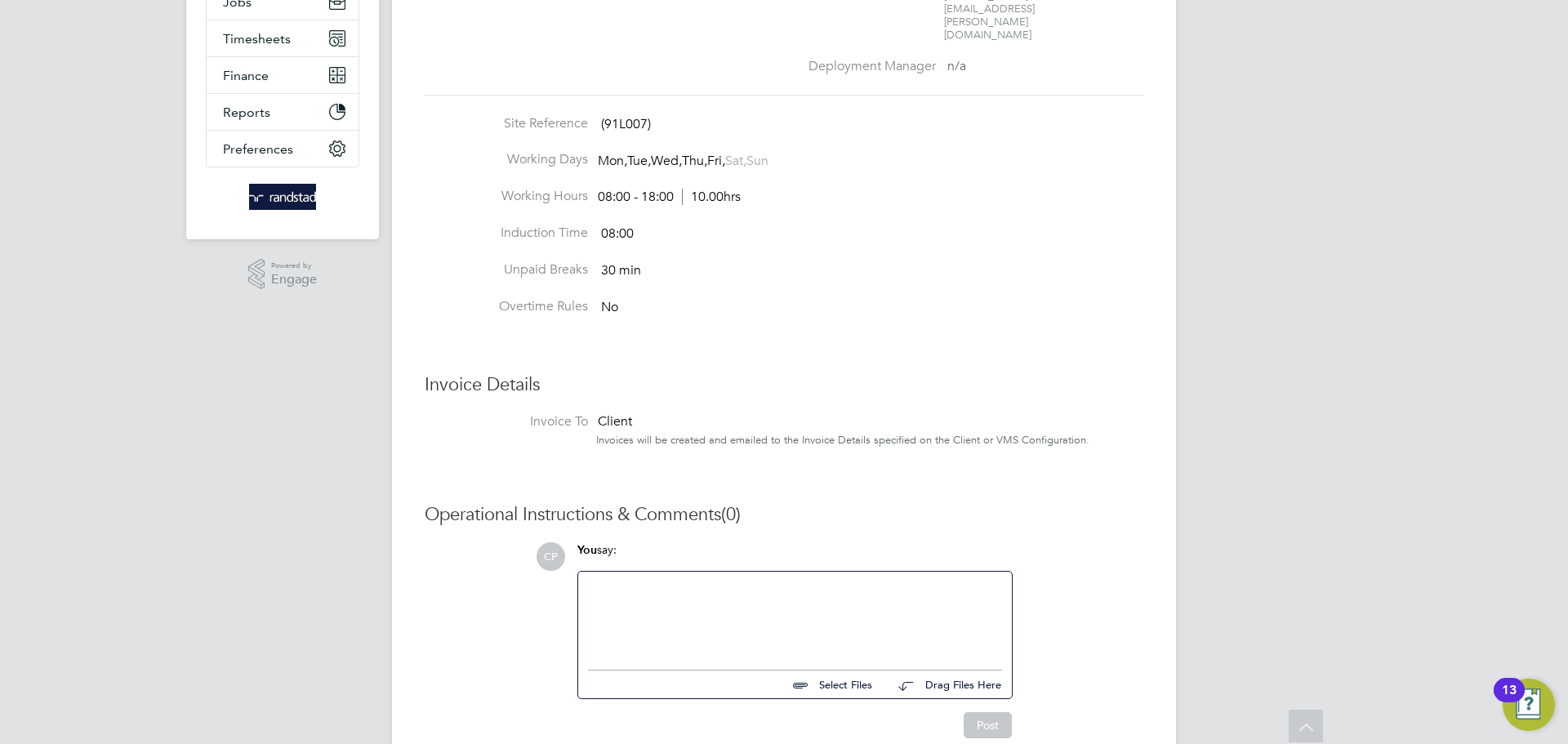
scroll to position [358, 0]
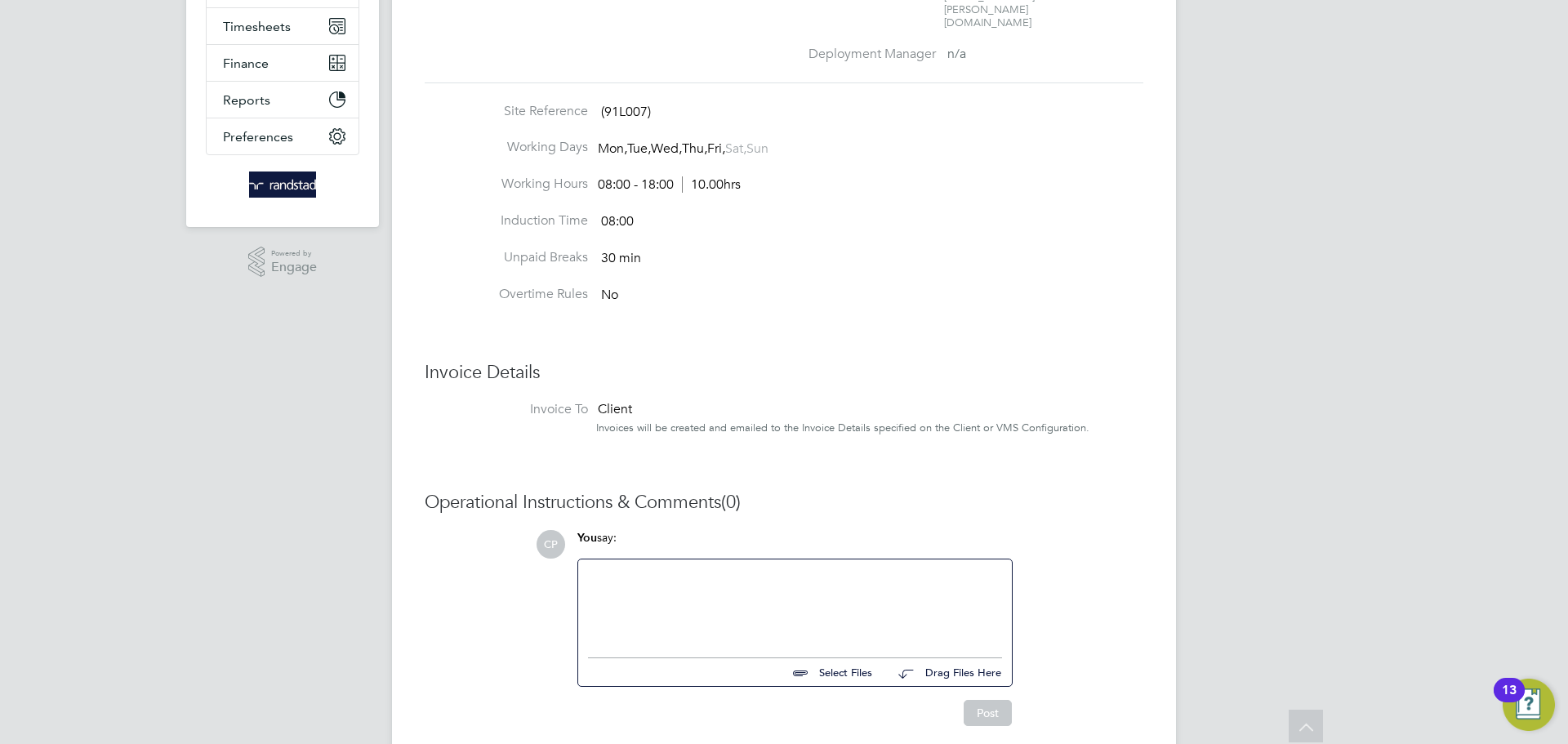
click at [945, 570] on div at bounding box center [795, 604] width 414 height 70
click at [1046, 412] on div "Site Details Unfollow Splashpoint Leisure Centre (91L007) Worthing Client Confi…" at bounding box center [783, 232] width 718 height 1036
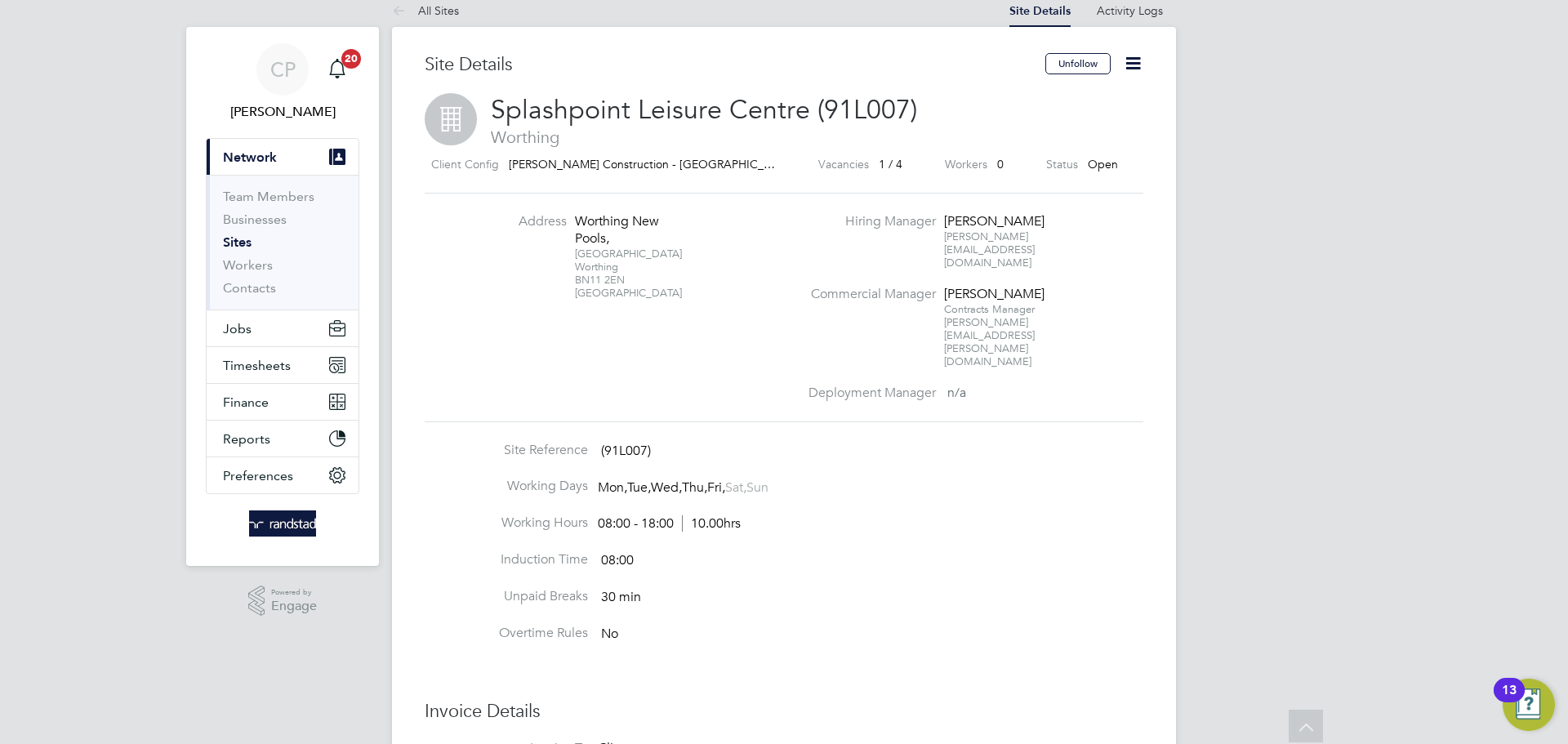
scroll to position [16, 0]
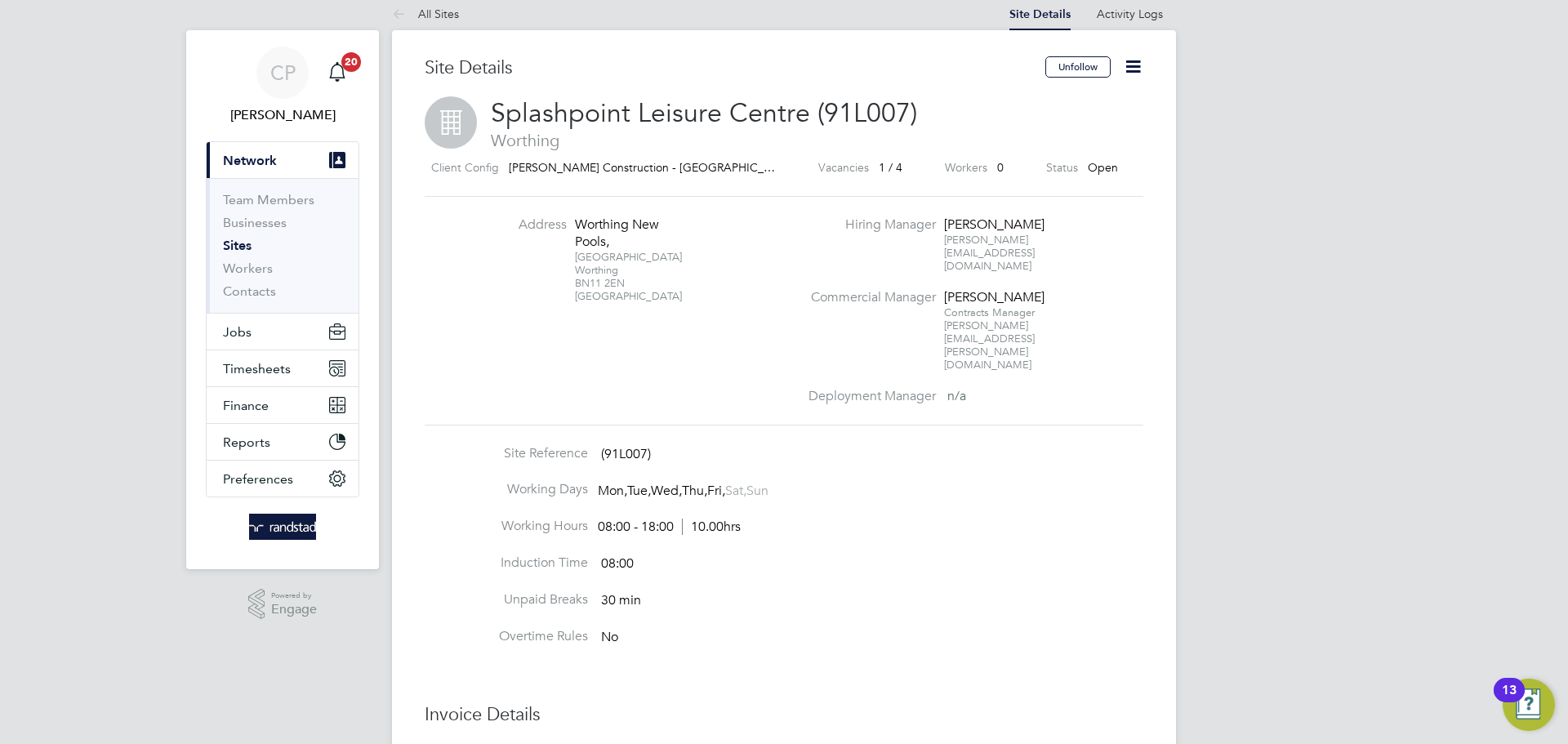
click at [747, 483] on span "Sat," at bounding box center [735, 490] width 22 height 16
click at [1141, 67] on icon at bounding box center [1133, 67] width 21 height 21
click at [1157, 53] on div "Site Details Unfollow Splashpoint Leisure Centre (91L007) Worthing Client Confi…" at bounding box center [783, 577] width 784 height 1095
click at [284, 366] on span "Timesheets" at bounding box center [257, 368] width 67 height 16
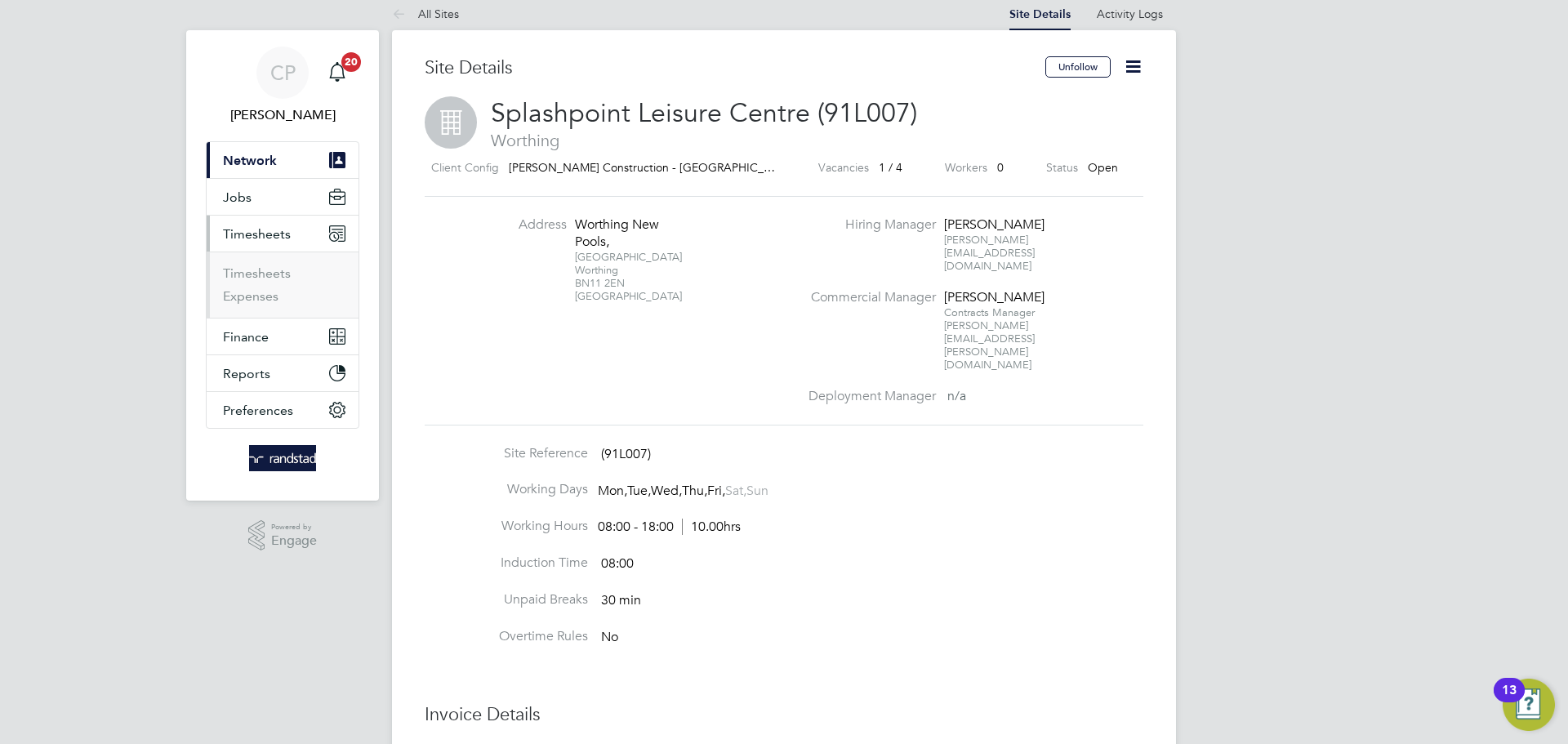
click at [281, 165] on button "Current page: Network" at bounding box center [283, 160] width 152 height 36
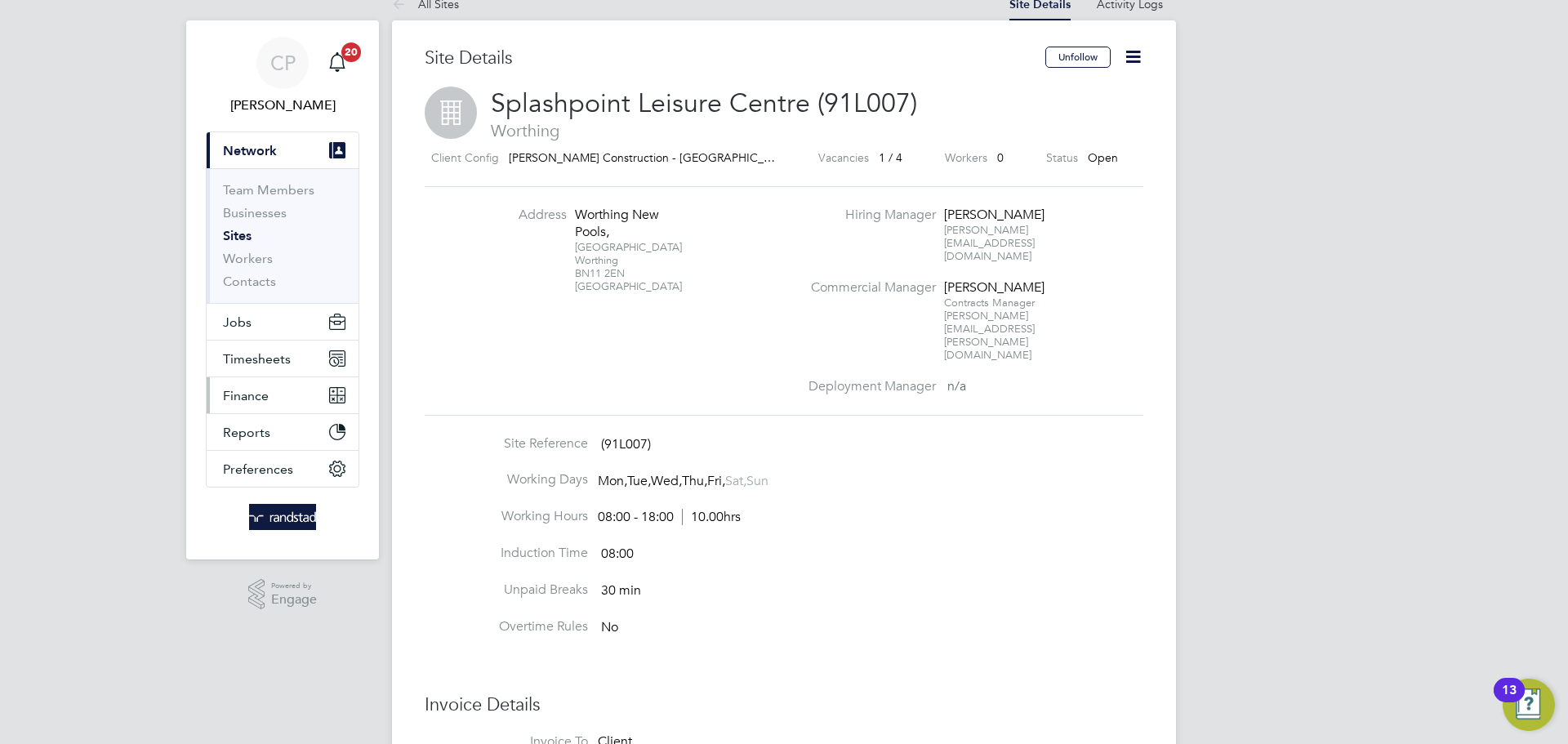
scroll to position [41, 0]
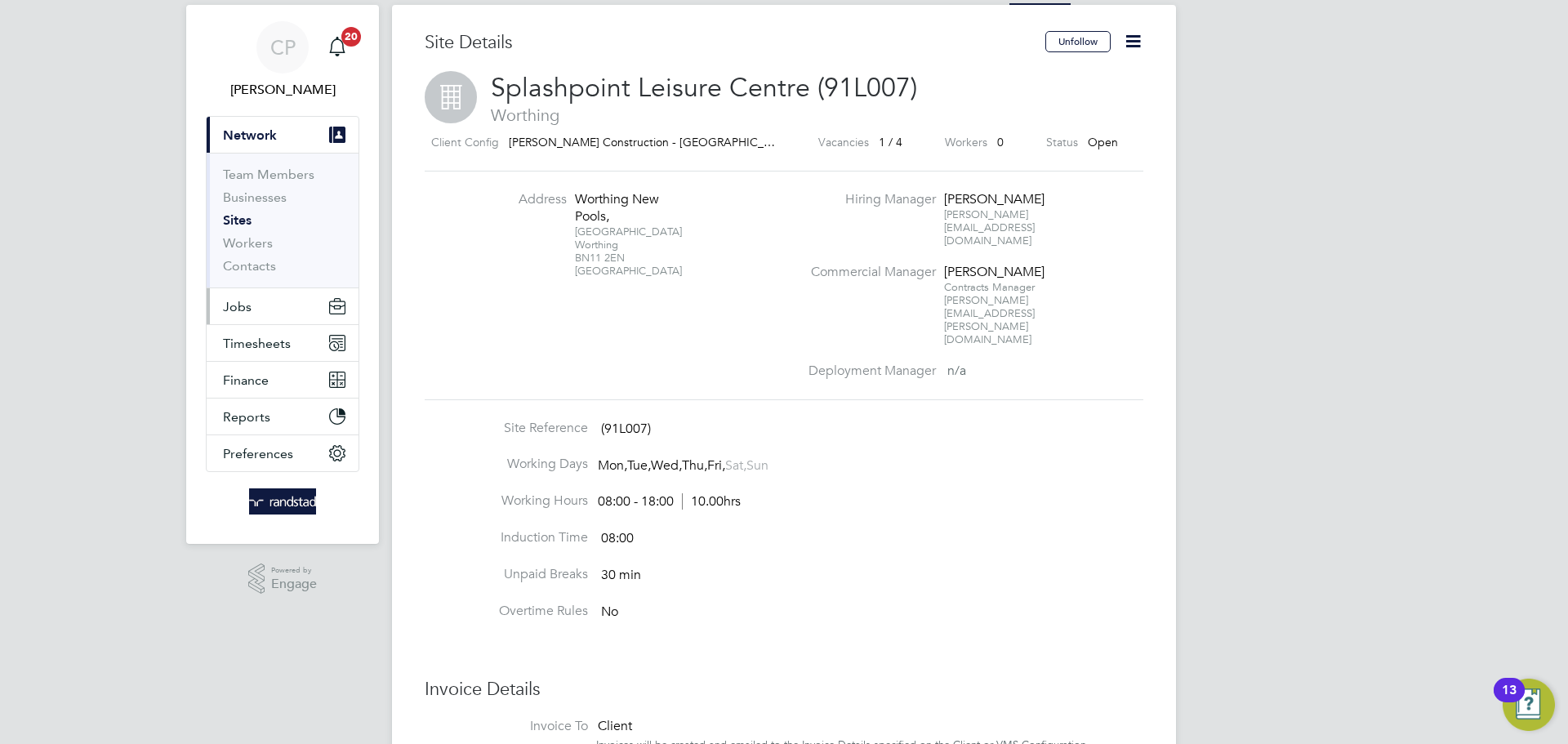
click at [296, 317] on button "Jobs" at bounding box center [283, 306] width 152 height 36
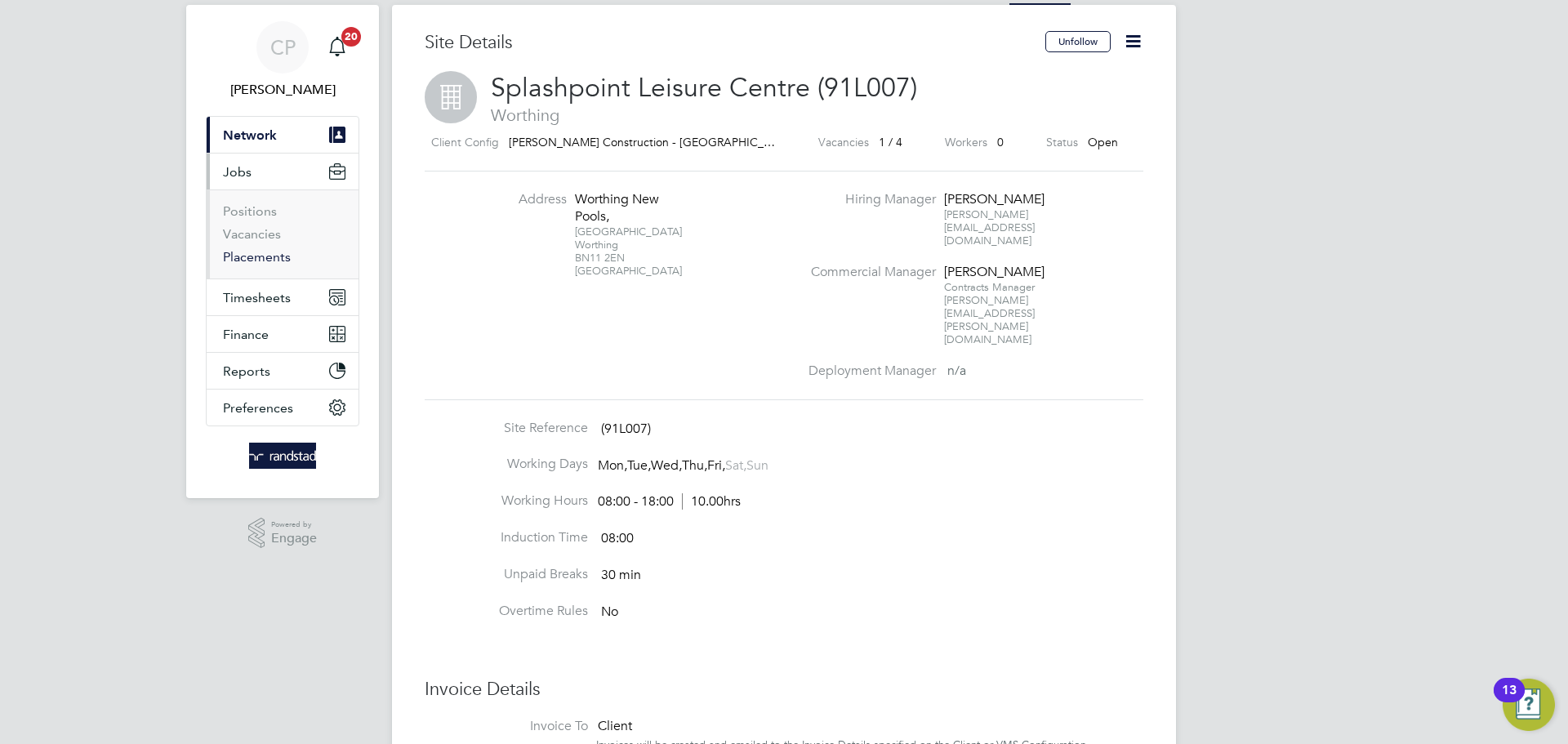
click at [263, 252] on link "Placements" at bounding box center [257, 257] width 67 height 16
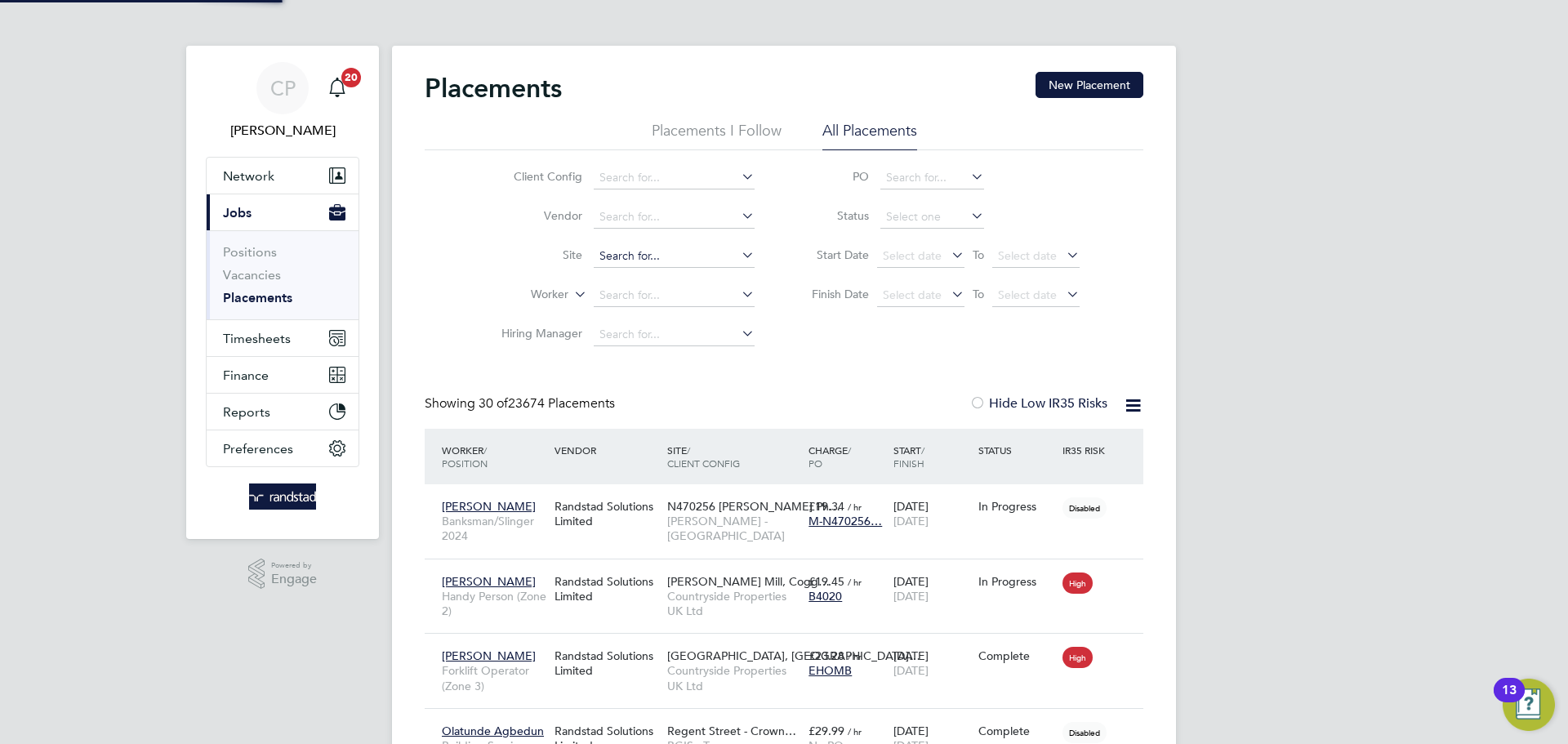
click at [636, 259] on input at bounding box center [674, 257] width 161 height 22
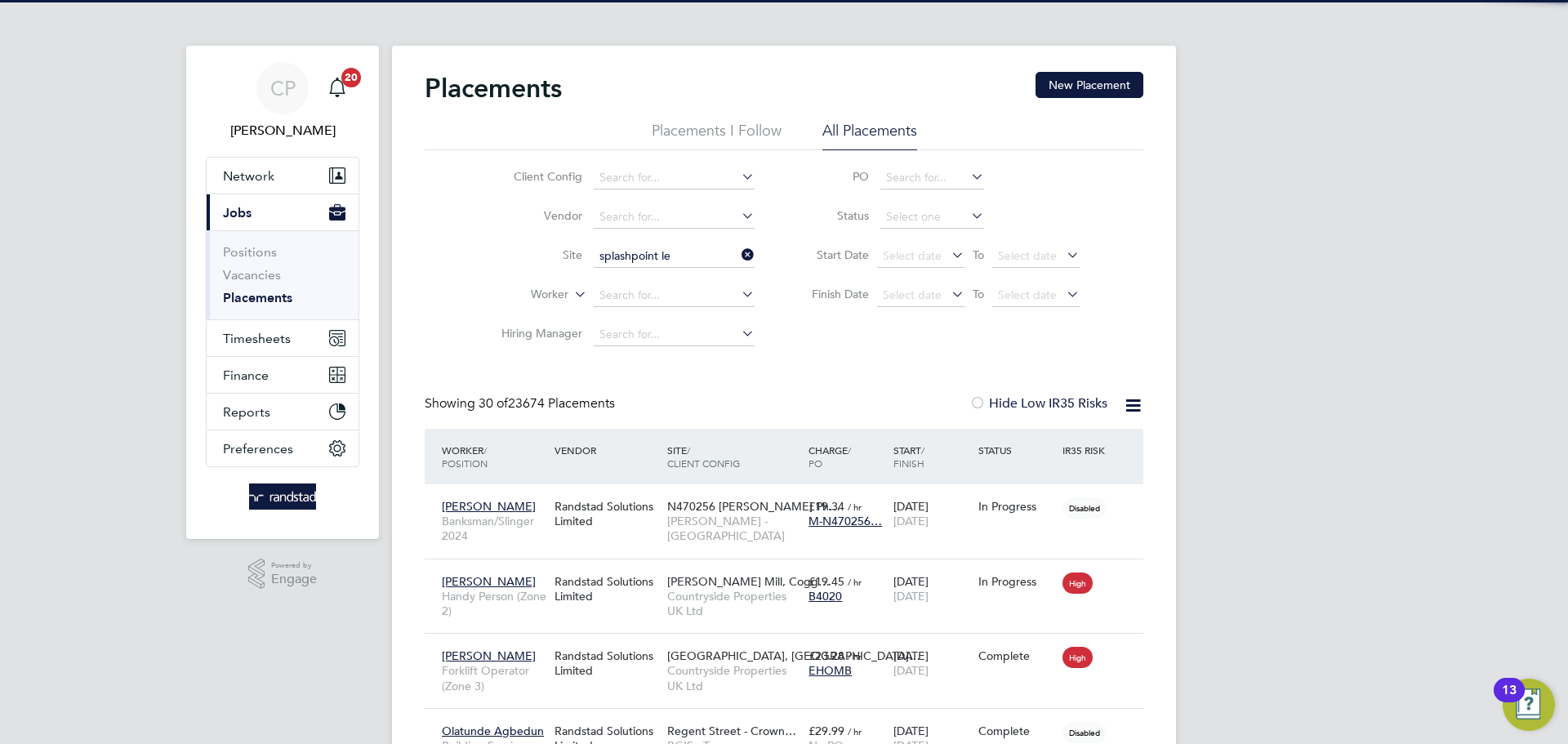
click at [642, 277] on b "Splashpoint" at bounding box center [631, 278] width 64 height 14
type input "Splashpoint Leisure Centre (91L007)"
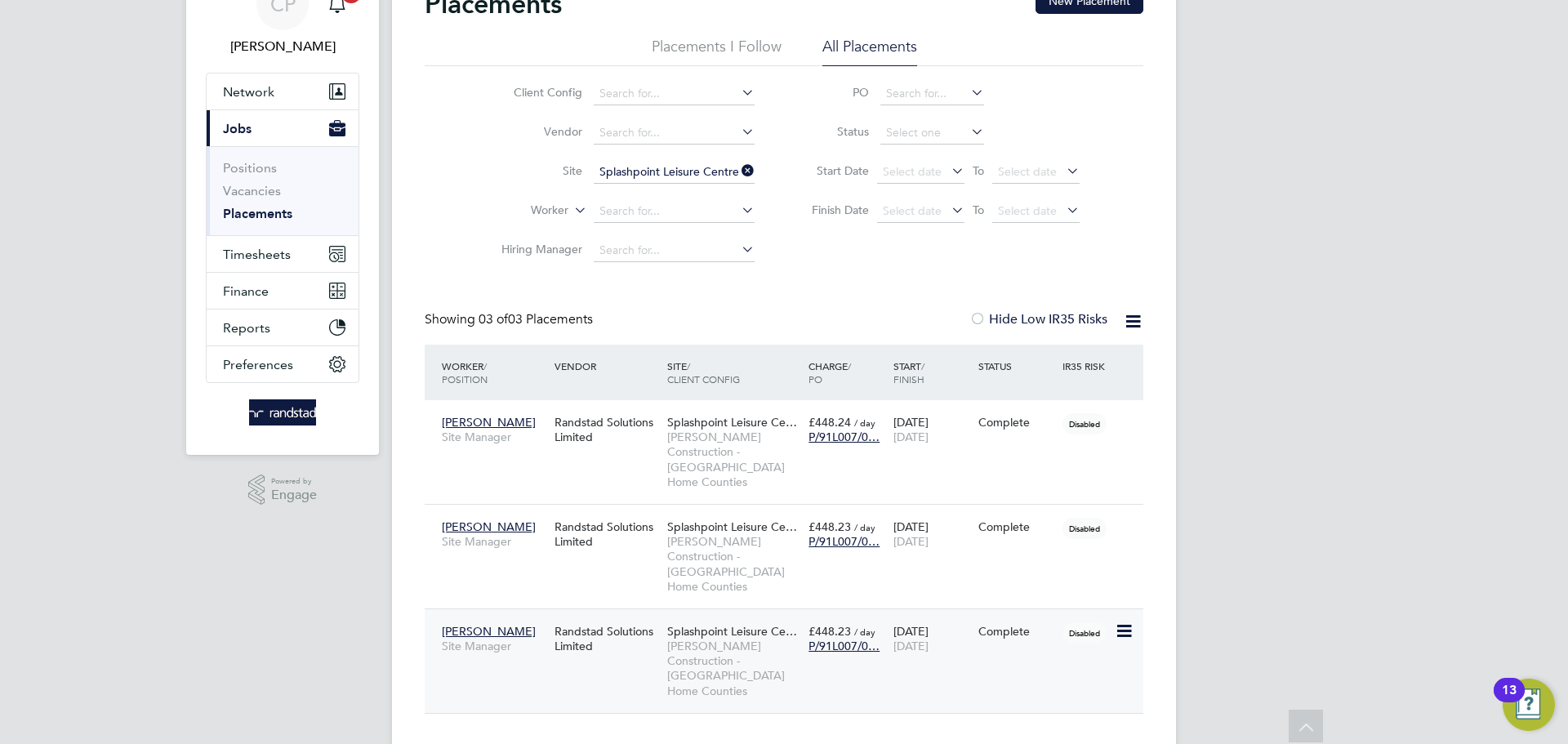
click at [1116, 621] on icon at bounding box center [1122, 631] width 16 height 20
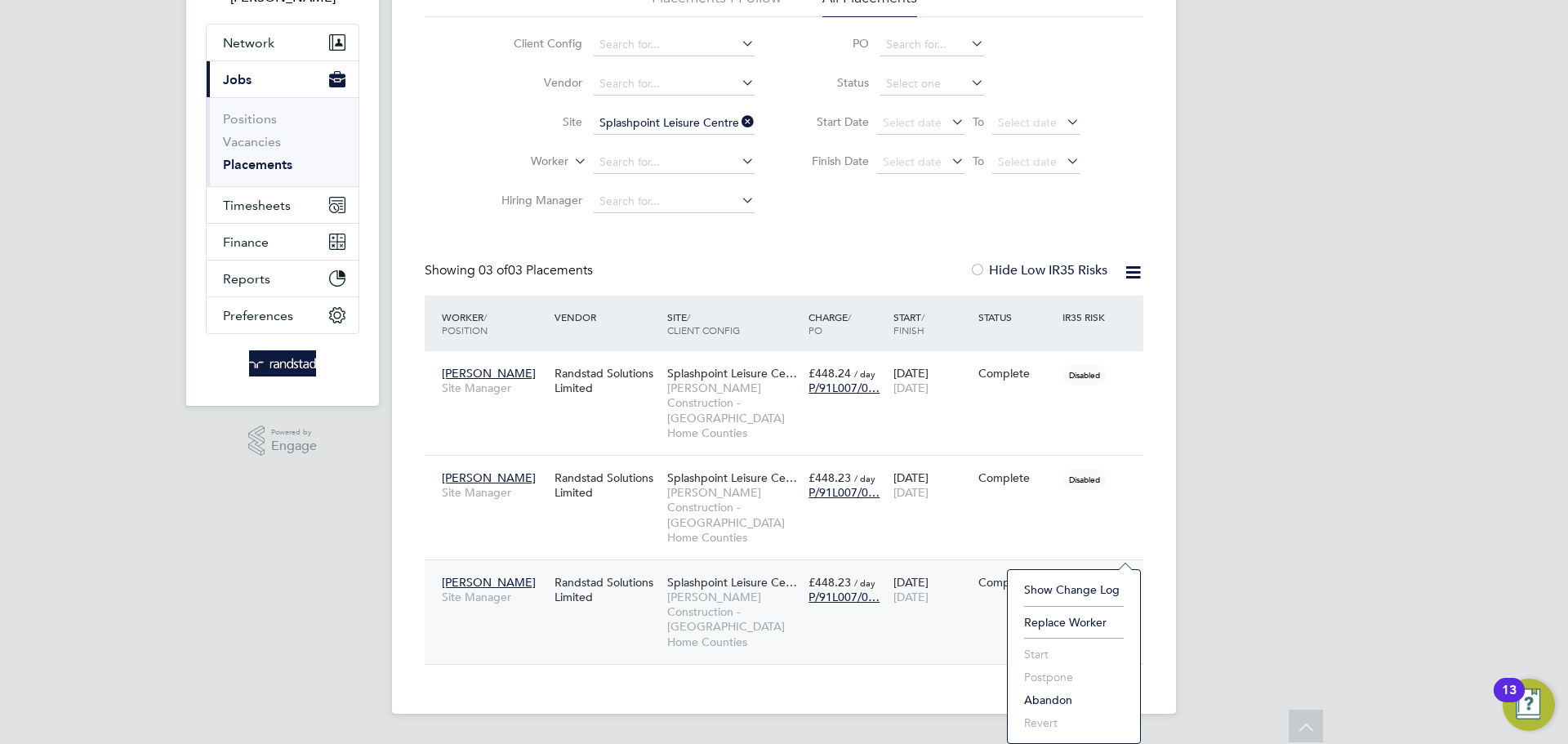
click at [807, 584] on div "Tony Strong Site Manager Randstad Solutions Limited Splashpoint Leisure Ce… Mor…" at bounding box center [783, 612] width 718 height 105
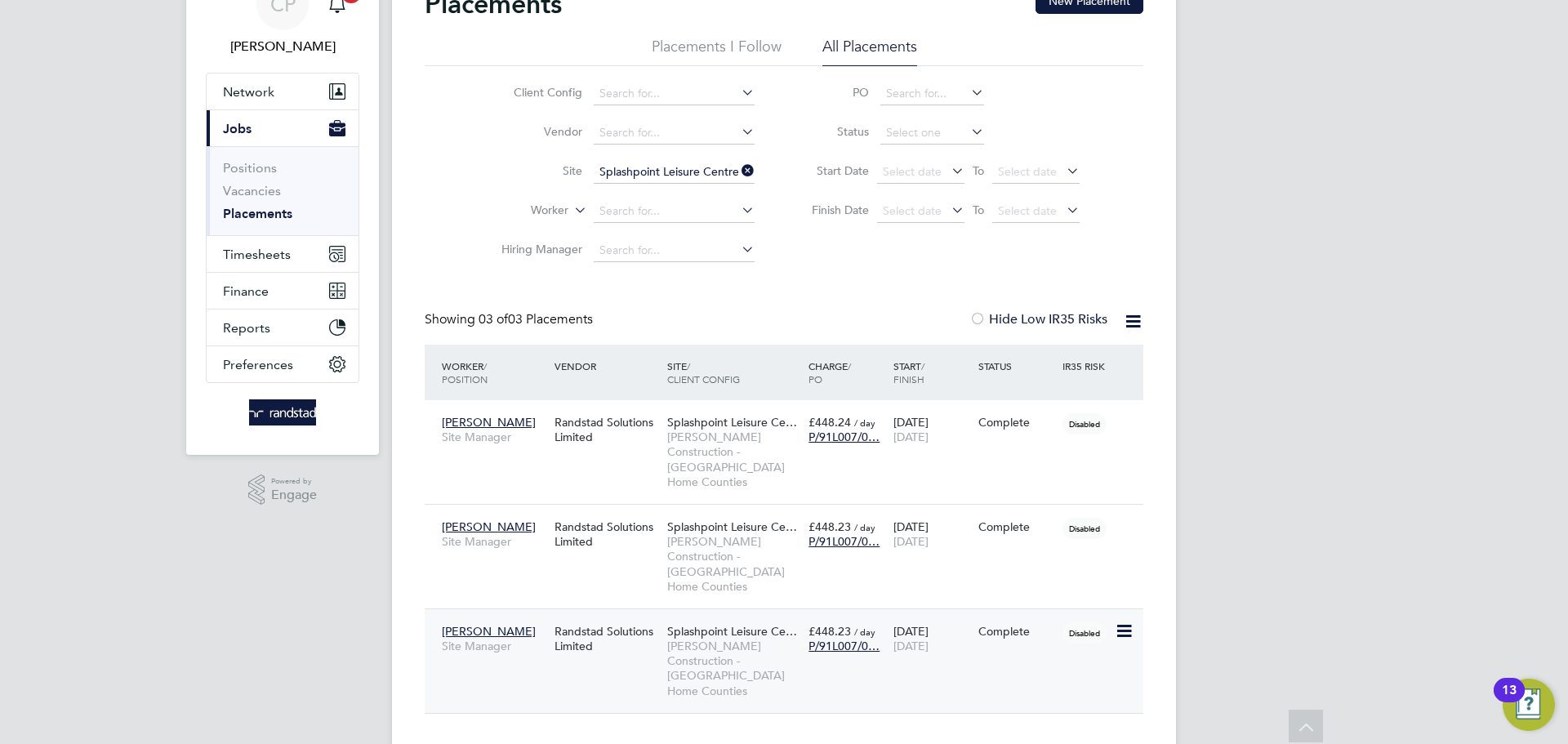
click at [746, 639] on span "[PERSON_NAME] Construction - [GEOGRAPHIC_DATA] Home Counties" at bounding box center [733, 669] width 133 height 60
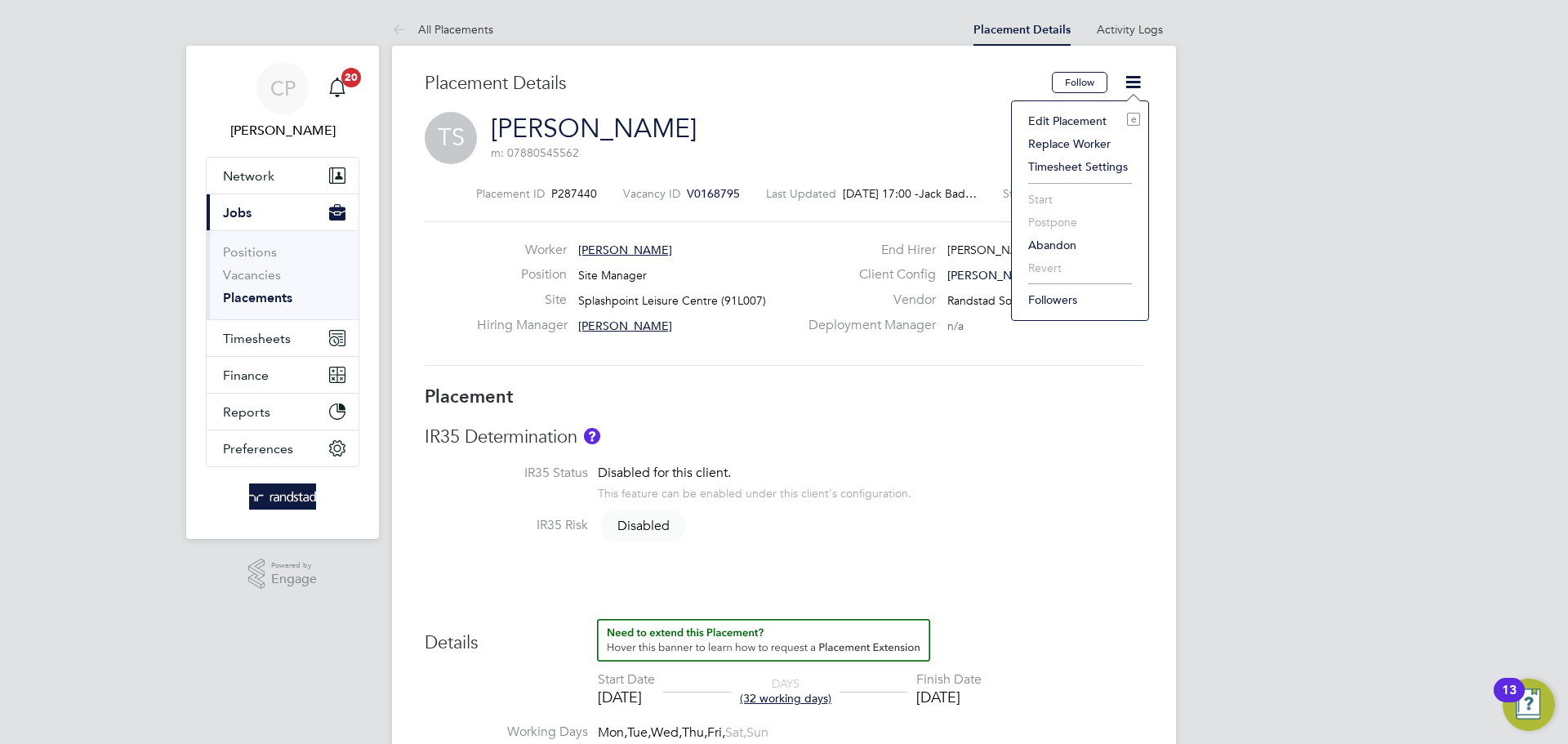
click at [1059, 118] on li "Edit Placement e" at bounding box center [1080, 121] width 120 height 22
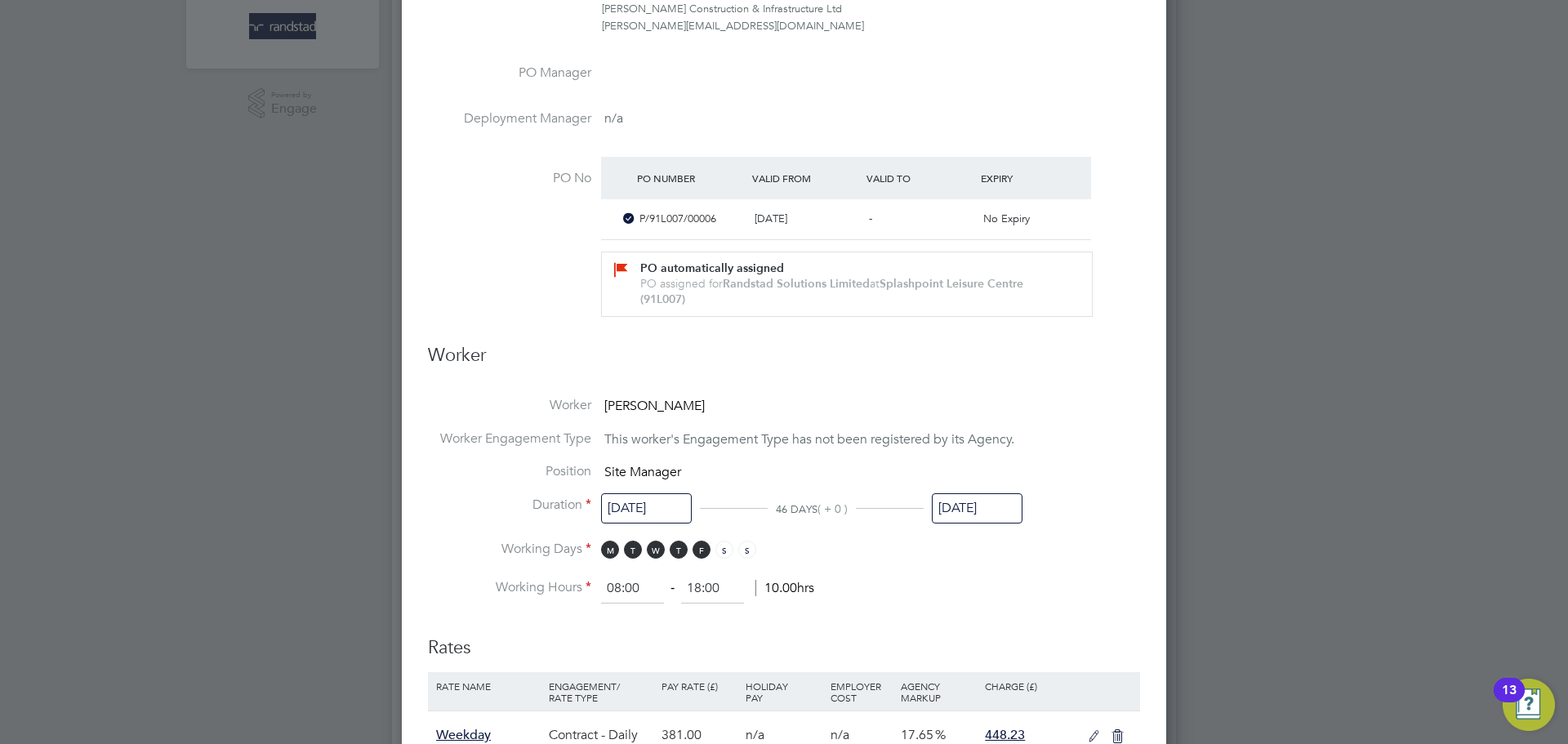
click at [978, 518] on input "15 Jun 2025" at bounding box center [977, 509] width 91 height 30
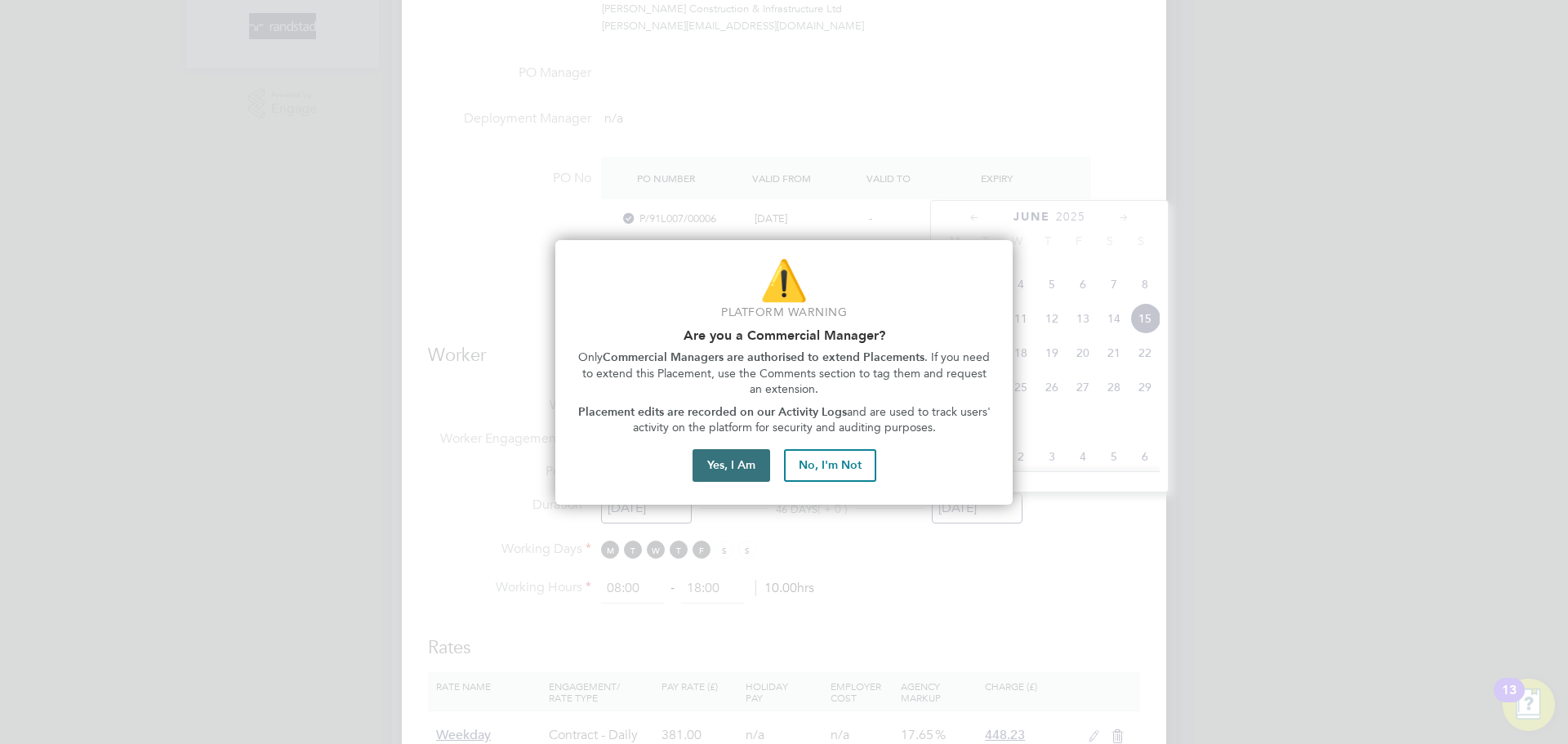
click at [730, 469] on button "Yes, I Am" at bounding box center [731, 466] width 78 height 33
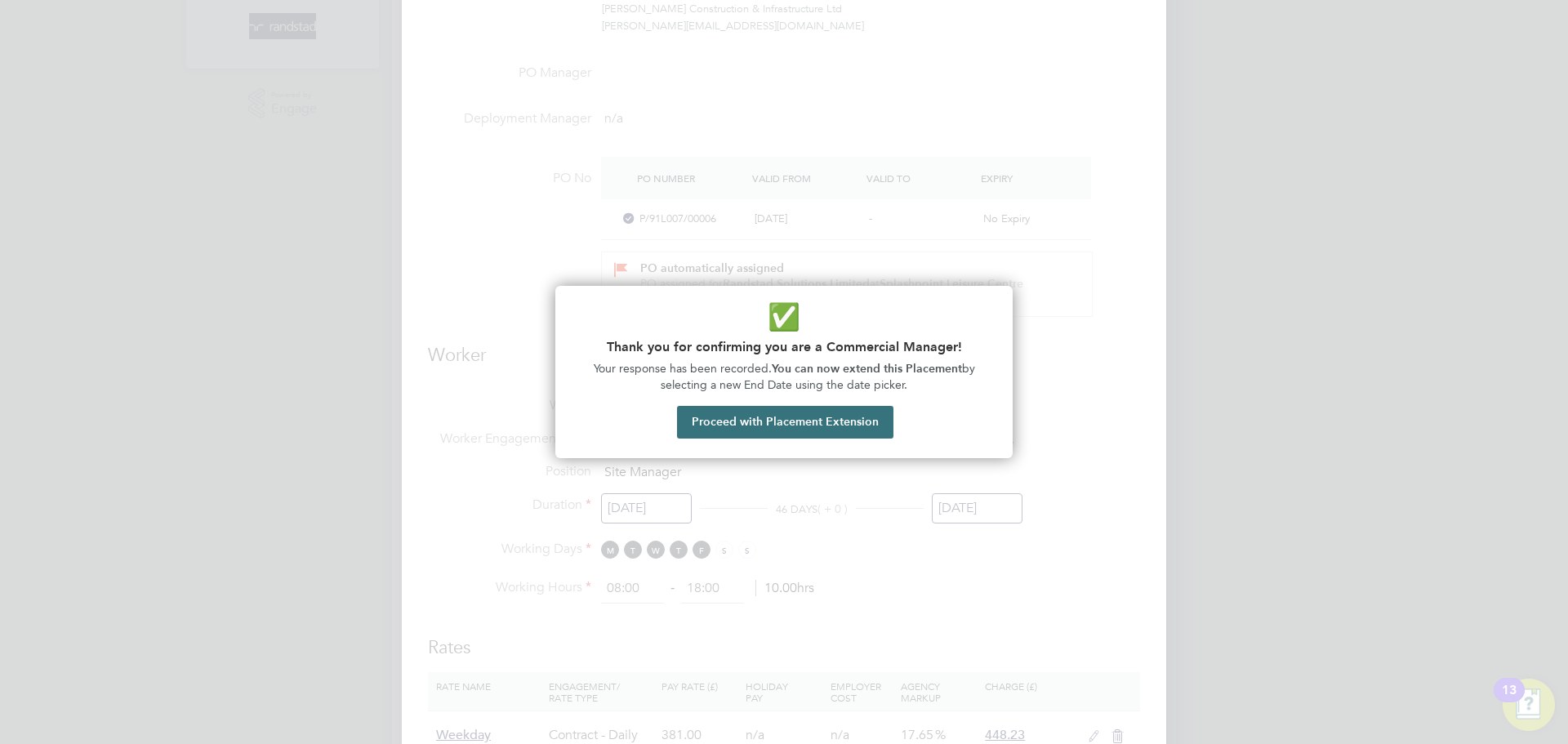
click at [804, 425] on button "Proceed with Placement Extension" at bounding box center [785, 422] width 216 height 33
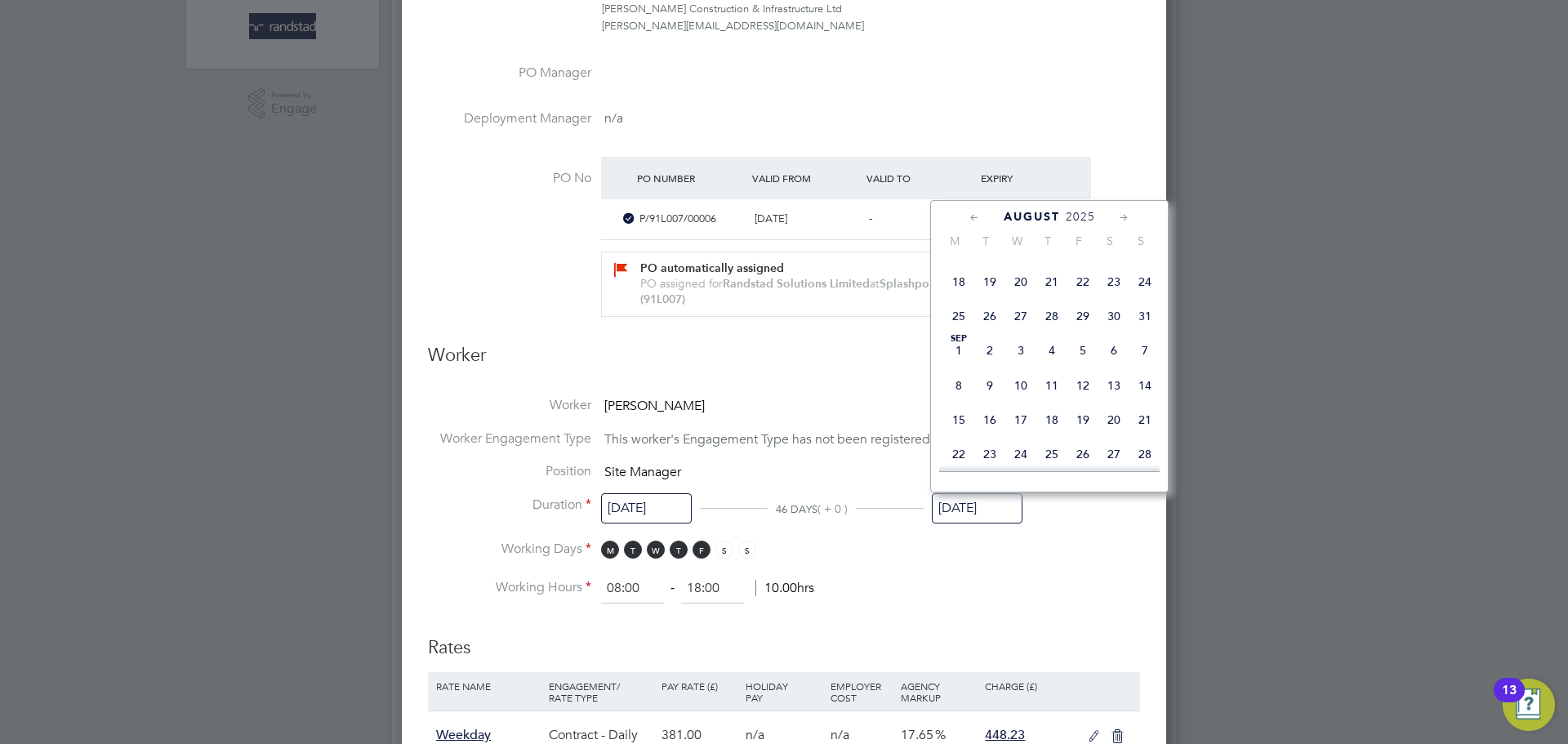
click at [1083, 263] on span "15" at bounding box center [1082, 247] width 31 height 31
type input "[DATE]"
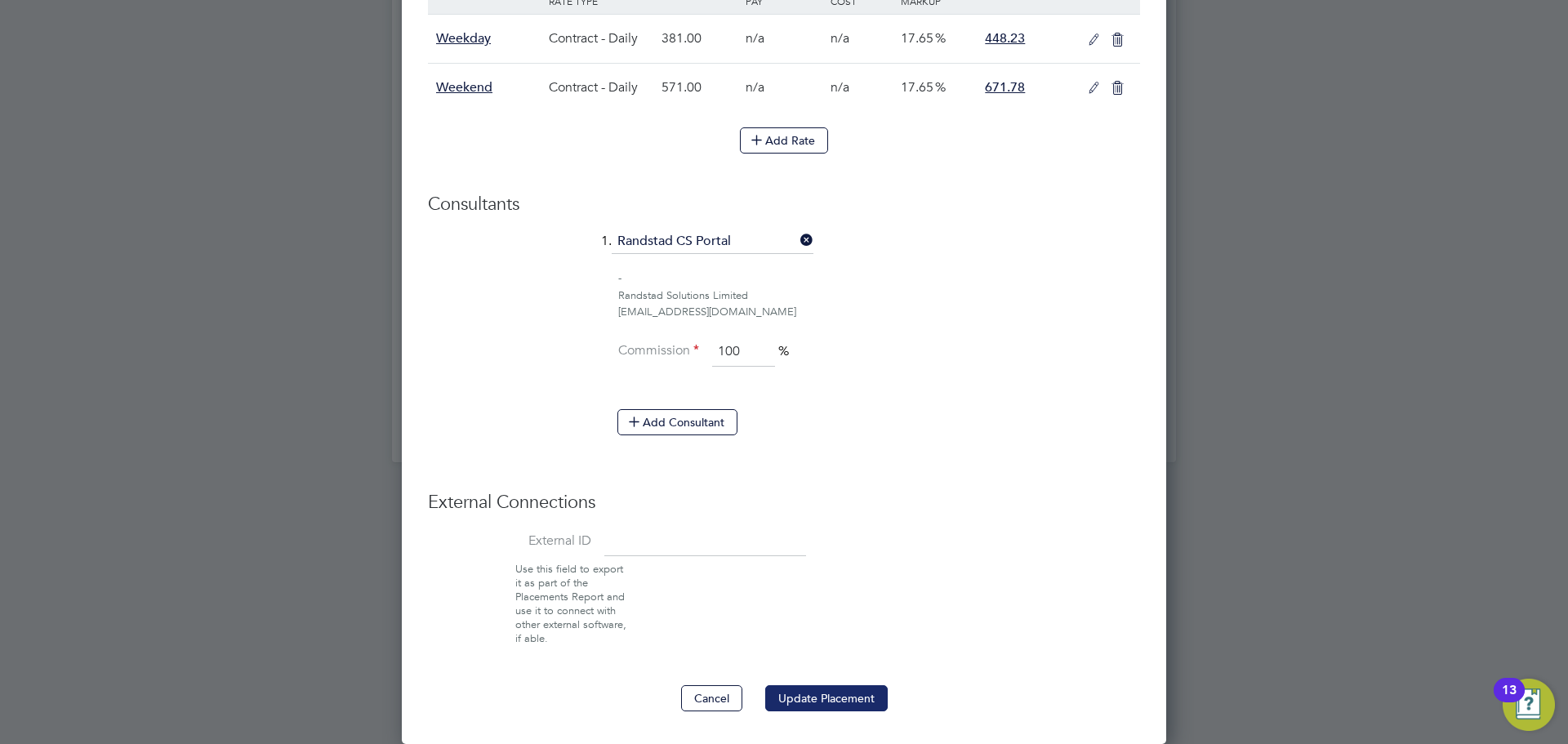
click at [819, 693] on button "Update Placement" at bounding box center [826, 698] width 123 height 26
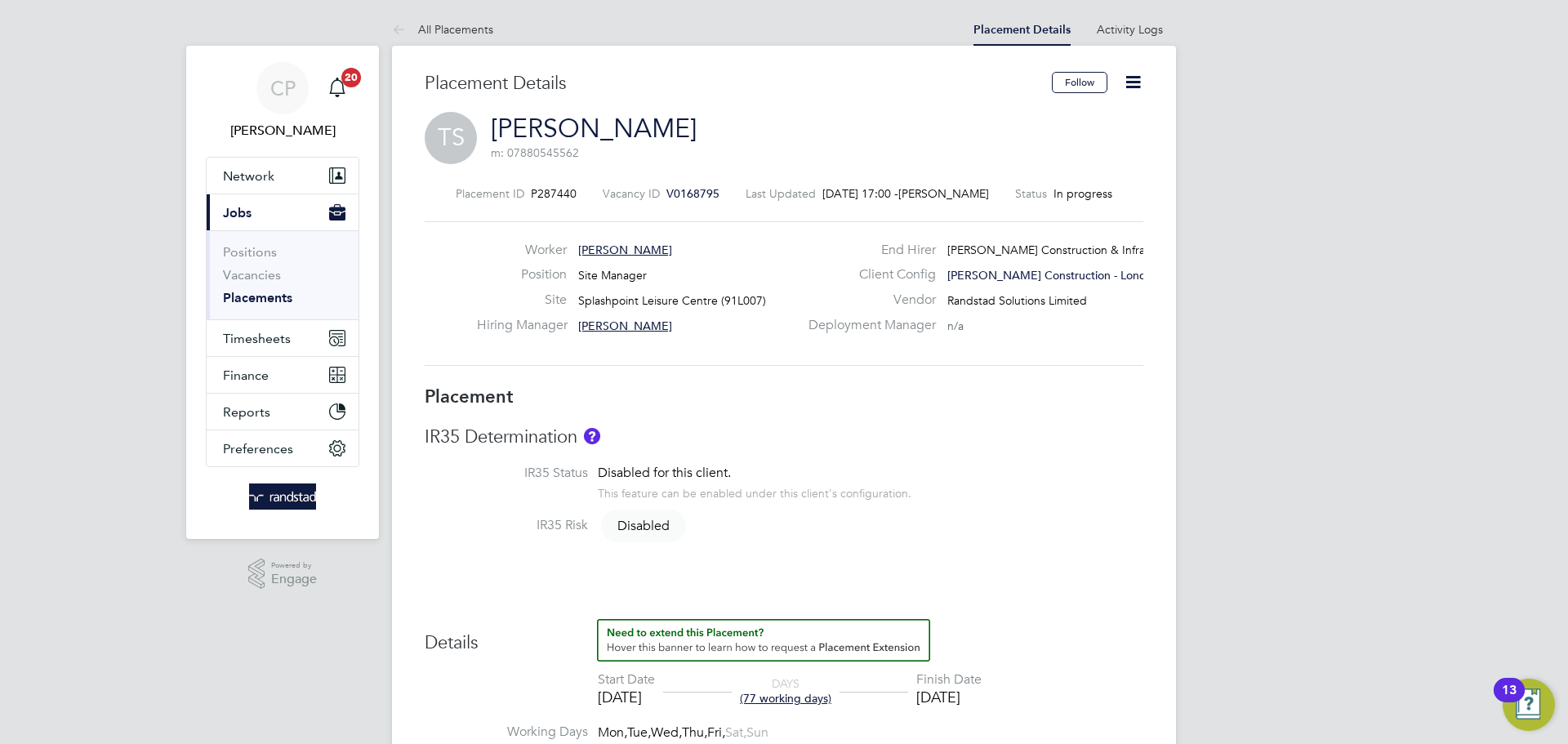
click at [1123, 82] on icon at bounding box center [1133, 82] width 21 height 21
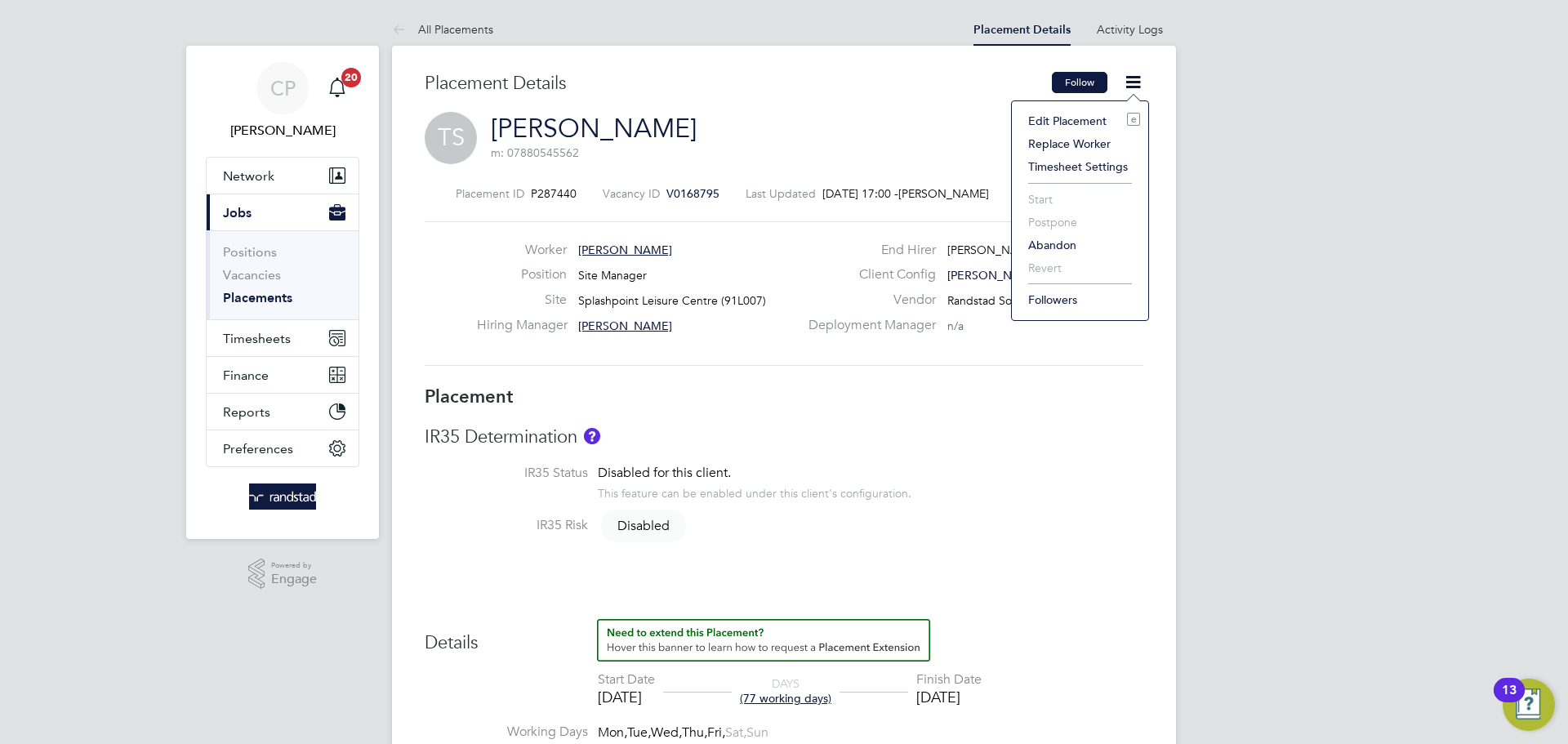
click at [1082, 78] on button "Follow" at bounding box center [1079, 82] width 55 height 22
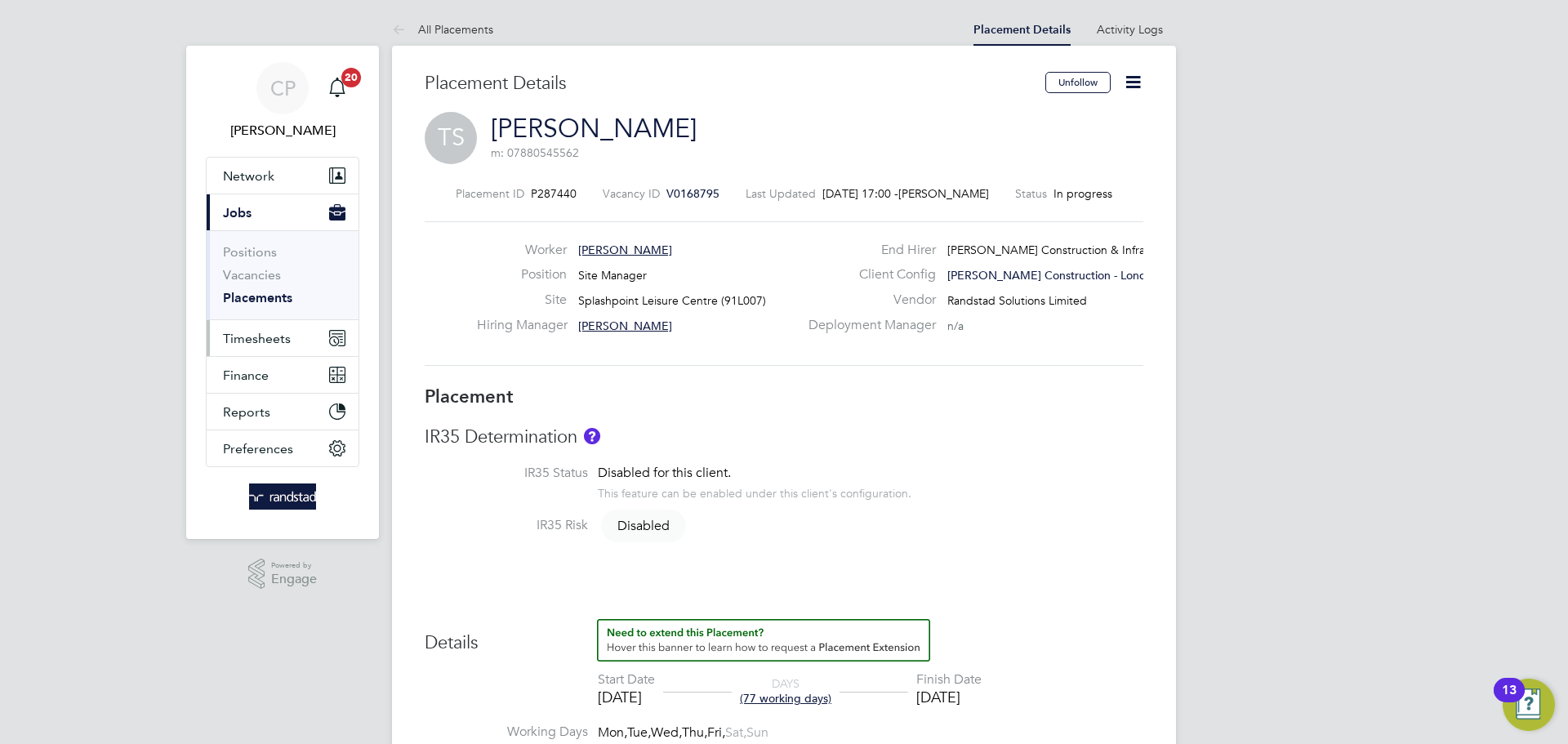
click at [260, 331] on span "Timesheets" at bounding box center [257, 338] width 67 height 16
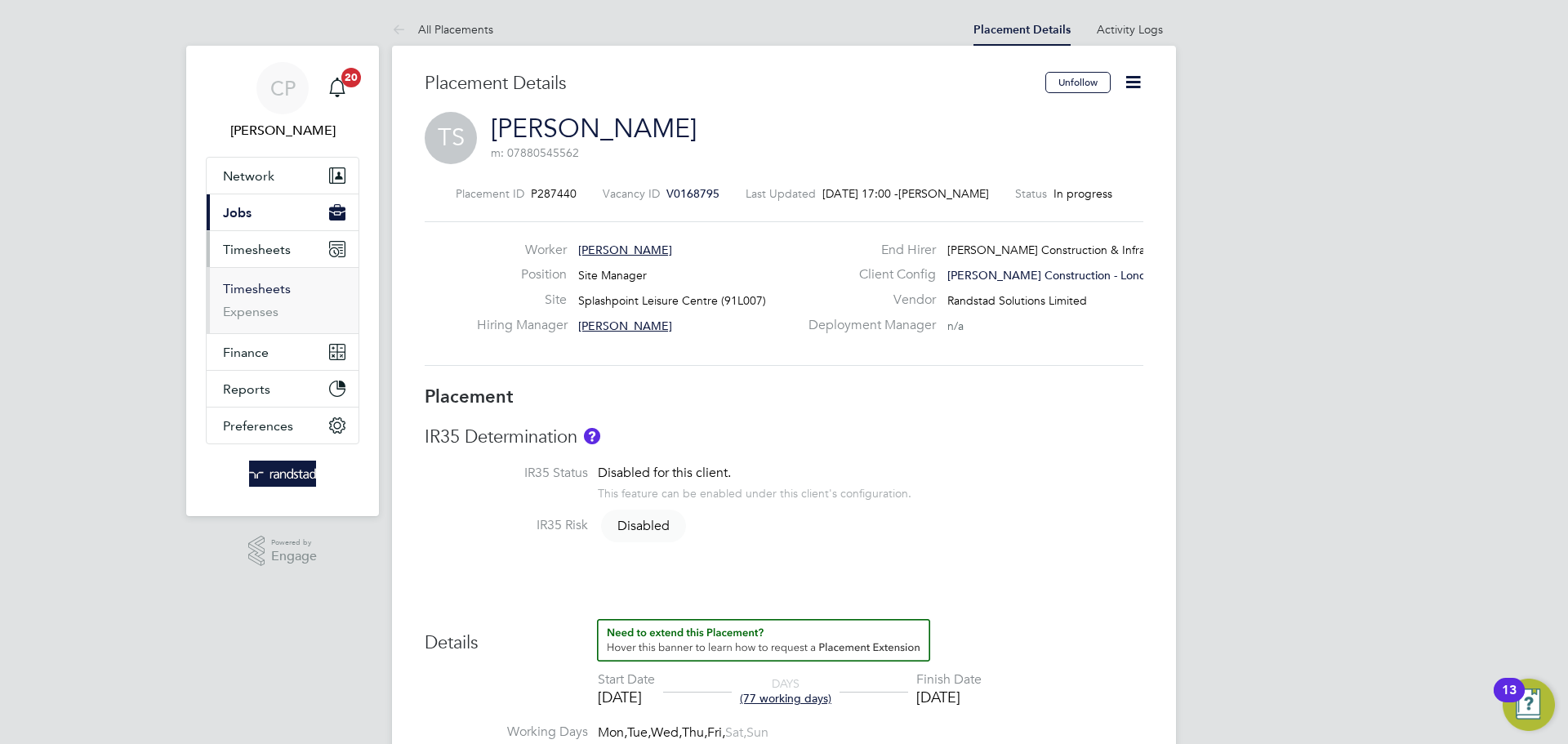
click at [268, 286] on link "Timesheets" at bounding box center [257, 289] width 67 height 16
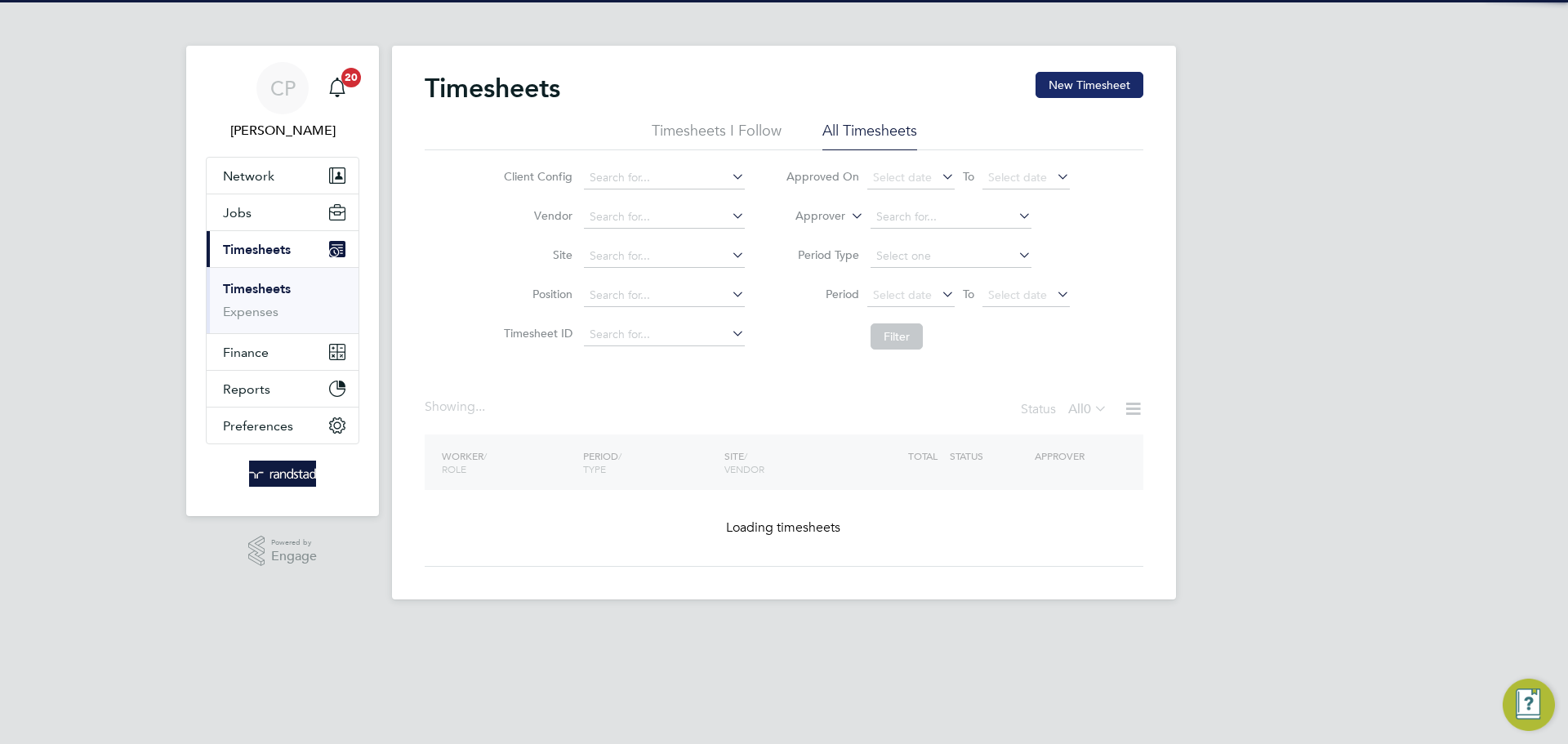
click at [1067, 92] on button "New Timesheet" at bounding box center [1088, 85] width 108 height 26
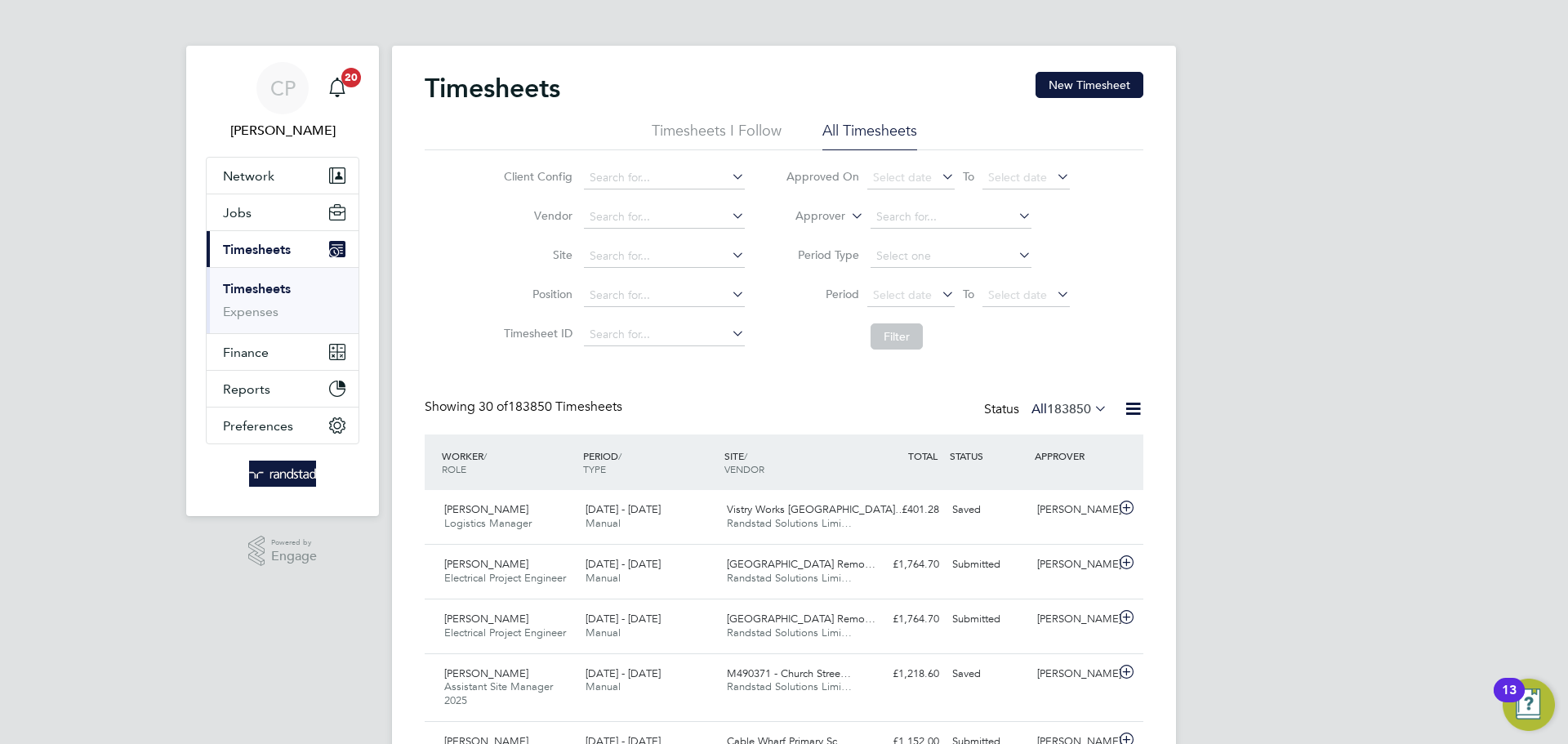
scroll to position [41, 142]
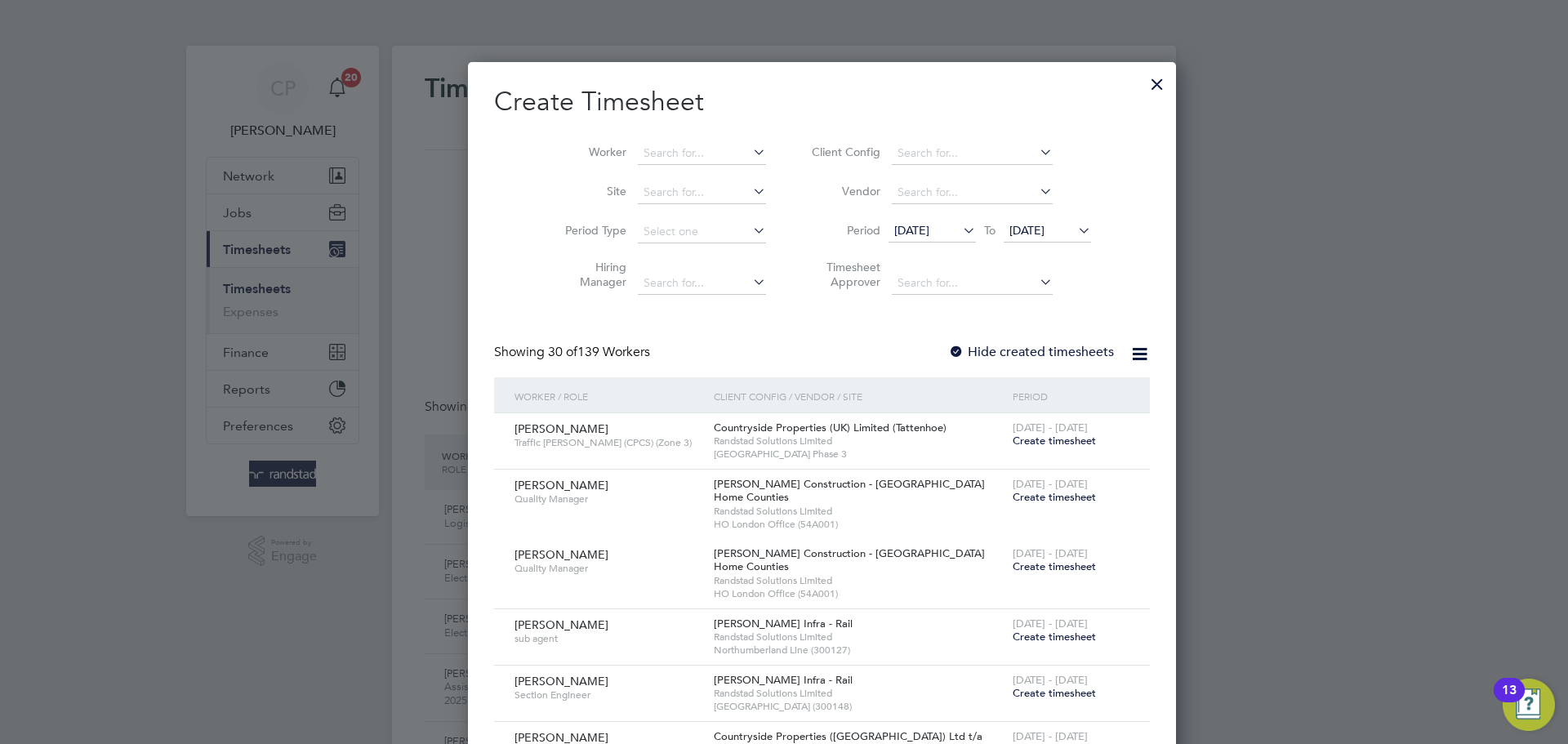
click at [1010, 225] on span "[DATE]" at bounding box center [1027, 231] width 35 height 15
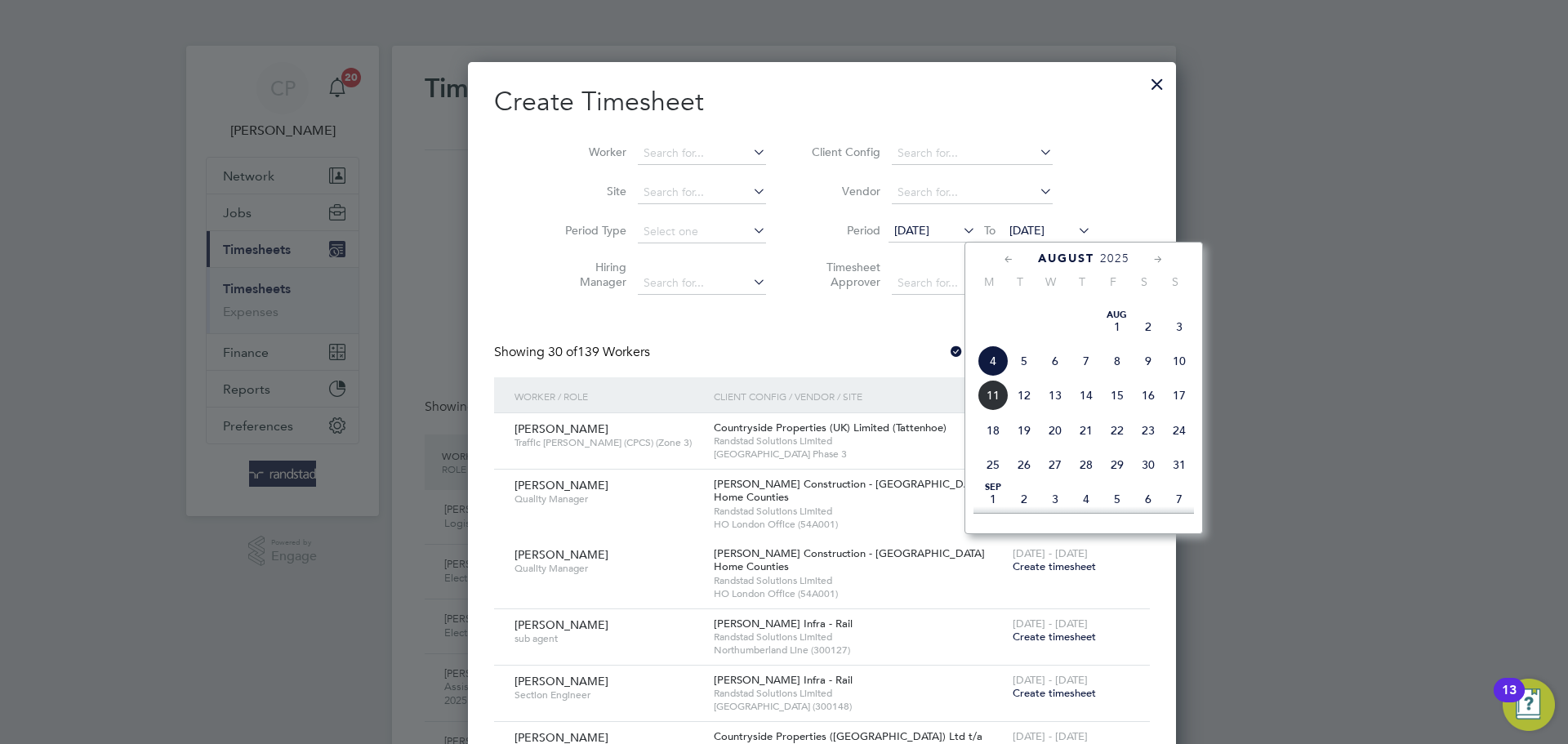
click at [987, 411] on span "11" at bounding box center [993, 394] width 31 height 31
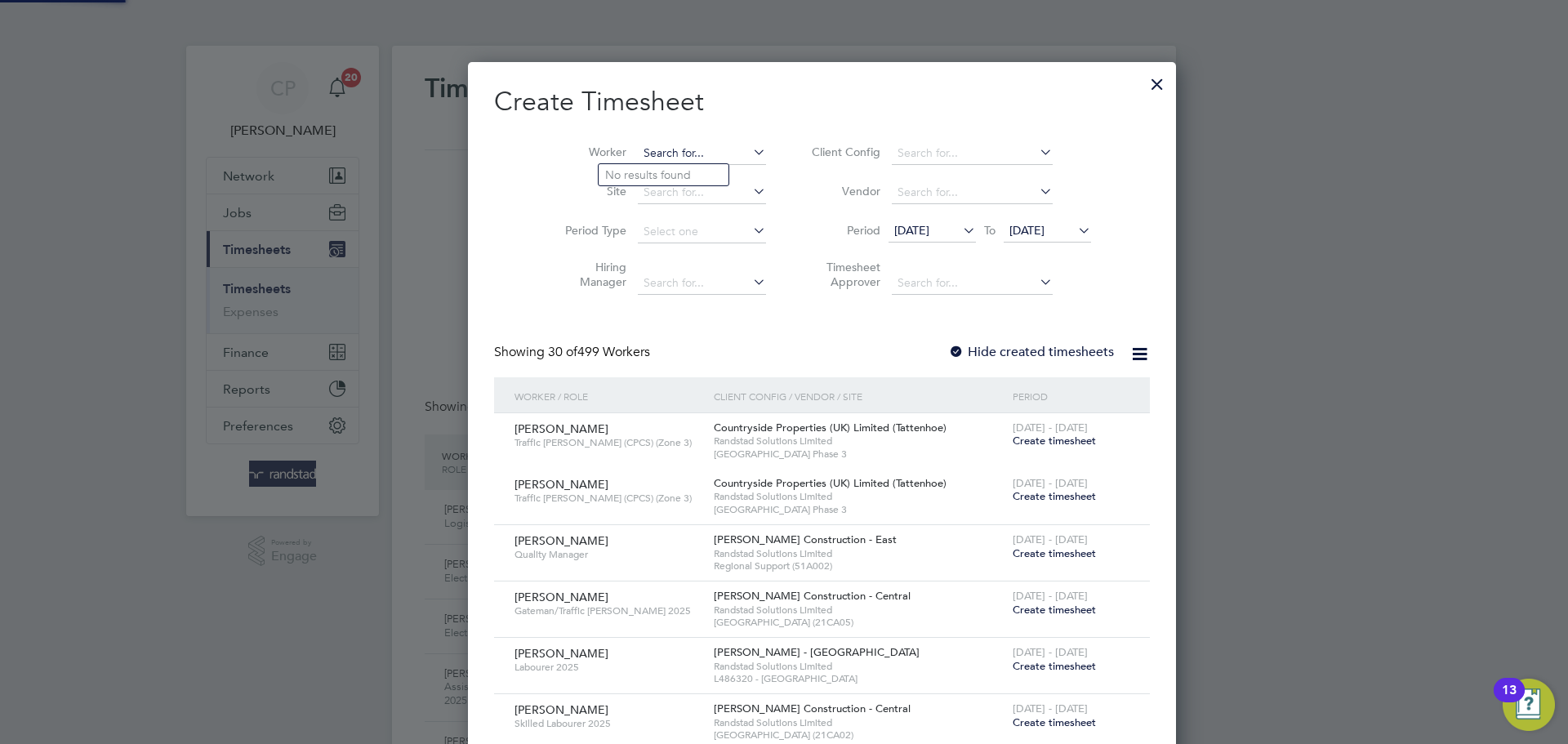
click at [659, 153] on input at bounding box center [702, 154] width 128 height 22
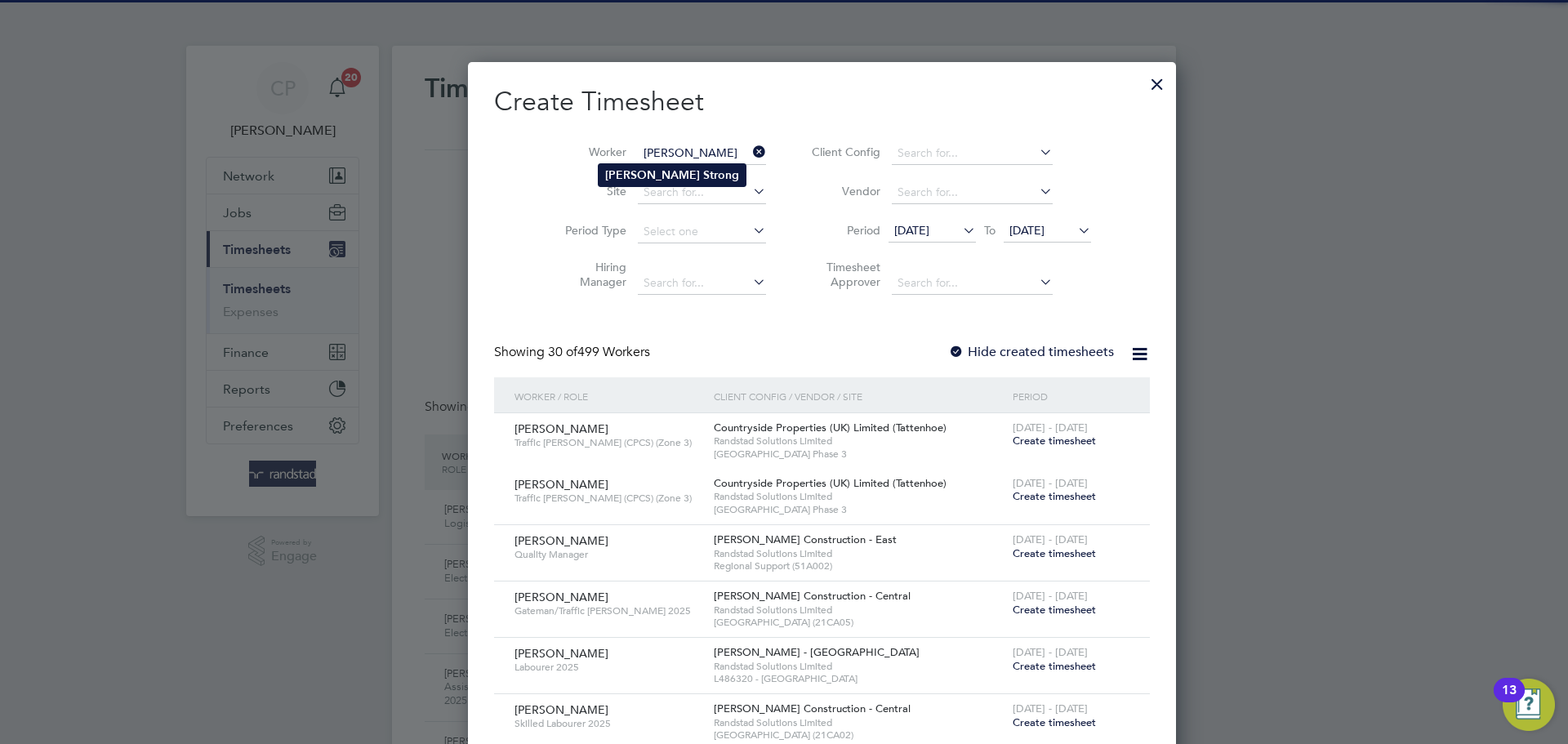
click at [703, 169] on b "Strong" at bounding box center [721, 175] width 36 height 14
type input "[PERSON_NAME]"
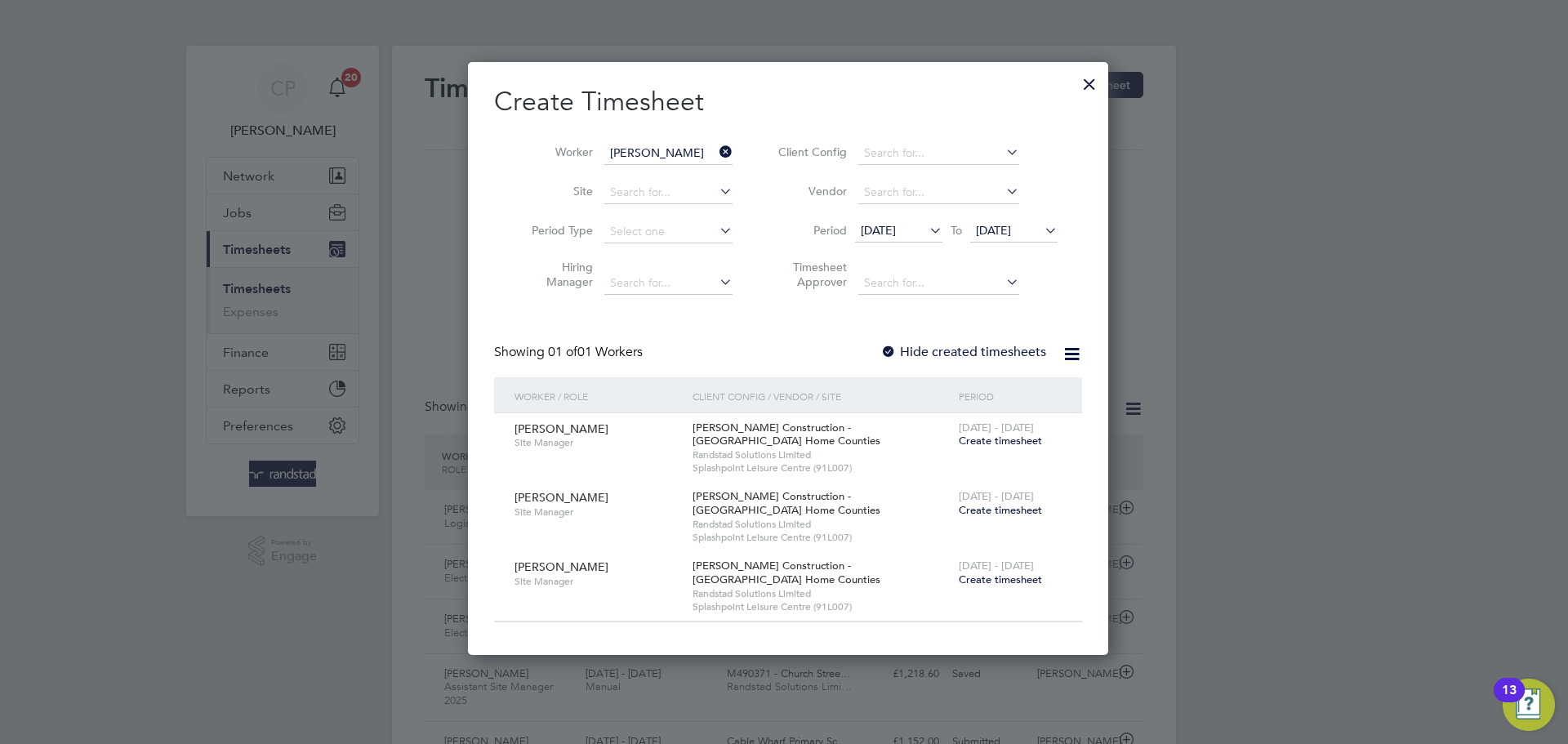
click at [979, 513] on span "Create timesheet" at bounding box center [1000, 510] width 83 height 14
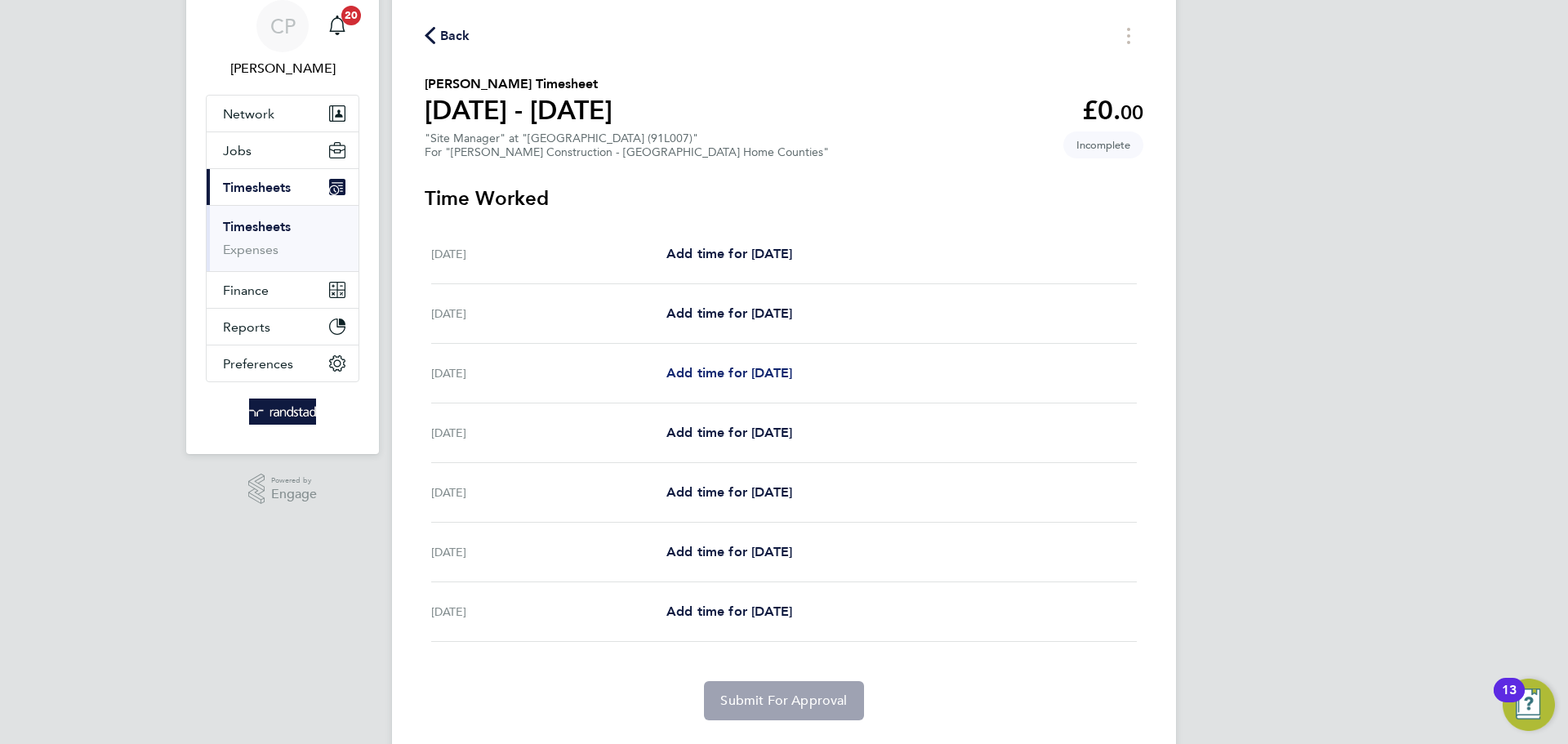
click at [751, 364] on link "Add time for Mon 04 Aug" at bounding box center [729, 373] width 126 height 20
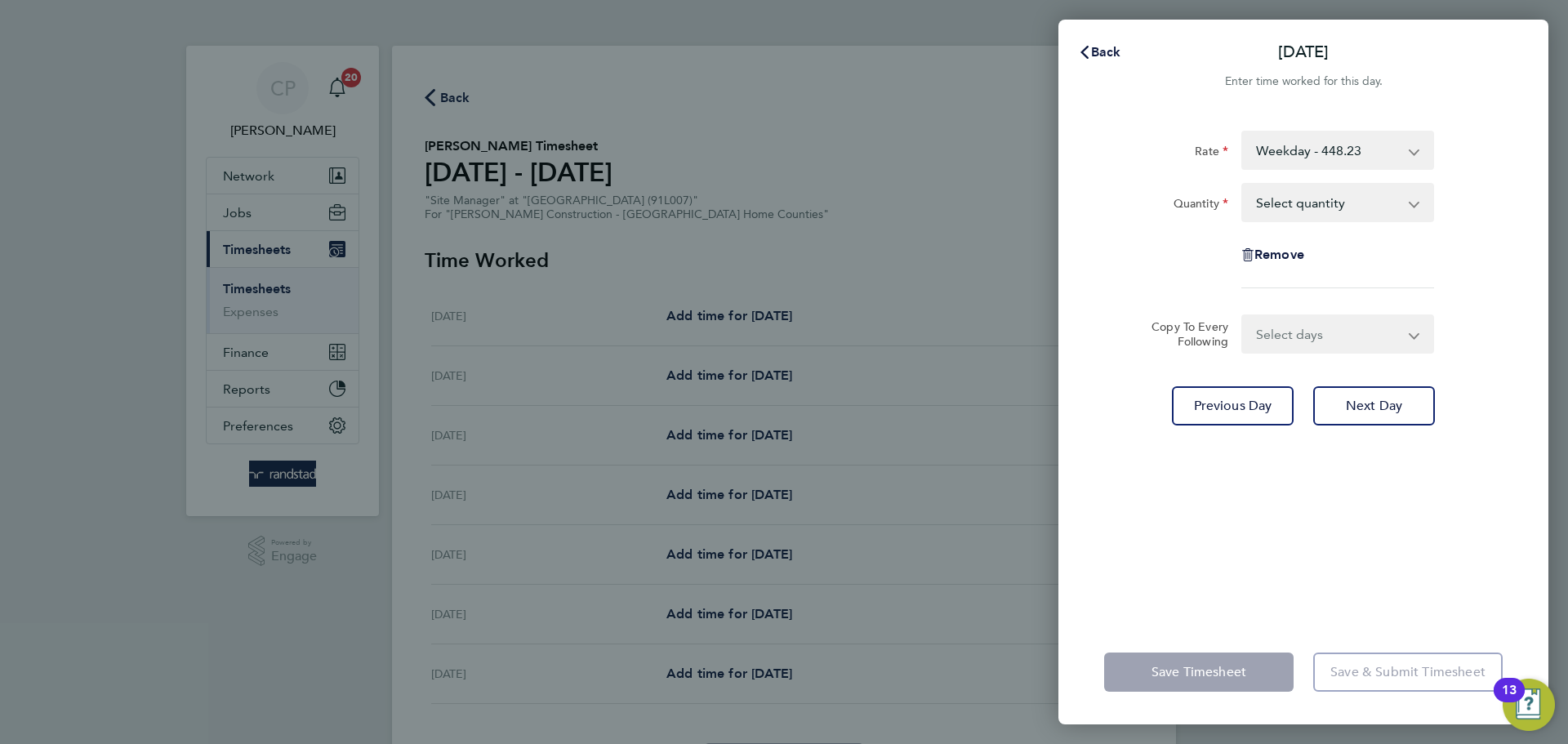
click at [1321, 217] on select "Select quantity 0.5 1" at bounding box center [1327, 202] width 170 height 36
select select "1"
click at [1243, 185] on select "Select quantity 0.5 1" at bounding box center [1327, 202] width 170 height 36
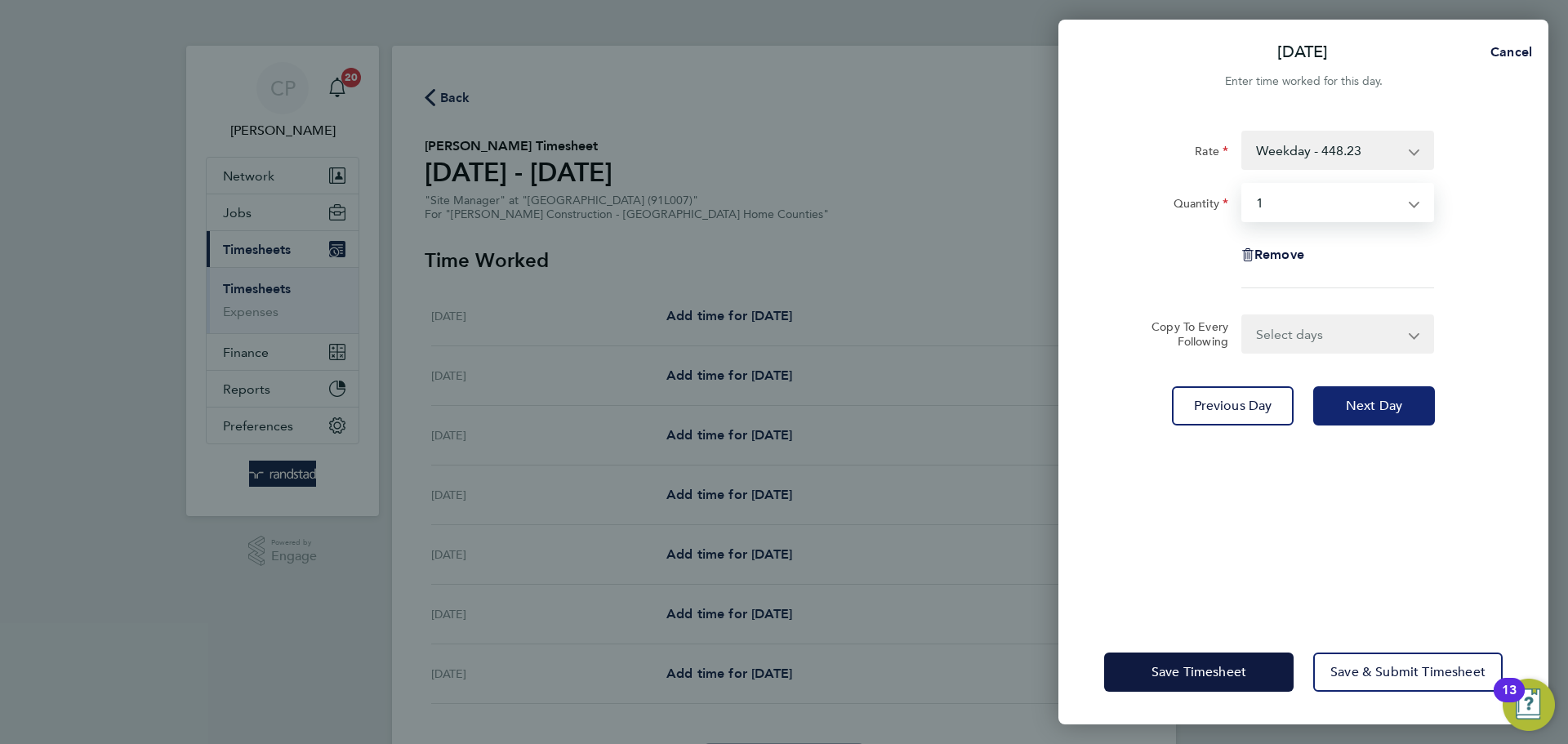
click at [1374, 396] on button "Next Day" at bounding box center [1374, 406] width 122 height 39
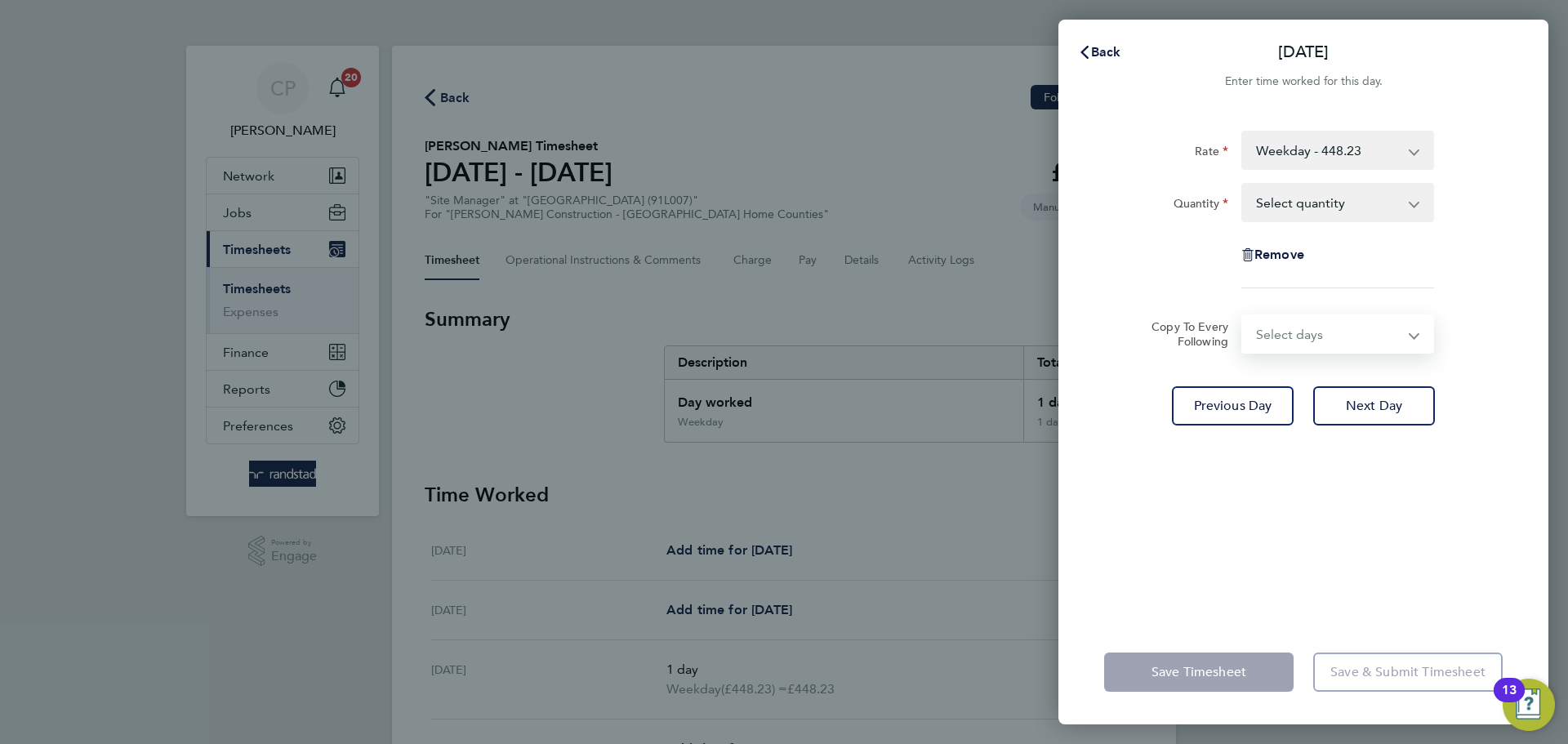
click at [1325, 325] on select "Select days Day Wednesday Thursday Friday" at bounding box center [1328, 334] width 171 height 36
click at [1341, 202] on select "Select quantity 0.5 1" at bounding box center [1327, 202] width 170 height 36
select select "1"
click at [1243, 185] on select "Select quantity 0.5 1" at bounding box center [1327, 202] width 170 height 36
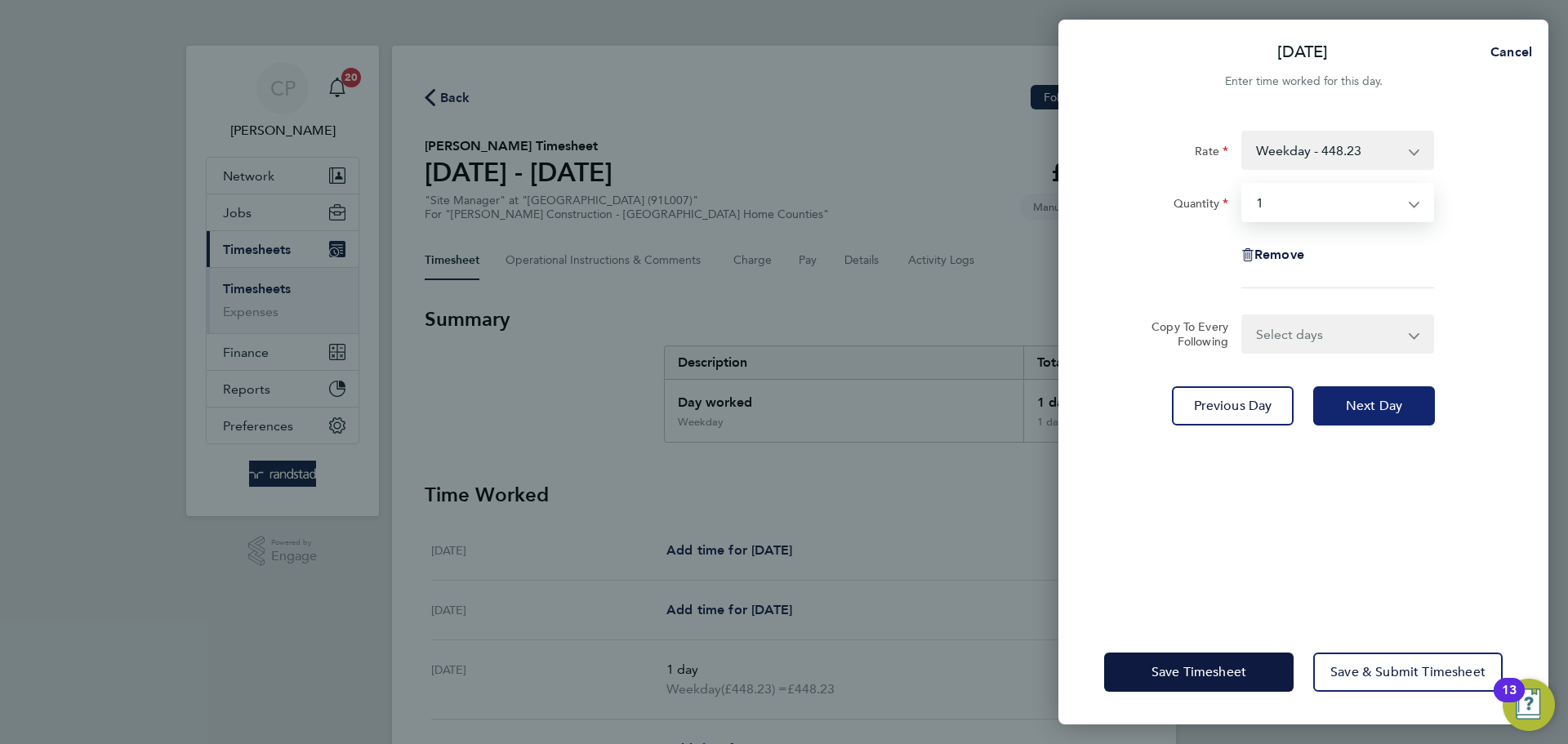
click at [1407, 405] on button "Next Day" at bounding box center [1374, 406] width 122 height 39
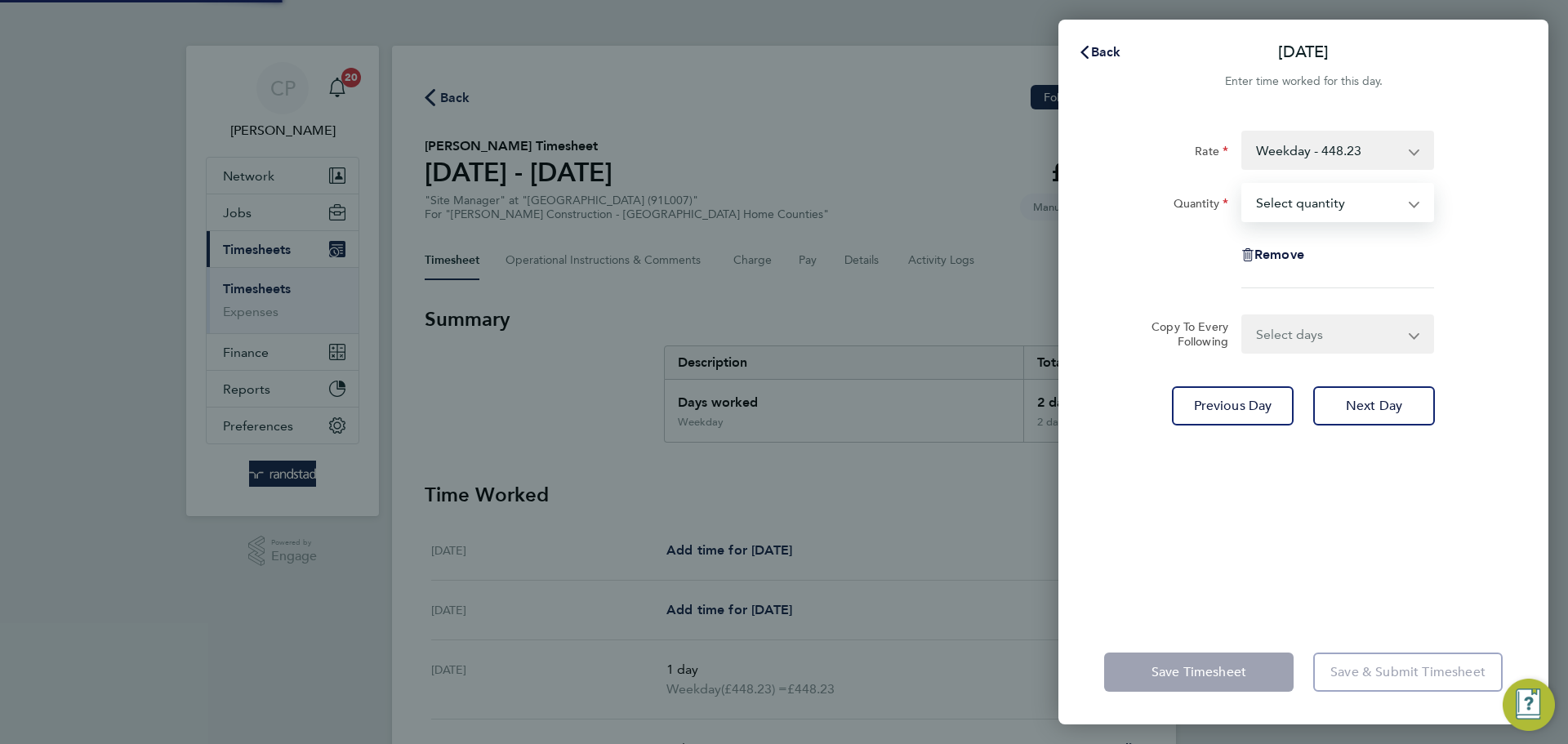
click at [1323, 201] on select "Select quantity 0.5 1" at bounding box center [1327, 202] width 170 height 36
select select "1"
click at [1243, 185] on select "Select quantity 0.5 1" at bounding box center [1327, 202] width 170 height 36
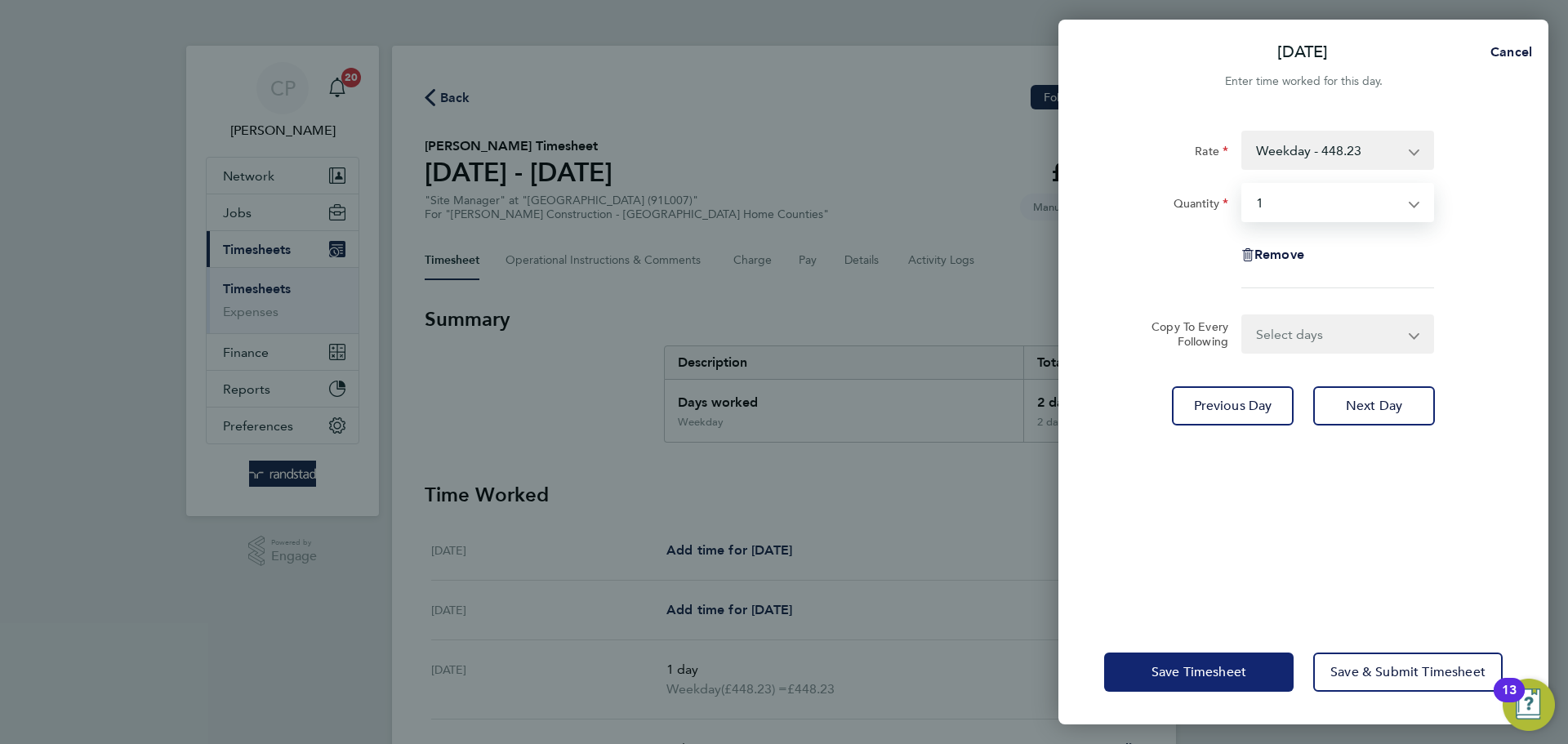
click at [1192, 664] on span "Save Timesheet" at bounding box center [1198, 672] width 95 height 16
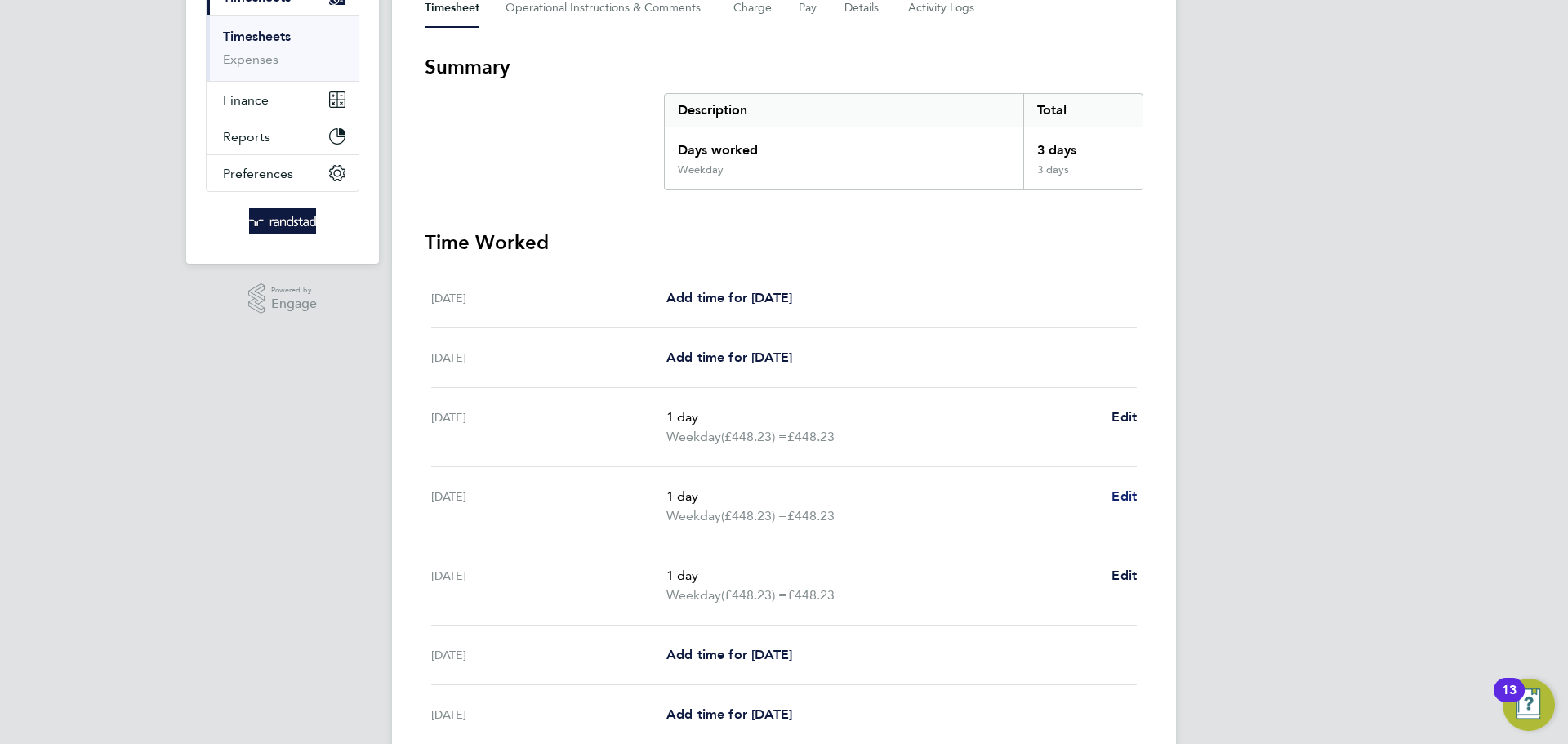
click at [1136, 500] on span "Edit" at bounding box center [1124, 496] width 25 height 16
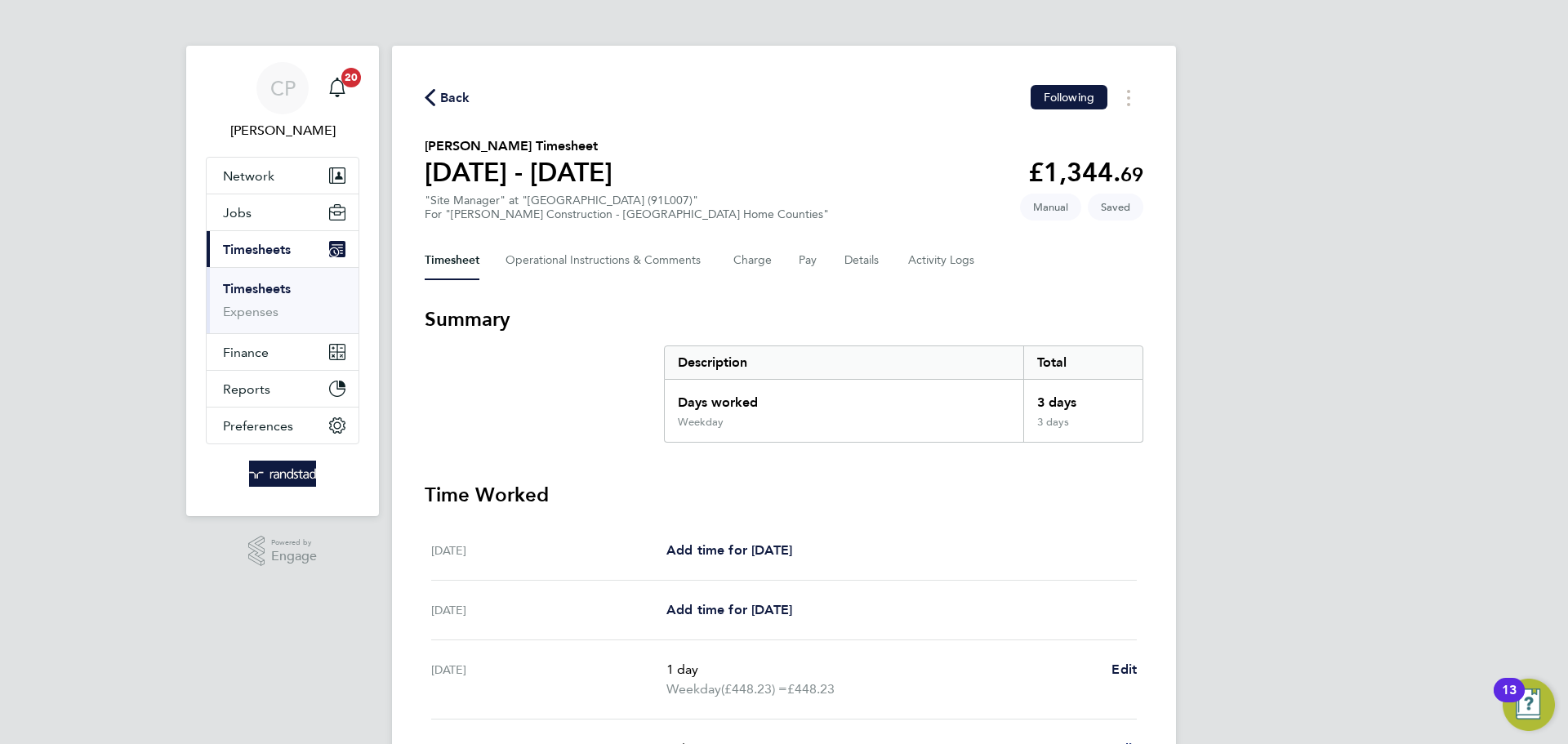
select select "1"
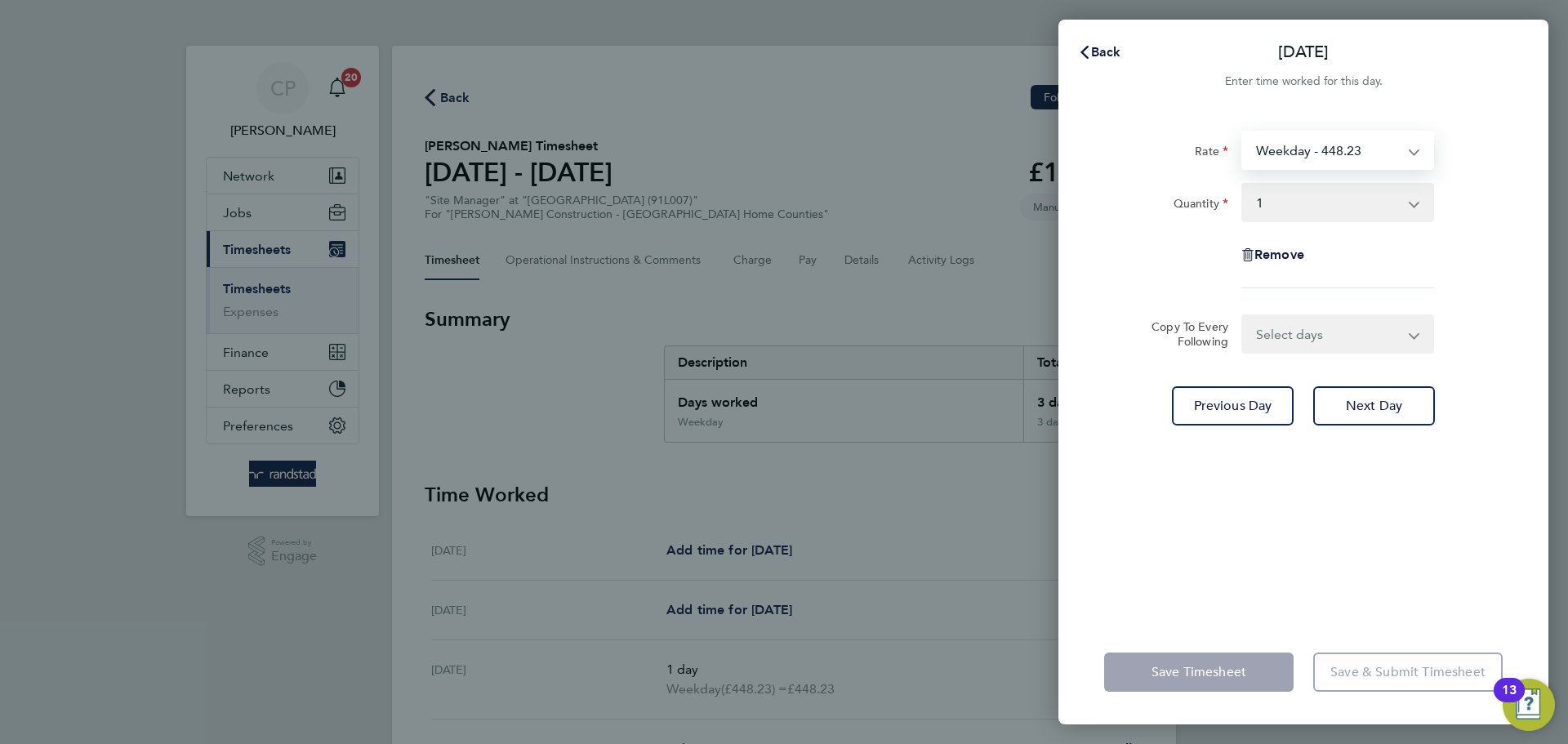
click at [1366, 162] on select "Weekday - 448.23 Weekend - 671.78" at bounding box center [1327, 150] width 170 height 36
click at [766, 562] on div "Back Tue 05 Aug Enter time worked for this day. Rate Weekday - 448.23 Weekend -…" at bounding box center [784, 372] width 1568 height 744
click at [1301, 159] on select "Weekday - 448.23 Weekend - 671.78" at bounding box center [1327, 150] width 170 height 36
click at [1073, 50] on button "Back" at bounding box center [1099, 52] width 76 height 33
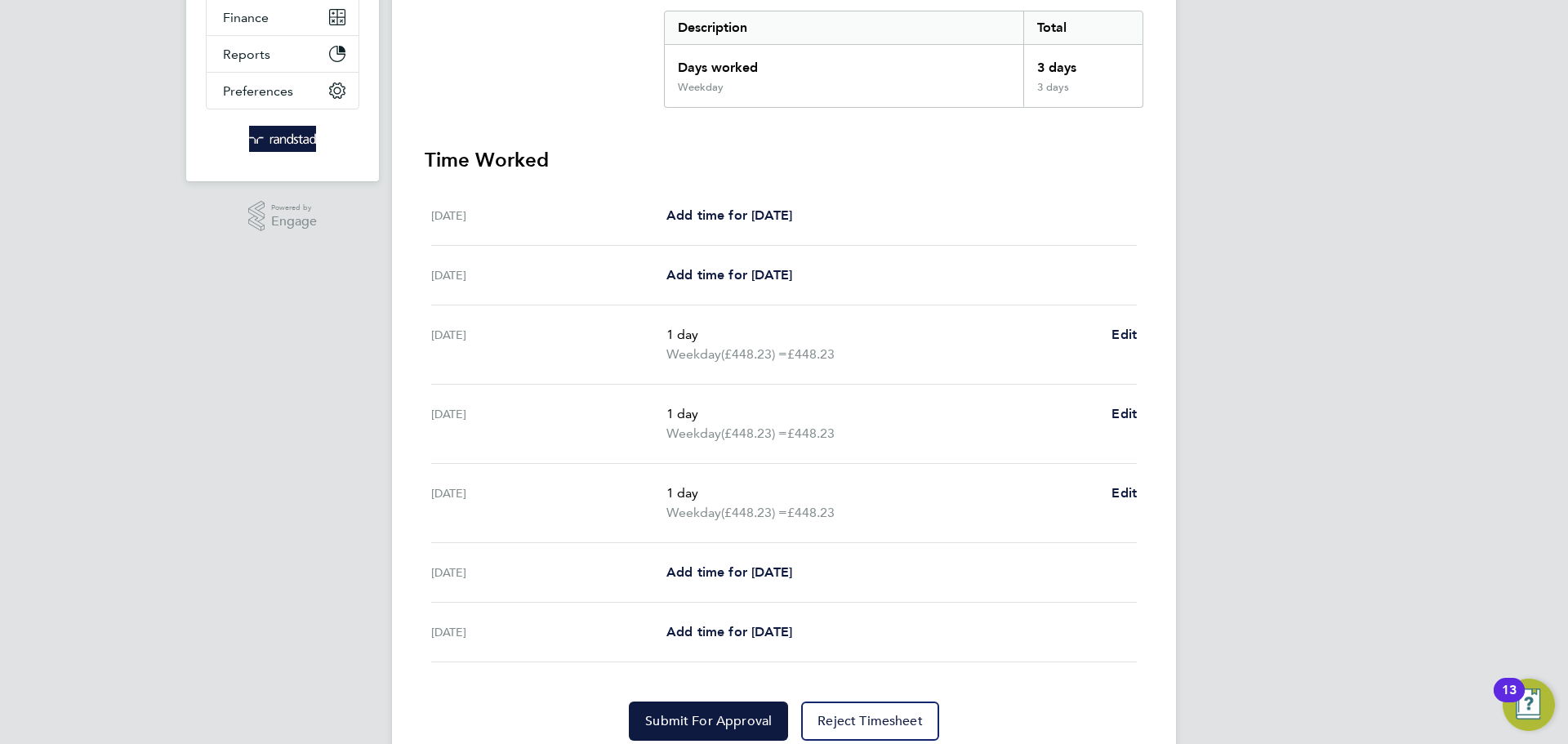
scroll to position [335, 0]
click at [789, 576] on span "Add time for Thu 07 Aug" at bounding box center [729, 572] width 126 height 16
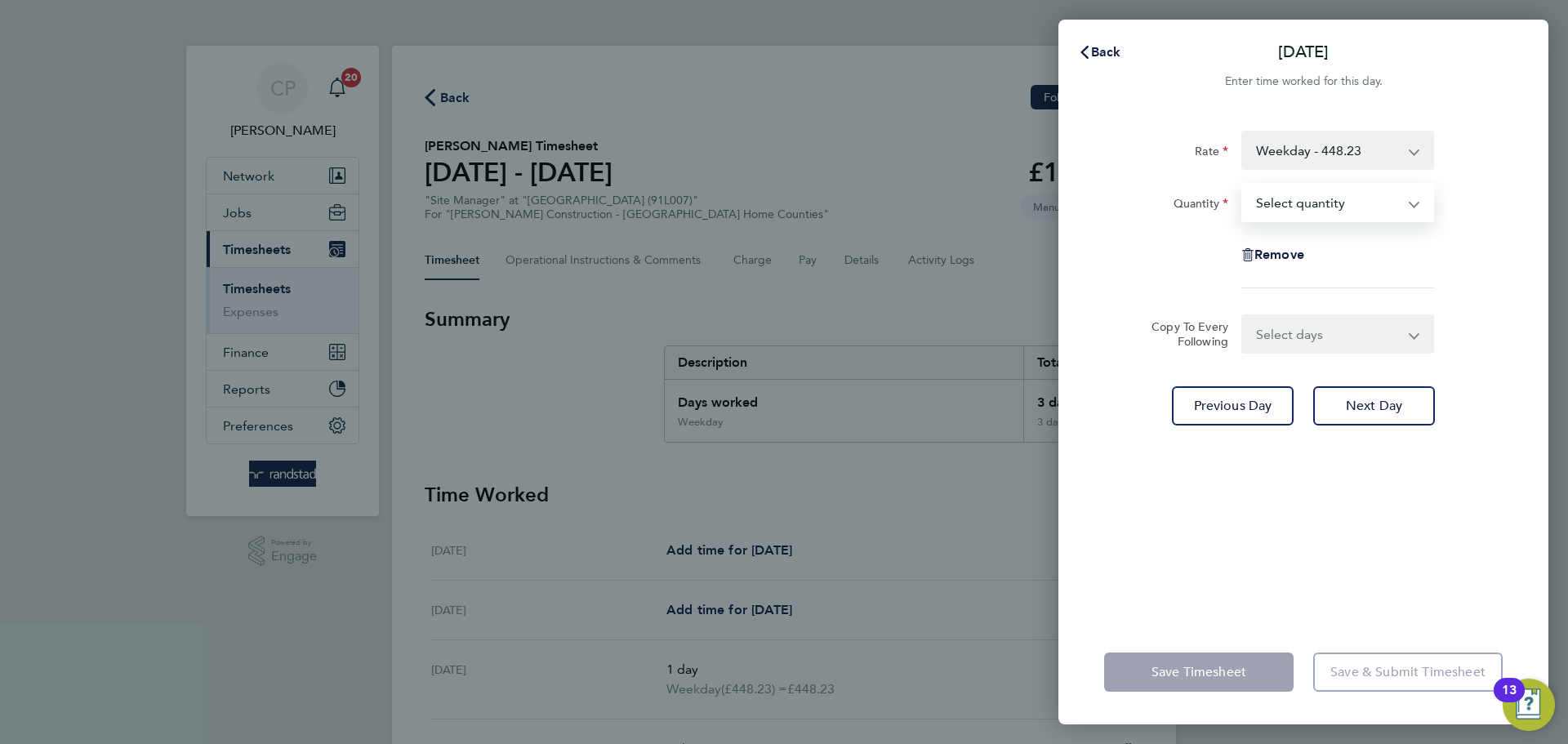
click at [1301, 196] on select "Select quantity 0.5 1" at bounding box center [1327, 202] width 170 height 36
click at [1355, 145] on select "Weekday - 448.23 Weekend - 671.78" at bounding box center [1327, 150] width 170 height 36
click at [1099, 61] on button "Back" at bounding box center [1099, 52] width 76 height 33
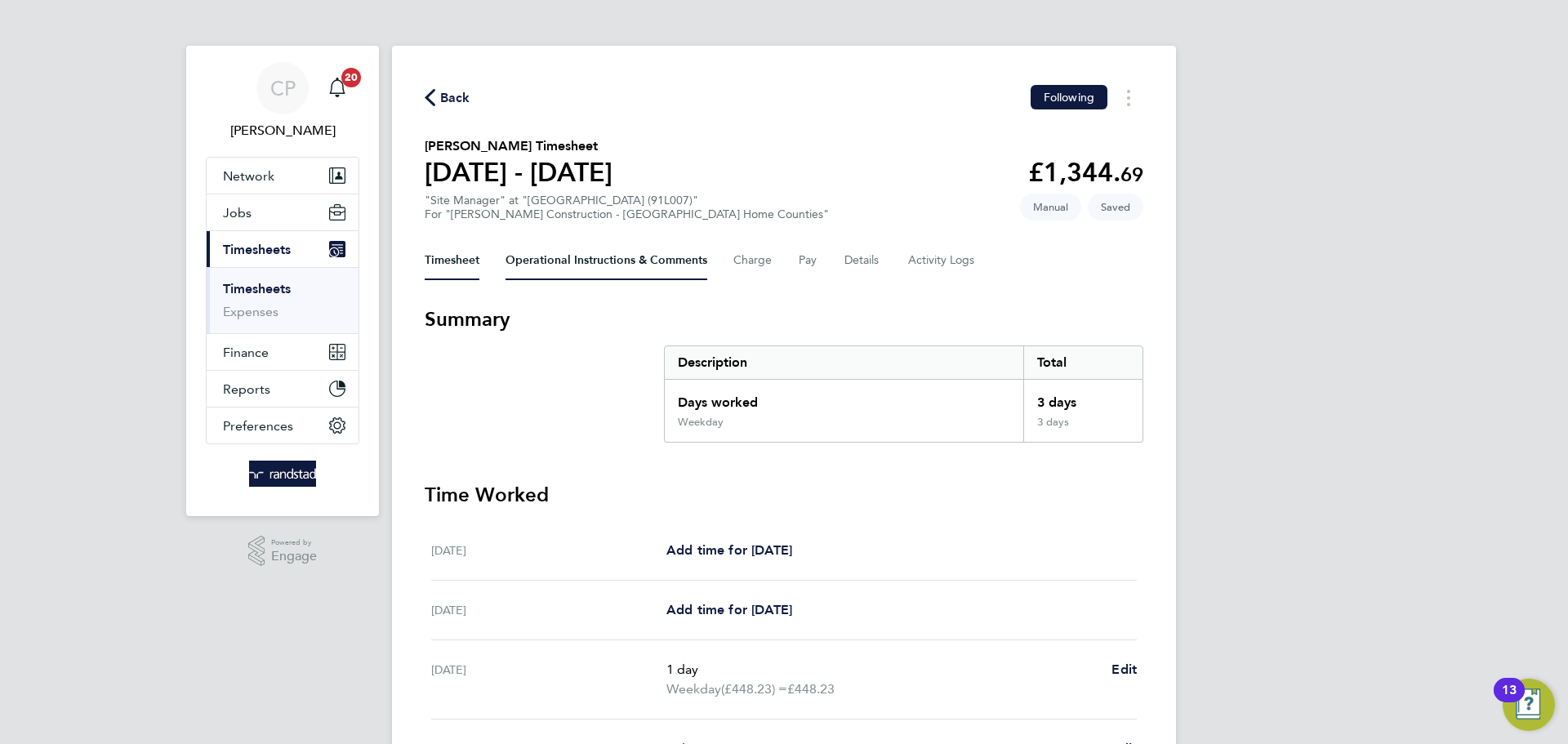
click at [573, 270] on Comments-tab "Operational Instructions & Comments" at bounding box center [606, 260] width 201 height 39
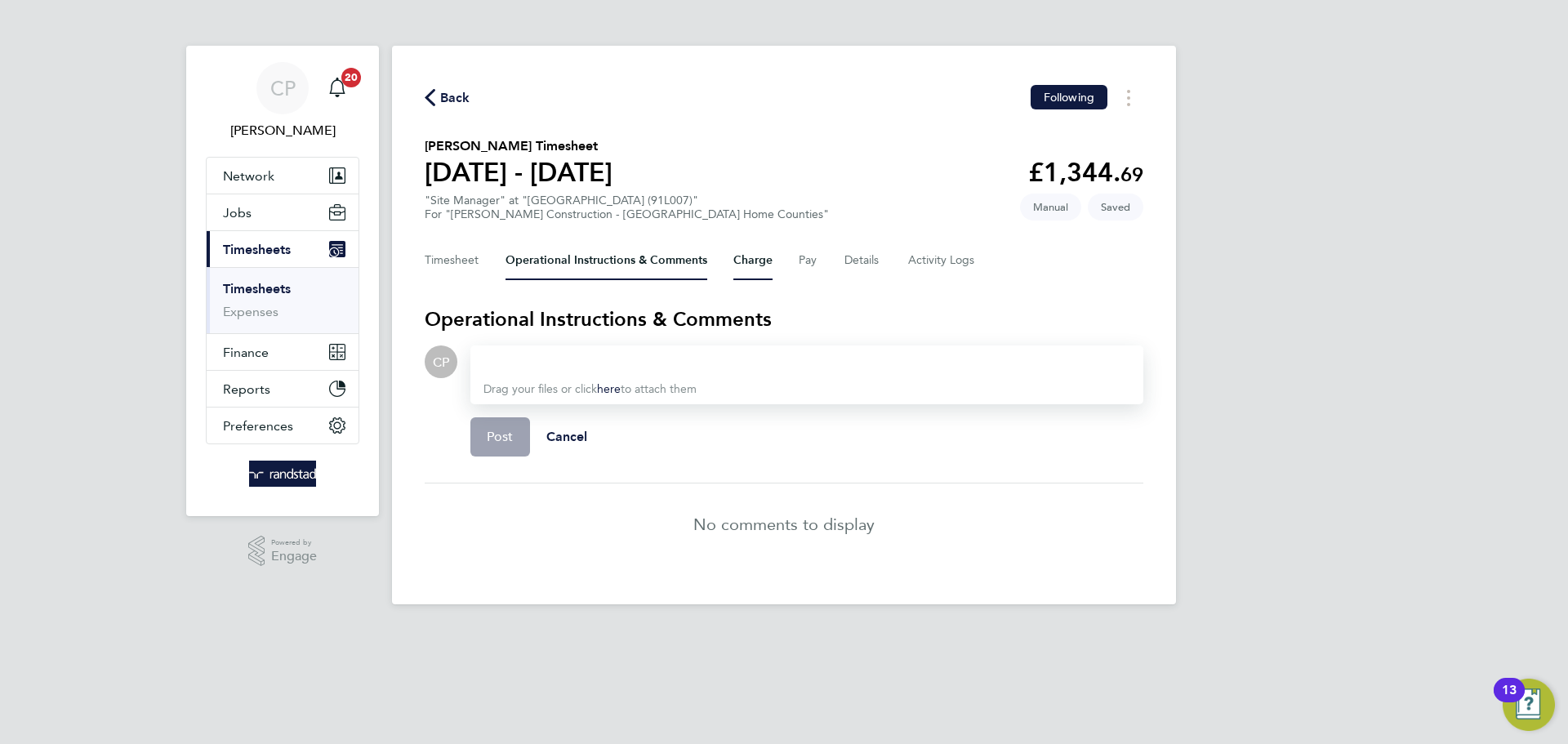
click at [769, 249] on button "Charge" at bounding box center [753, 260] width 39 height 39
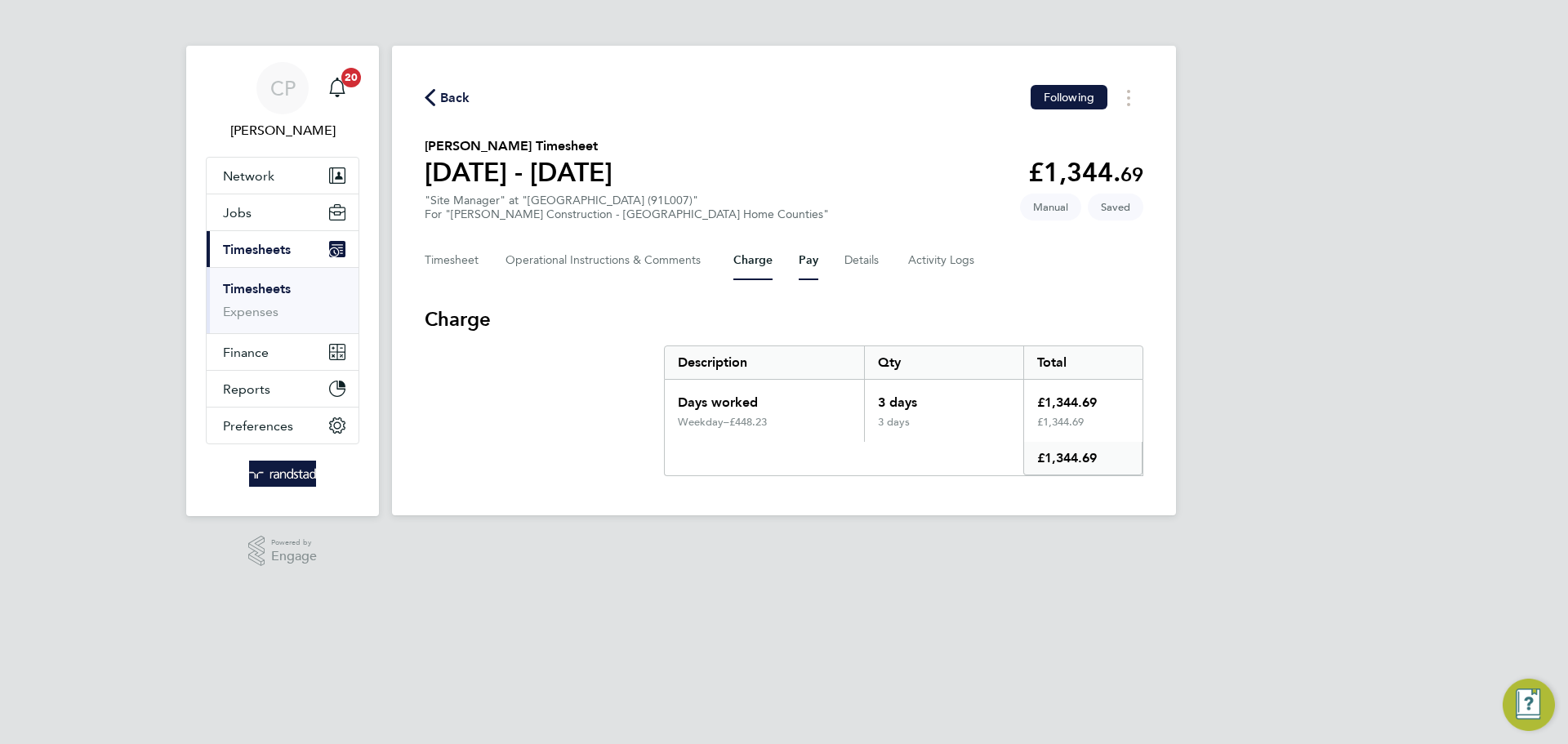
click at [817, 258] on button "Pay" at bounding box center [808, 260] width 20 height 39
click at [733, 256] on button "Charge" at bounding box center [753, 260] width 39 height 39
click at [859, 253] on button "Details" at bounding box center [863, 260] width 37 height 39
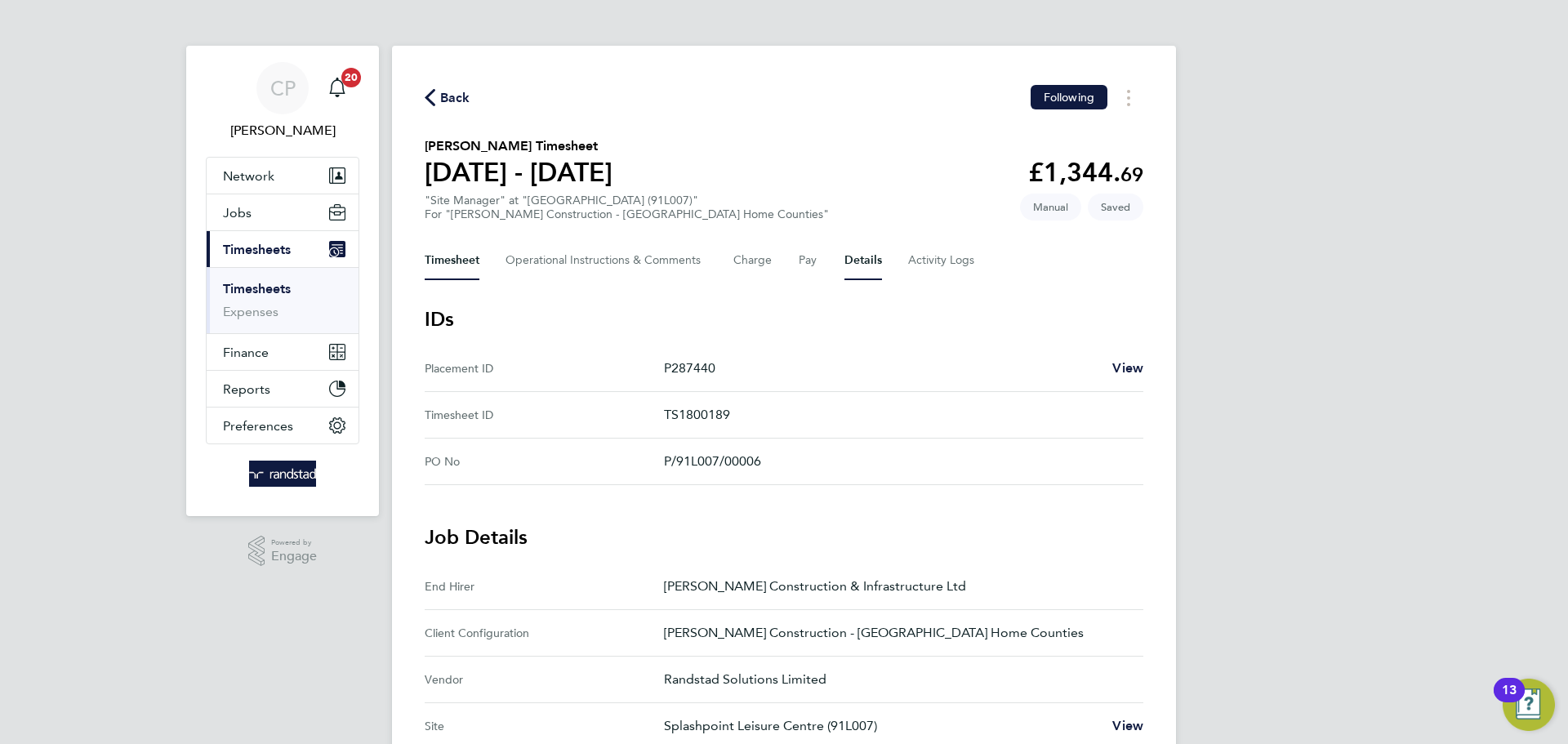
click at [467, 267] on button "Timesheet" at bounding box center [451, 260] width 54 height 39
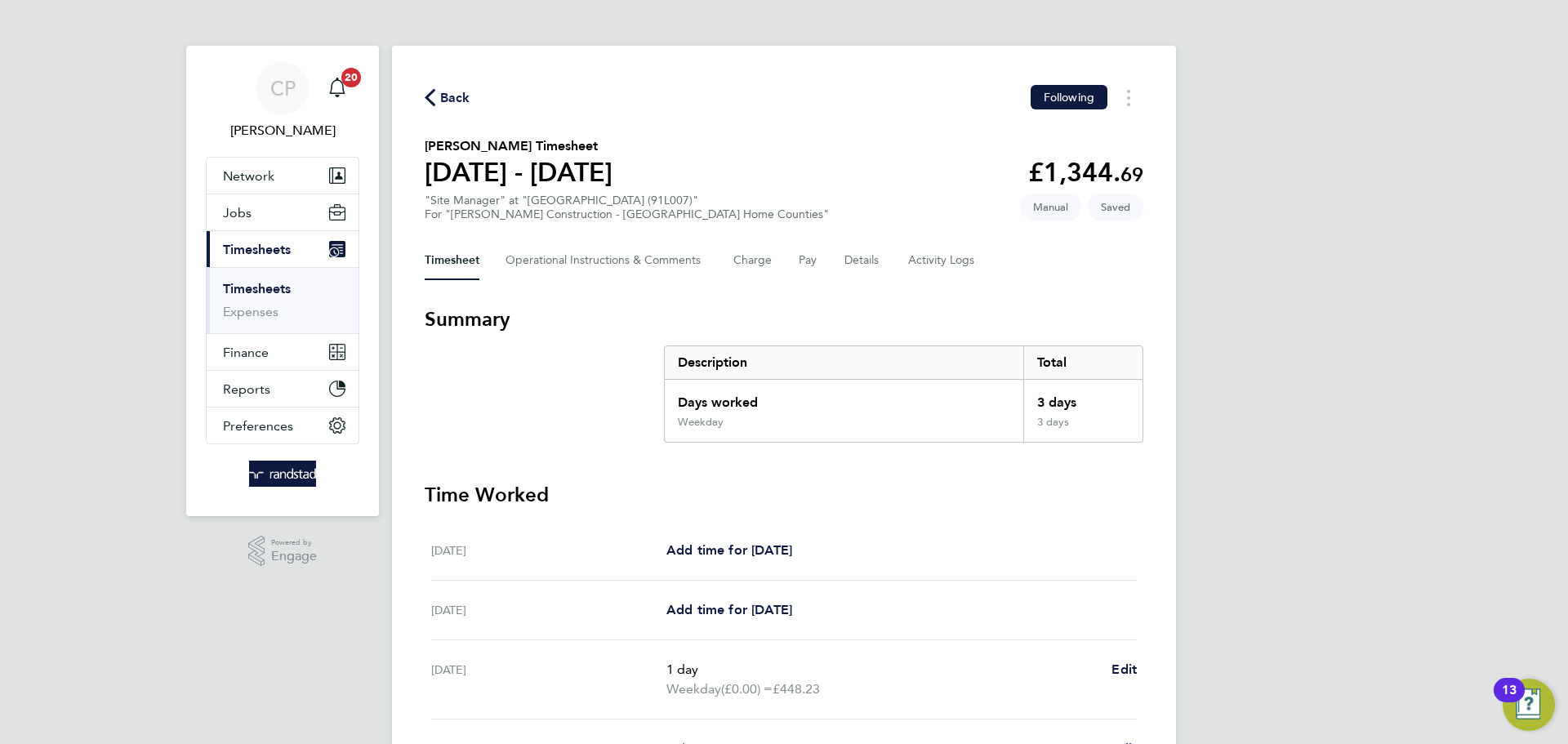
scroll to position [259, 0]
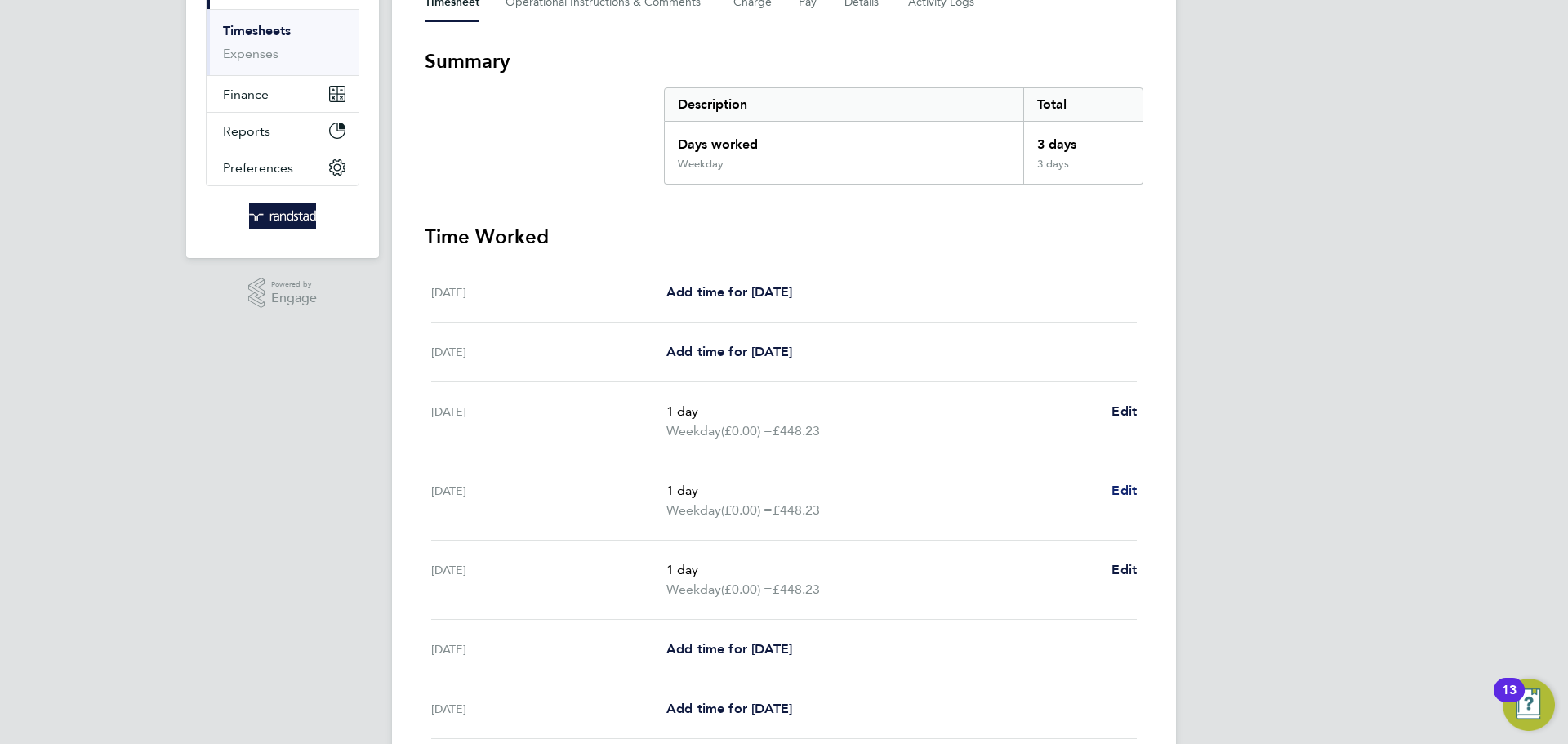
click at [1124, 491] on span "Edit" at bounding box center [1124, 490] width 25 height 16
select select "1"
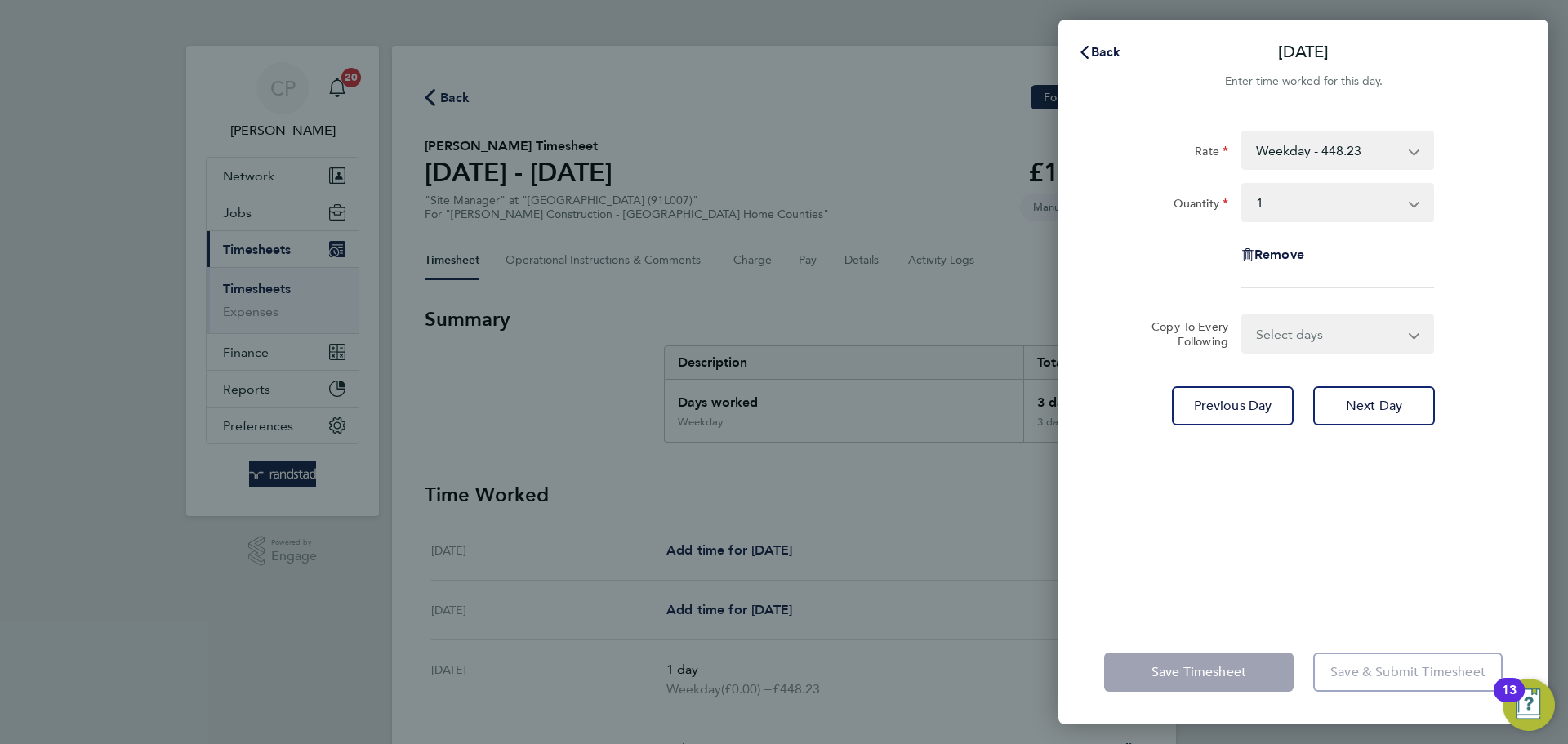
click at [1313, 214] on select "Select quantity 0.5 1" at bounding box center [1327, 202] width 170 height 36
click at [1371, 158] on select "Weekday - 448.23 Weekend - 671.78" at bounding box center [1327, 150] width 170 height 36
click at [1087, 51] on icon "button" at bounding box center [1085, 52] width 13 height 13
